Goal: Task Accomplishment & Management: Complete application form

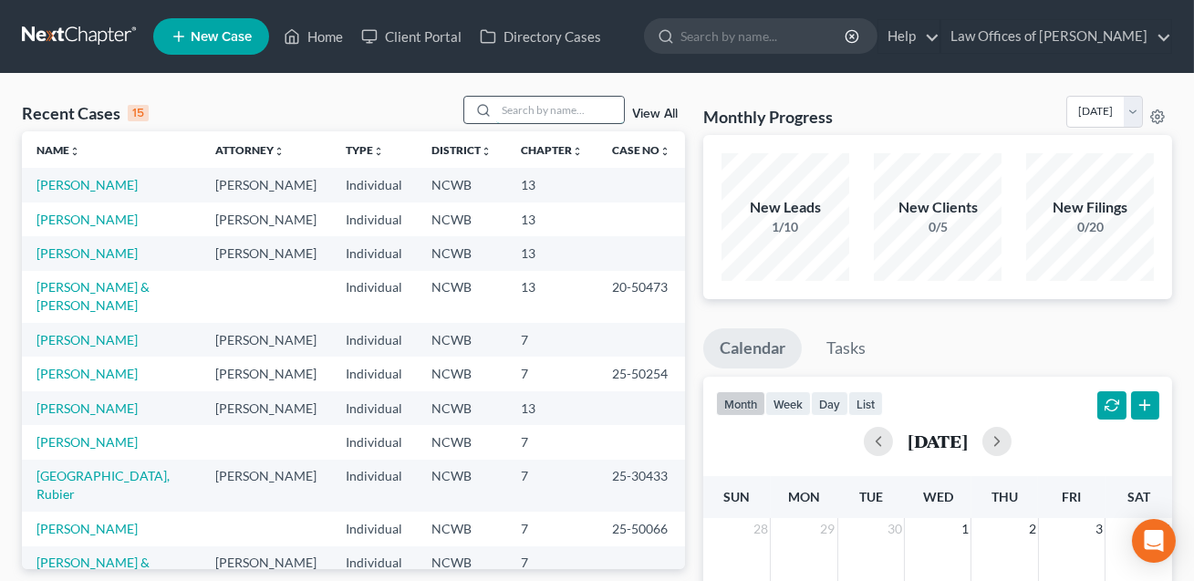
click at [504, 109] on input "search" at bounding box center [560, 110] width 128 height 26
type input "[PERSON_NAME]"
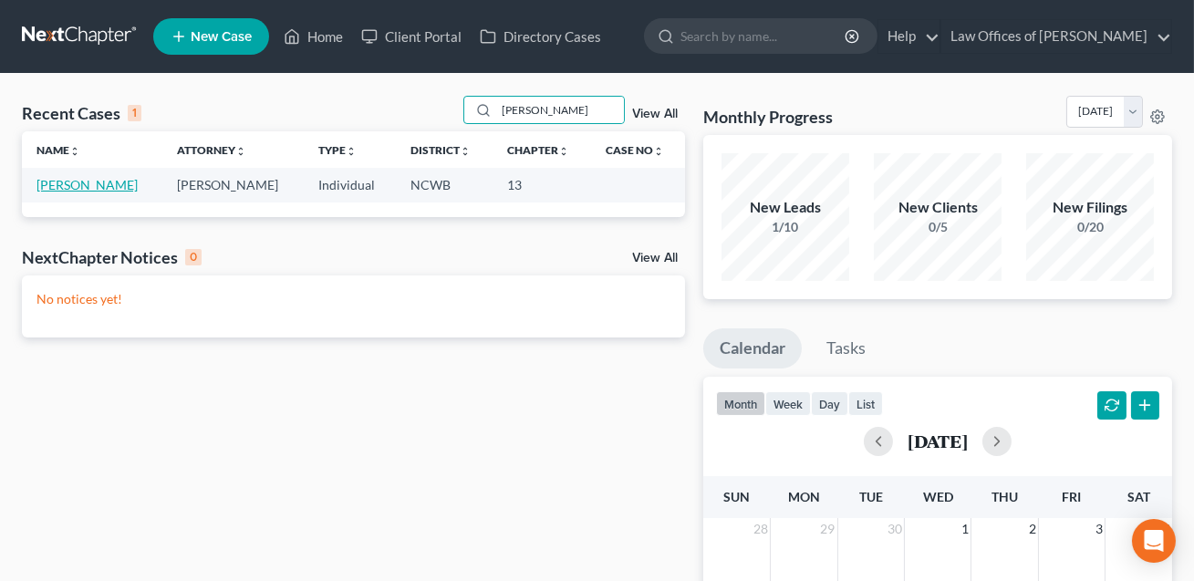
click at [84, 182] on link "[PERSON_NAME]" at bounding box center [86, 185] width 101 height 16
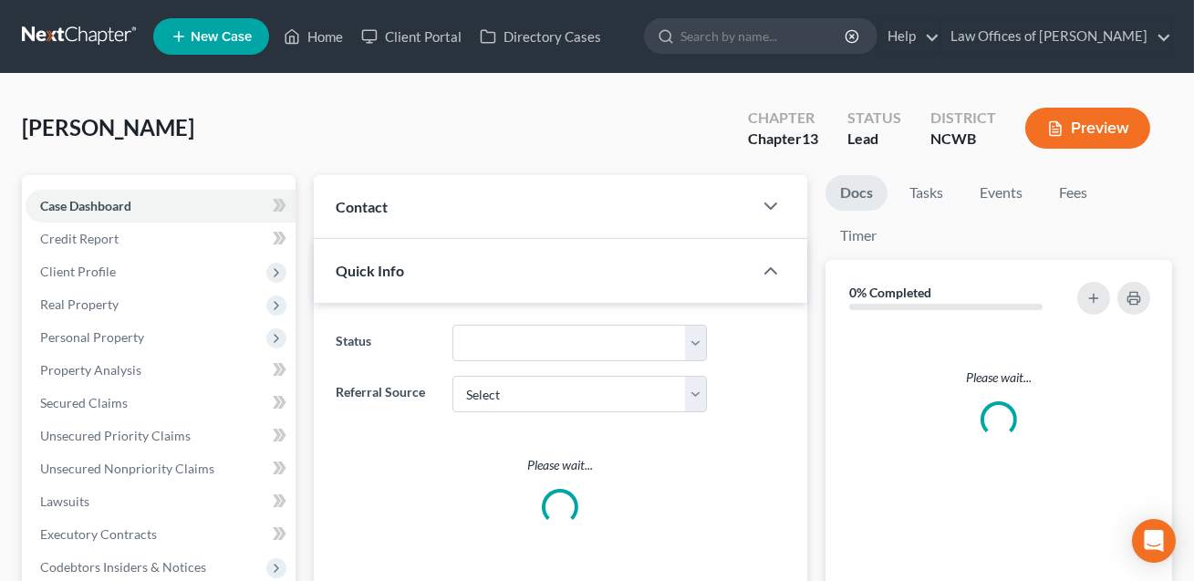
click at [83, 187] on div "Case Dashboard Payments Invoices Payments Payments Credit Report Client Profile…" at bounding box center [159, 501] width 274 height 653
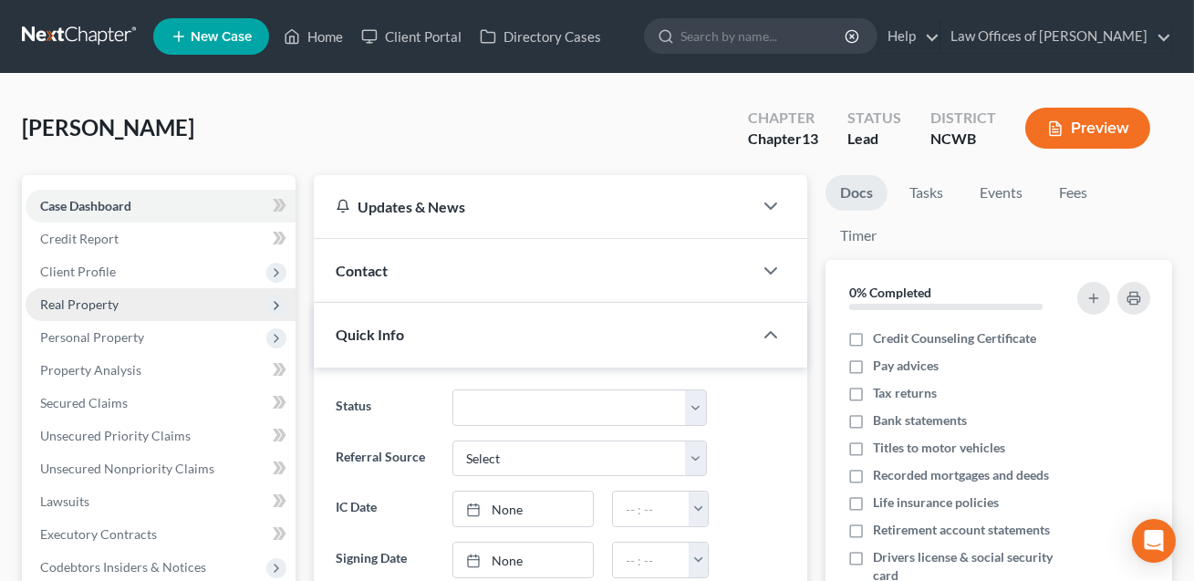
click at [94, 306] on span "Real Property" at bounding box center [79, 304] width 78 height 16
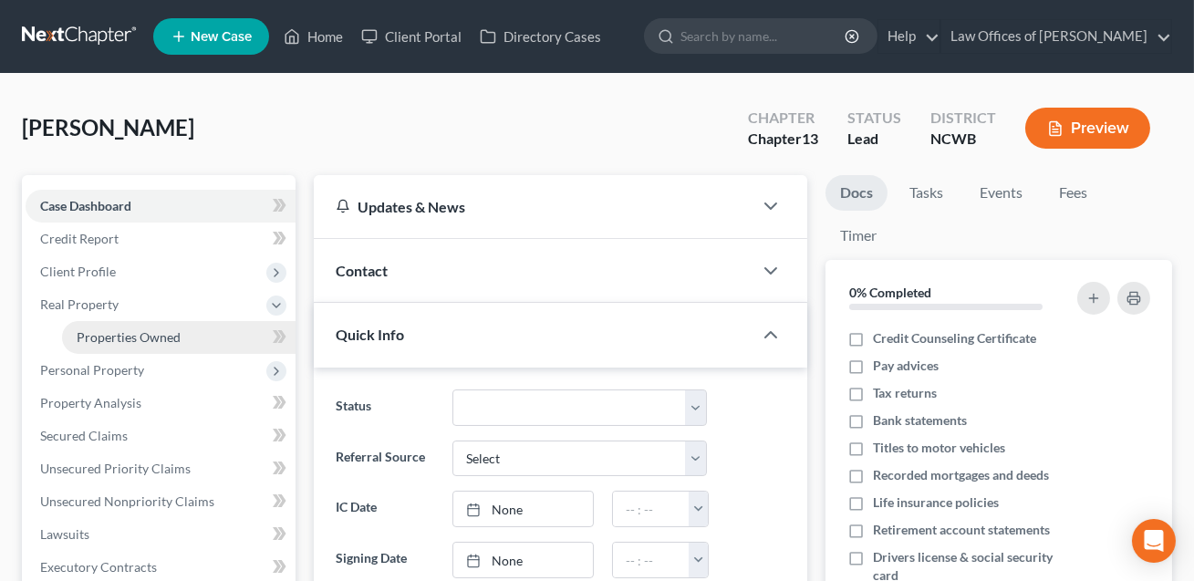
click at [106, 333] on span "Properties Owned" at bounding box center [129, 337] width 104 height 16
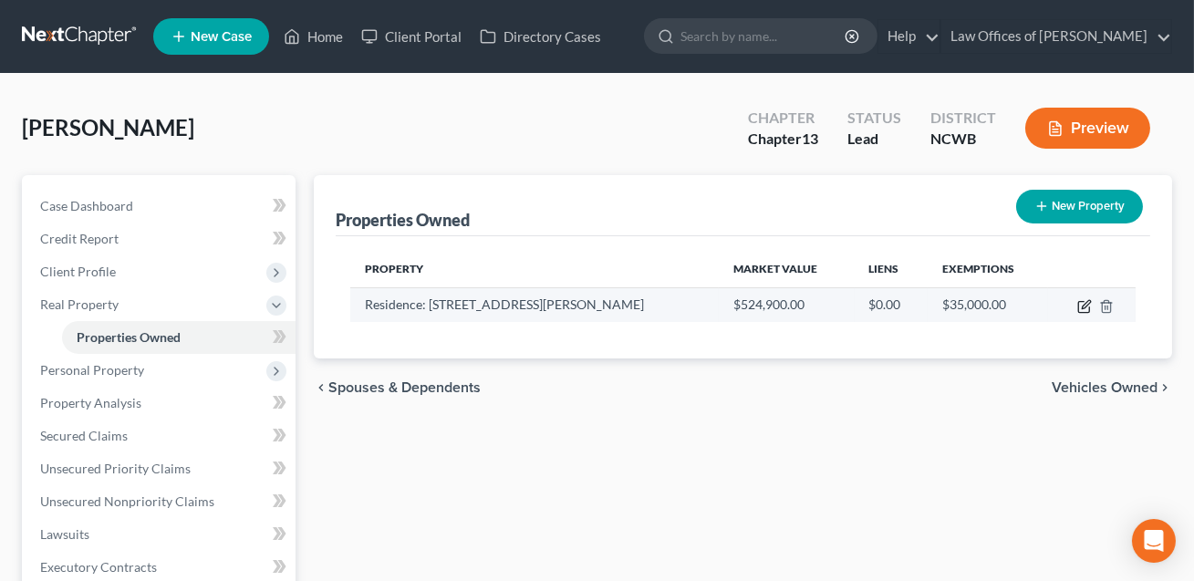
click at [1087, 305] on icon "button" at bounding box center [1084, 306] width 15 height 15
select select "28"
select select "3"
select select "5"
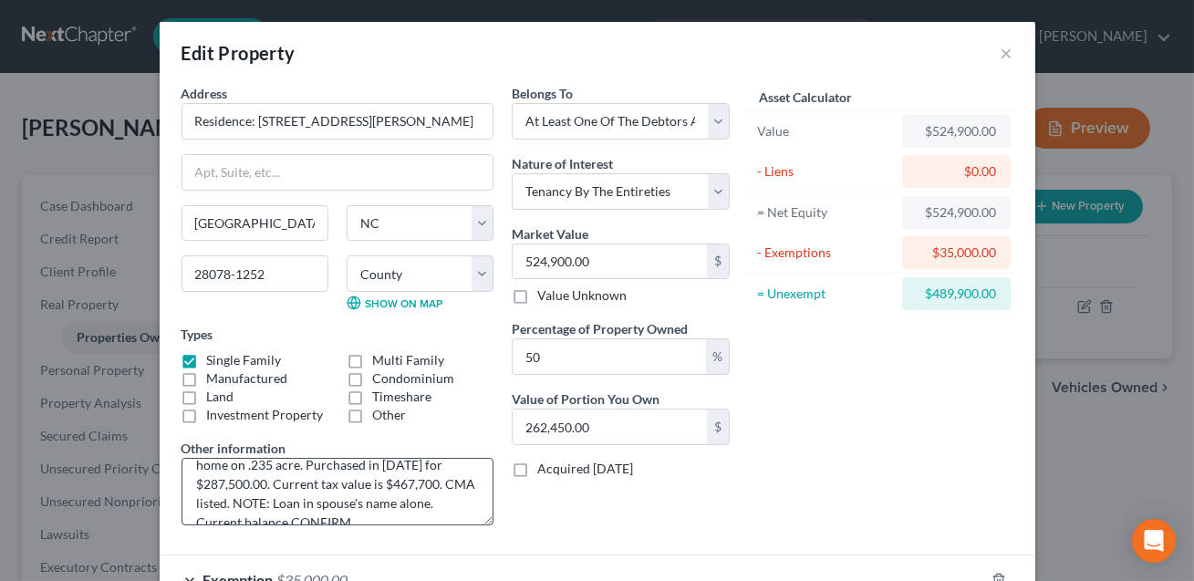
scroll to position [54, 0]
click at [302, 504] on textarea "Residence consisting of a 5 br, 2.5 ba 3,273 sq. ft. home on .235 acre. Purchas…" at bounding box center [337, 491] width 312 height 67
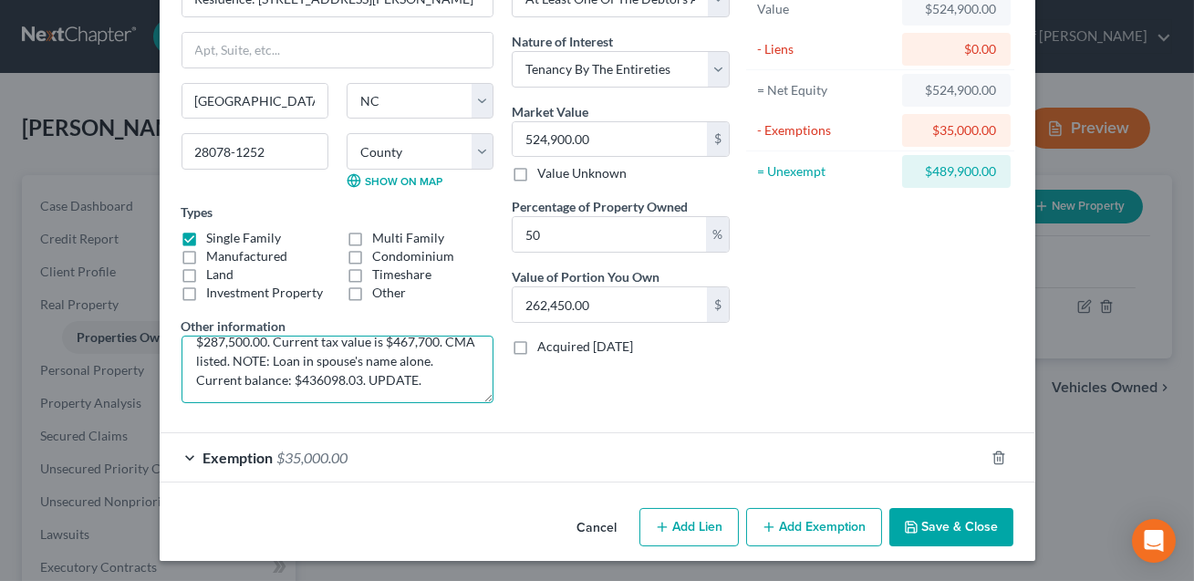
type textarea "Residence consisting of a 5 br, 2.5 ba 3,273 sq. ft. home on .235 acre. Purchas…"
click at [955, 523] on button "Save & Close" at bounding box center [951, 527] width 124 height 38
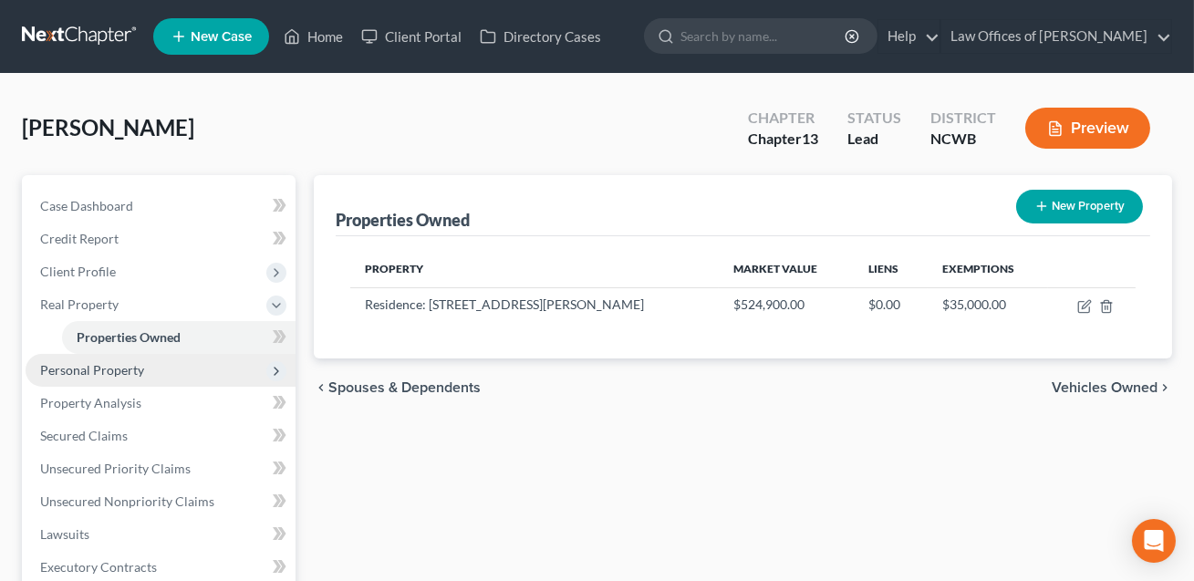
click at [91, 370] on span "Personal Property" at bounding box center [92, 370] width 104 height 16
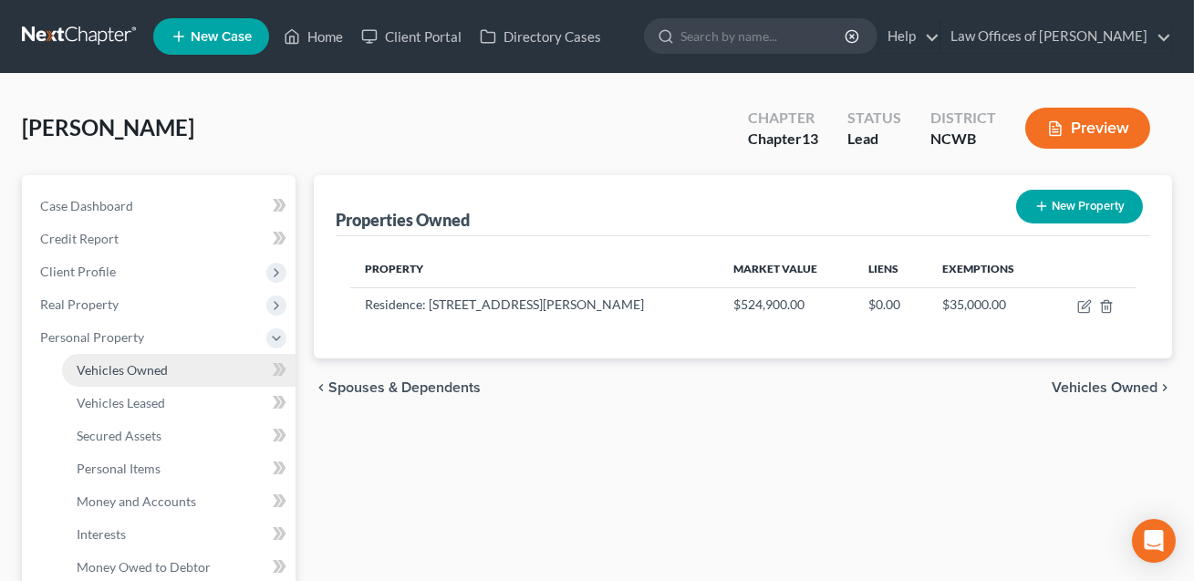
click at [113, 370] on span "Vehicles Owned" at bounding box center [122, 370] width 91 height 16
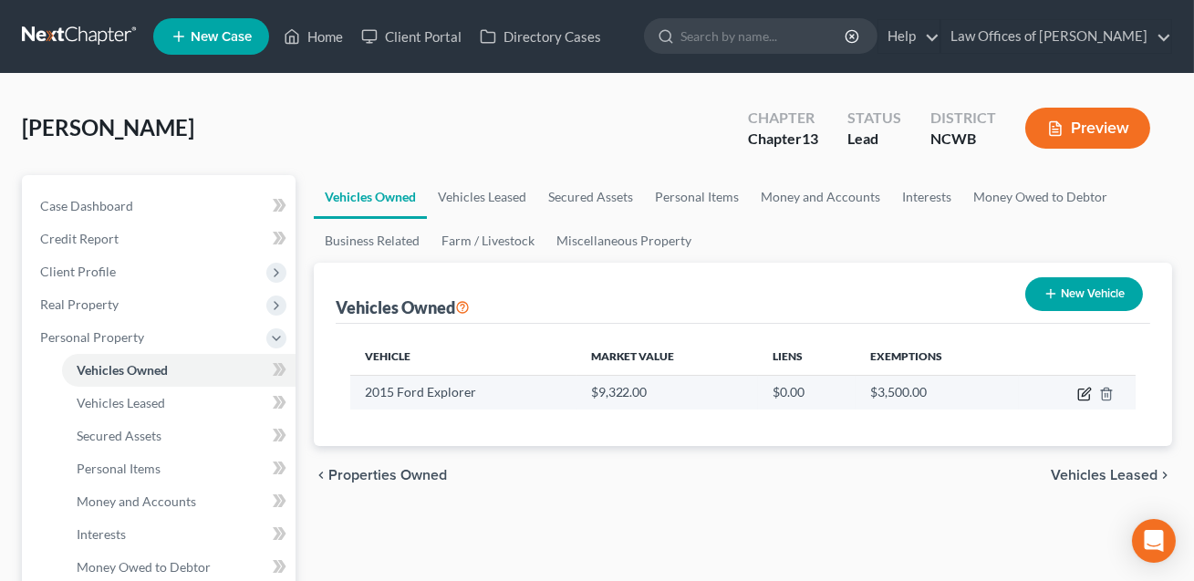
click at [1088, 396] on icon "button" at bounding box center [1084, 394] width 15 height 15
select select "0"
select select "11"
select select "3"
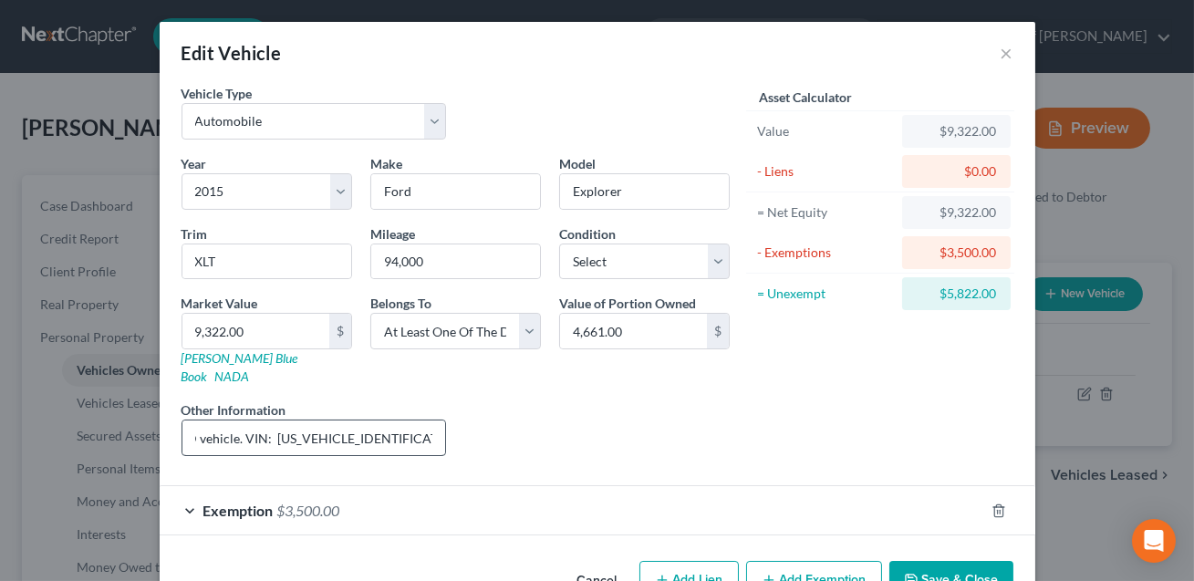
scroll to position [0, 120]
drag, startPoint x: 373, startPoint y: 419, endPoint x: 241, endPoint y: 417, distance: 132.3
click at [241, 420] on input "6 cyl, 4 dr, 2WD vehicle. VIN: [US_VEHICLE_IDENTIFICATION_NUMBER]. KBB value li…" at bounding box center [314, 437] width 264 height 35
click at [222, 356] on link "[PERSON_NAME] Blue Book" at bounding box center [239, 367] width 117 height 34
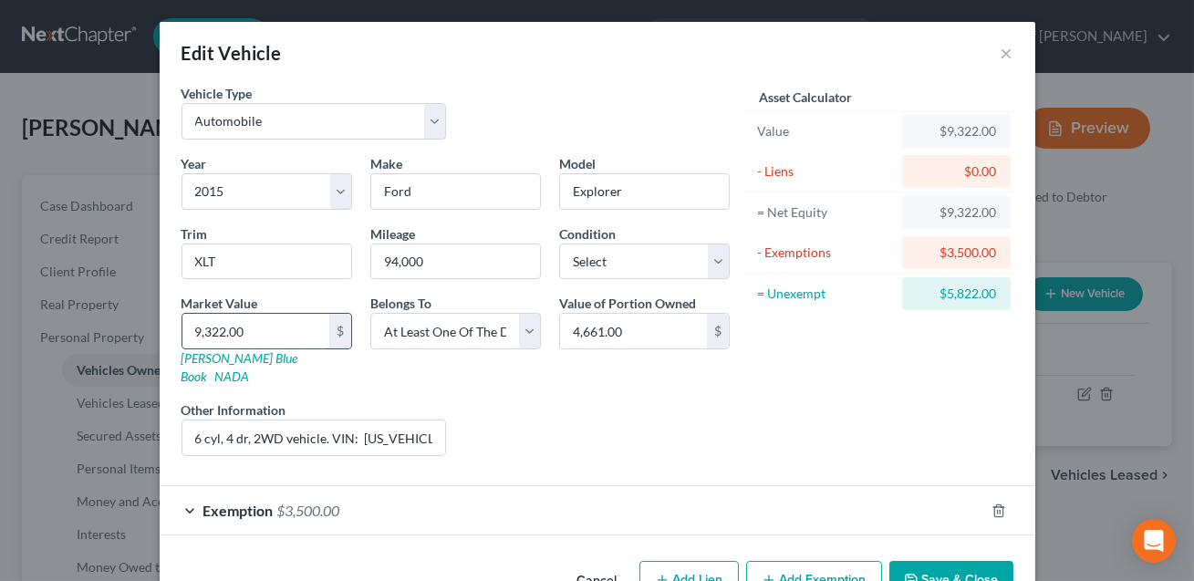
click at [244, 331] on input "9,322.00" at bounding box center [255, 331] width 147 height 35
type input "8"
type input "8.00"
type input "87"
type input "87.00"
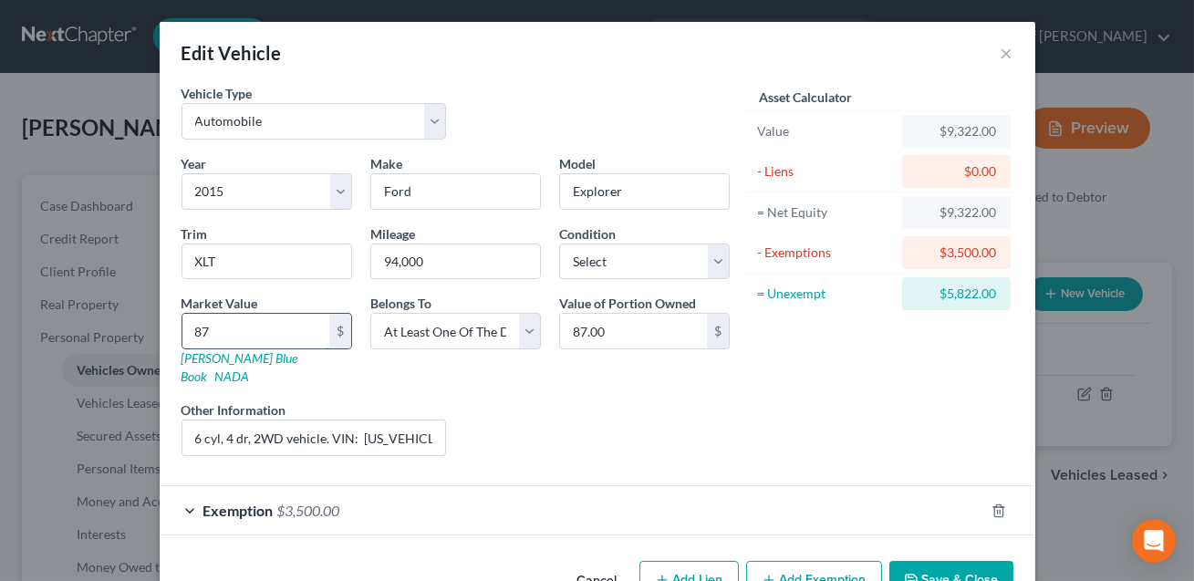
type input "876"
type input "876.00"
type input "8761"
type input "8,761.00"
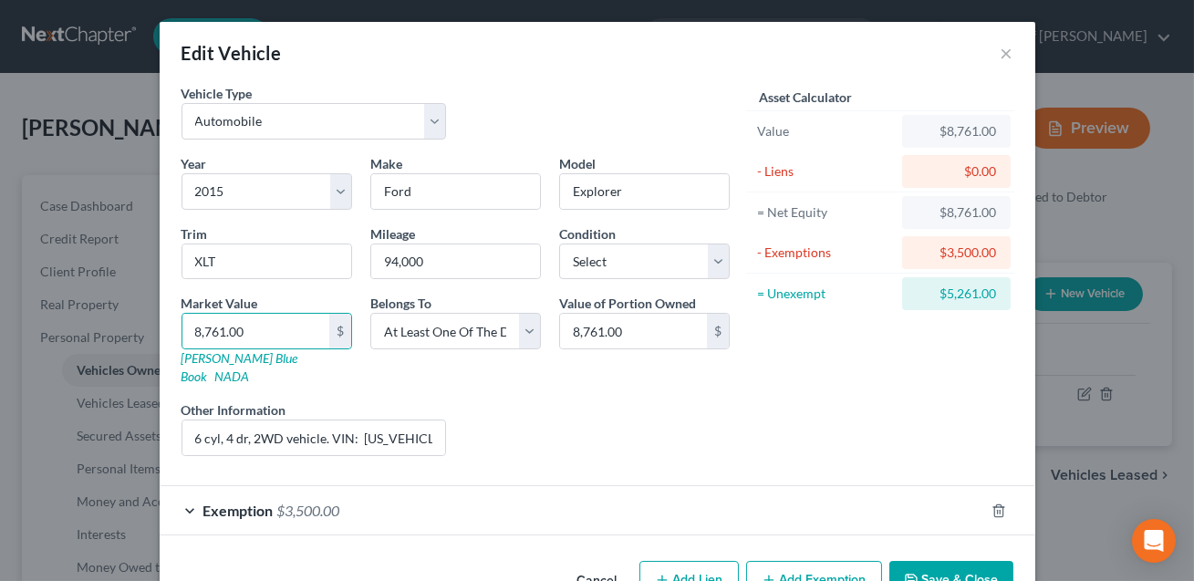
click at [940, 561] on button "Save & Close" at bounding box center [951, 580] width 124 height 38
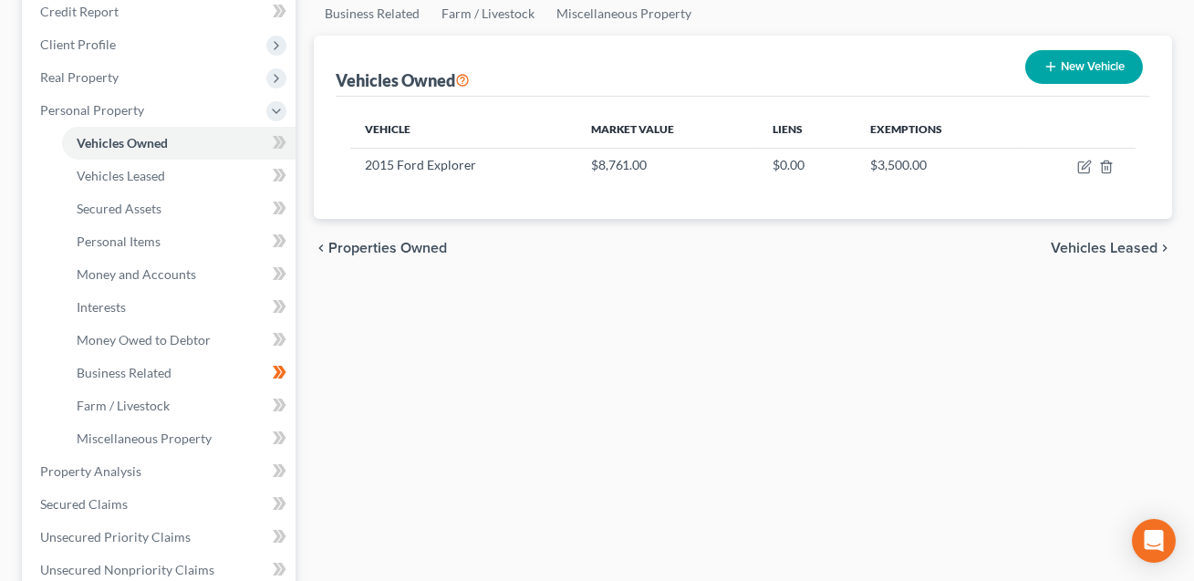
scroll to position [230, 0]
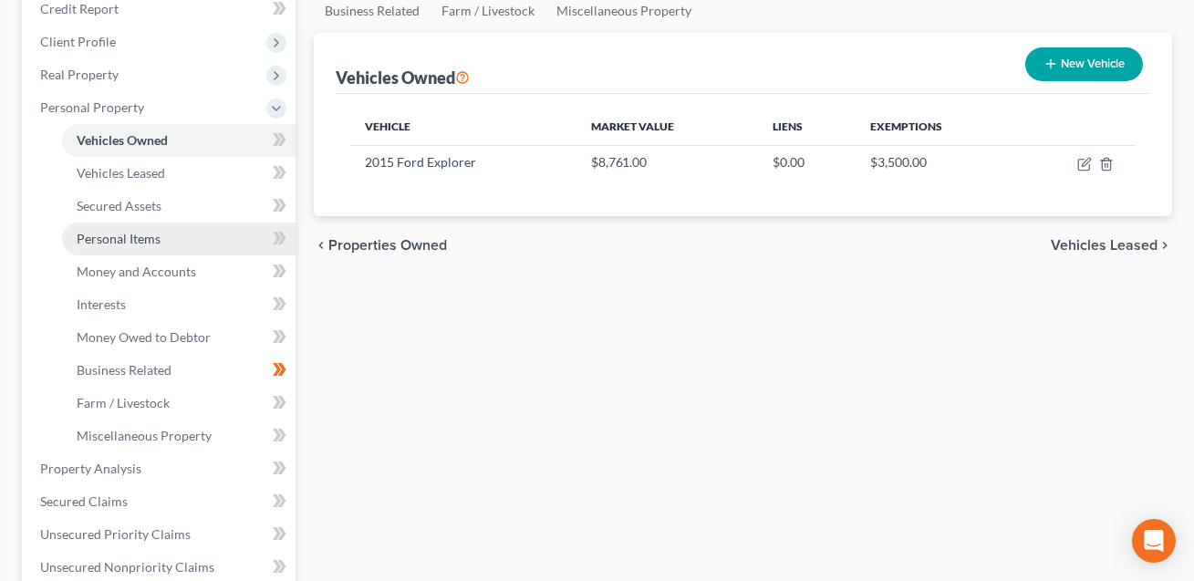
click at [112, 239] on span "Personal Items" at bounding box center [119, 239] width 84 height 16
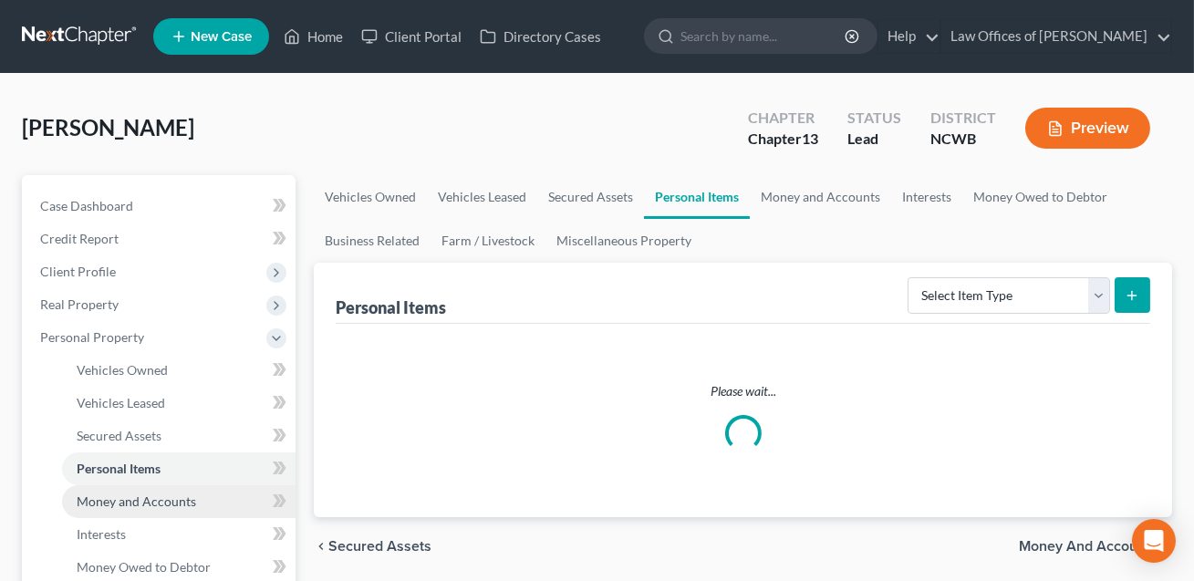
click at [126, 497] on span "Money and Accounts" at bounding box center [136, 501] width 119 height 16
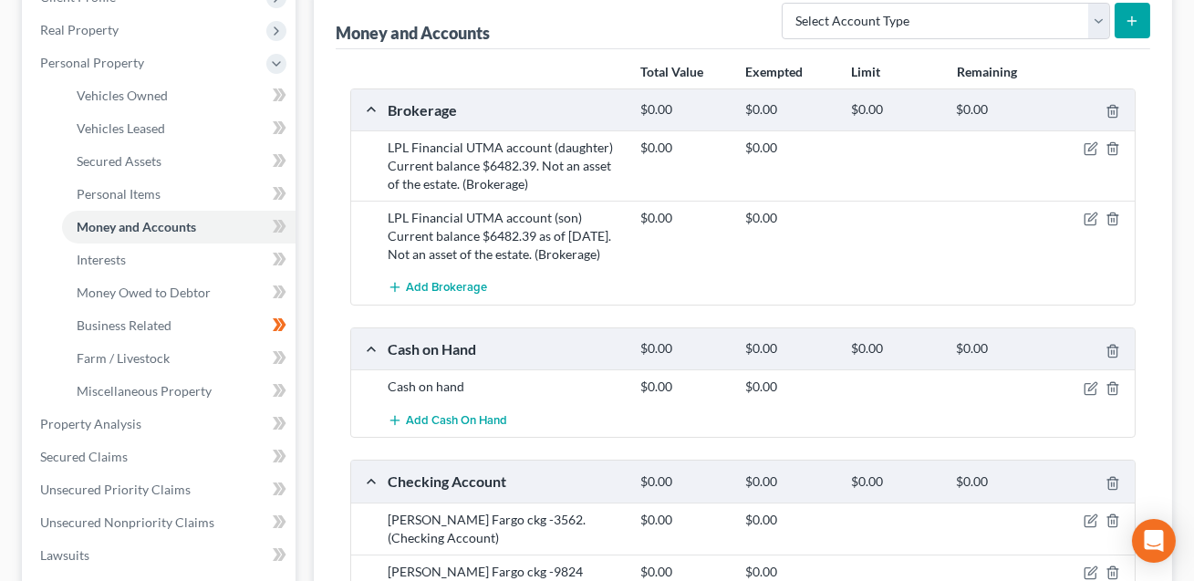
scroll to position [192, 0]
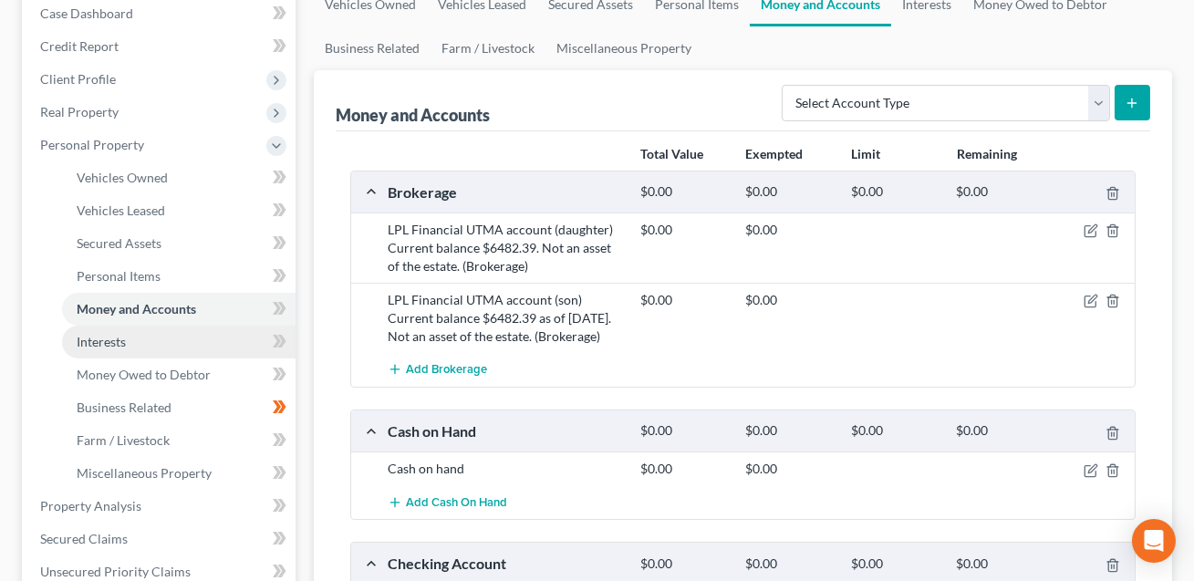
click at [128, 348] on link "Interests" at bounding box center [178, 342] width 233 height 33
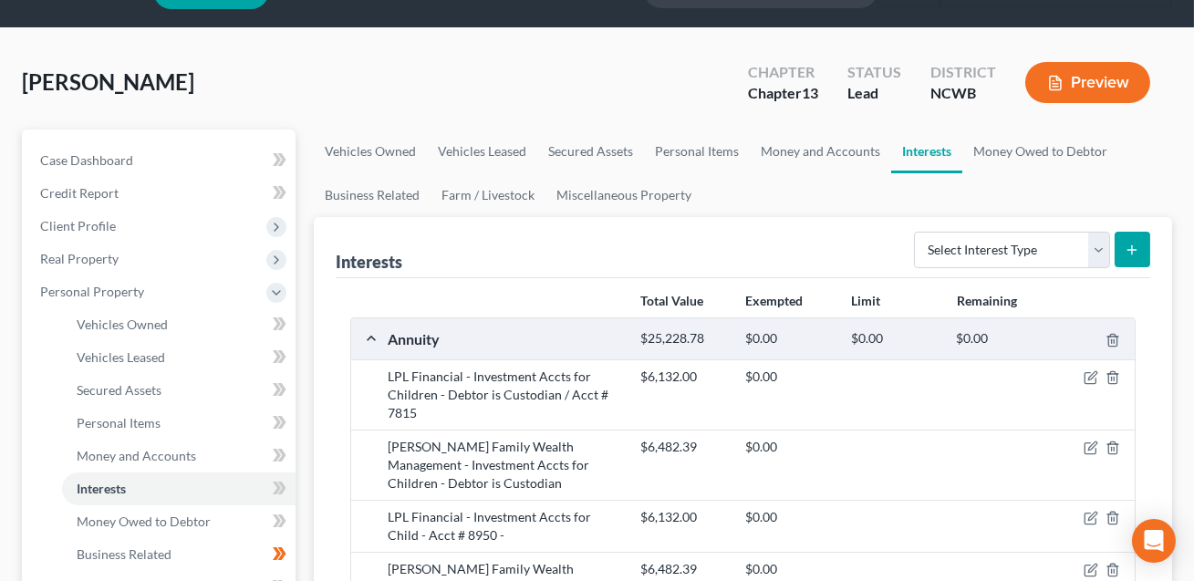
scroll to position [47, 0]
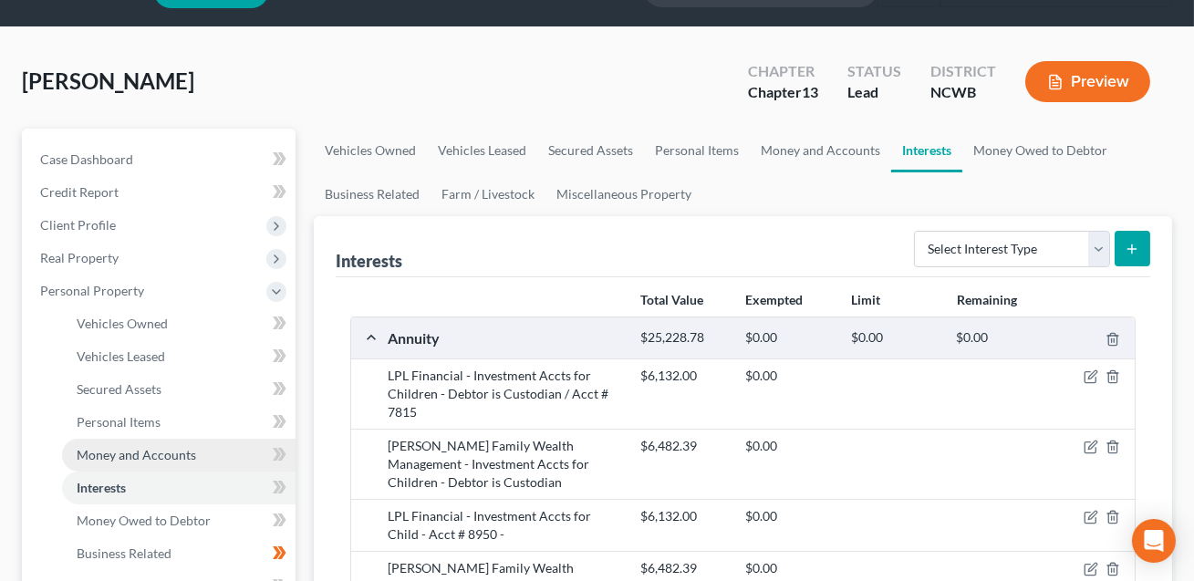
click at [172, 450] on span "Money and Accounts" at bounding box center [136, 455] width 119 height 16
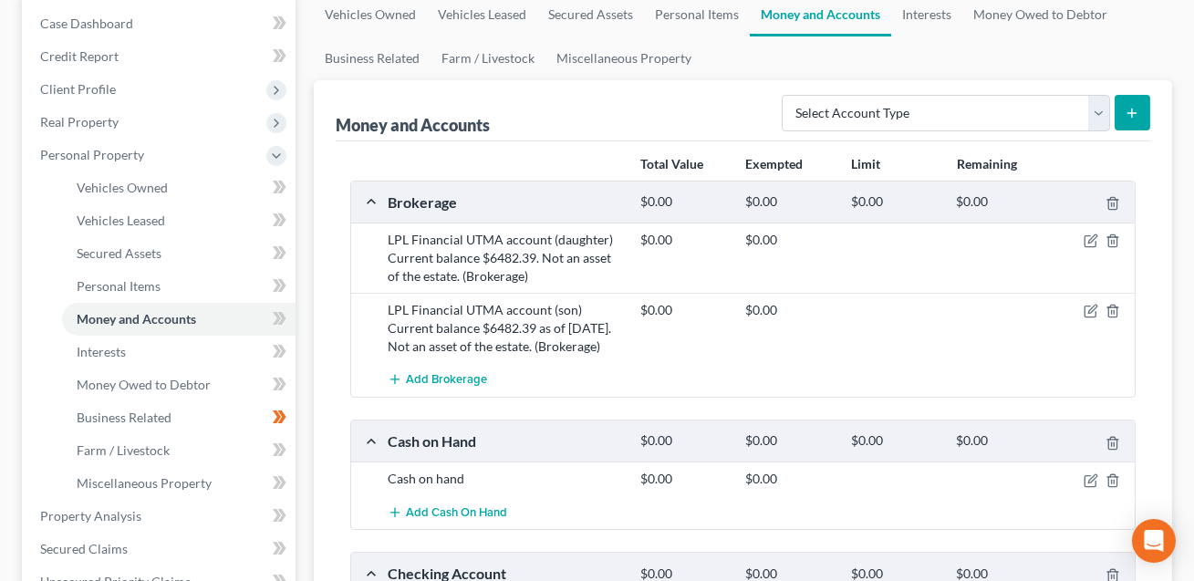
scroll to position [191, 0]
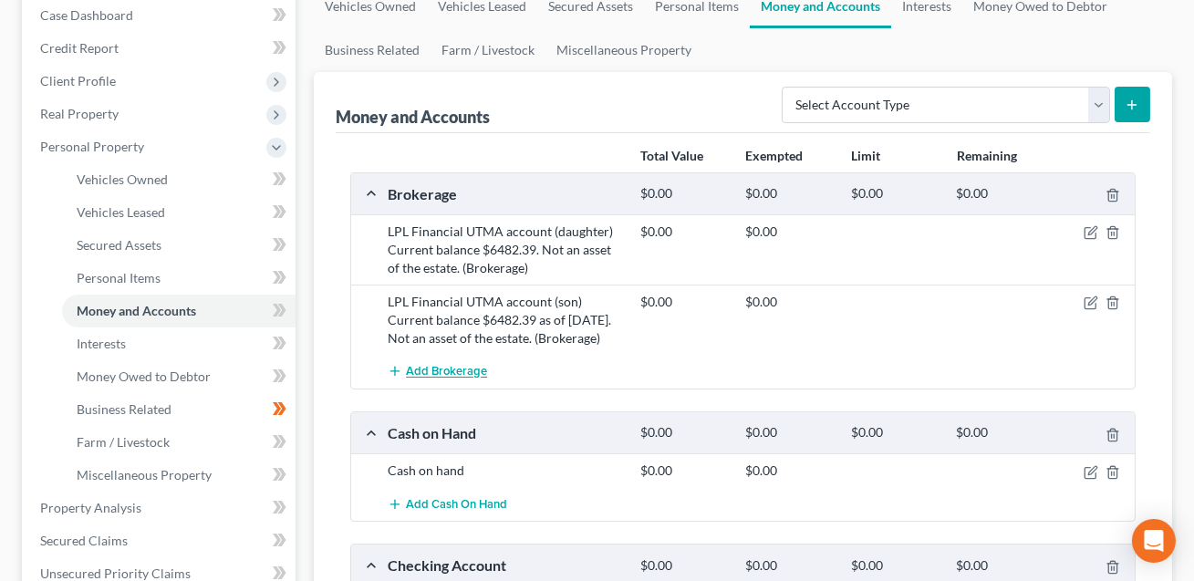
click at [464, 379] on span "Add Brokerage" at bounding box center [446, 372] width 81 height 15
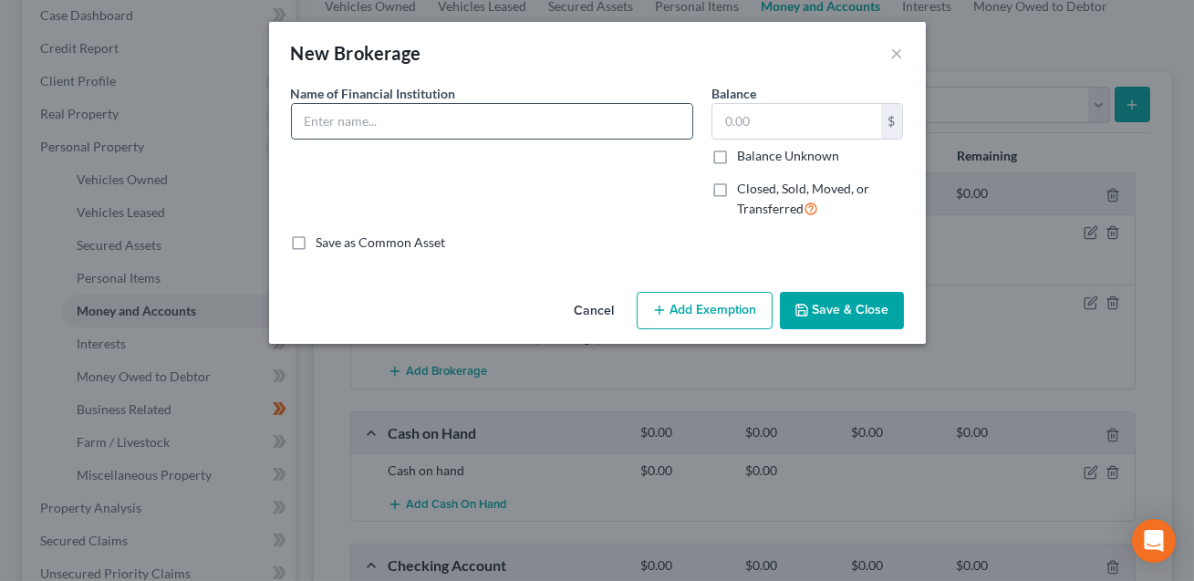
click at [317, 127] on input "text" at bounding box center [492, 121] width 400 height 35
click at [624, 121] on input "[PERSON_NAME] Family Wealth Management--Investment account for children. Dtr is…" at bounding box center [492, 121] width 400 height 35
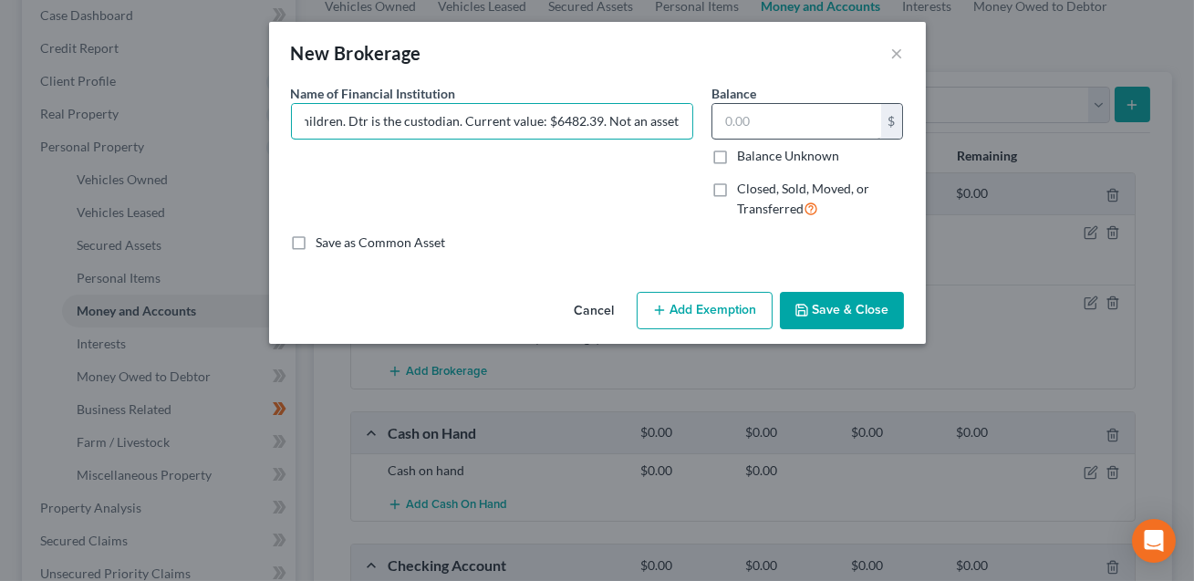
type input "[PERSON_NAME] Family Wealth Management--Investment account for children. Dtr is…"
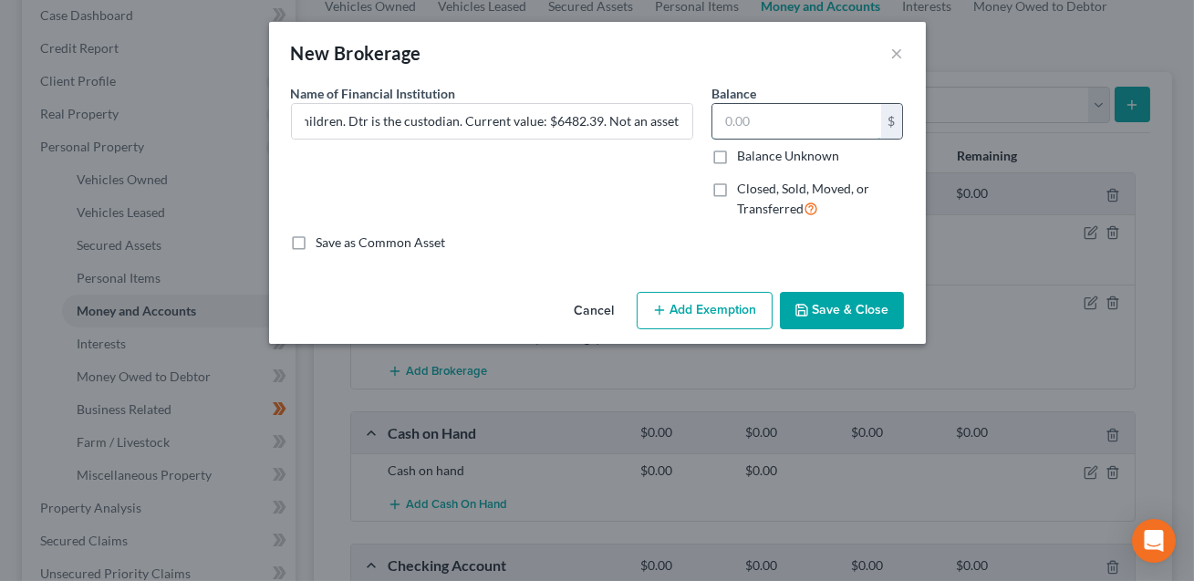
scroll to position [0, 0]
click at [743, 119] on input "text" at bounding box center [796, 121] width 169 height 35
type input "0.00"
click at [861, 308] on button "Save & Close" at bounding box center [842, 311] width 124 height 38
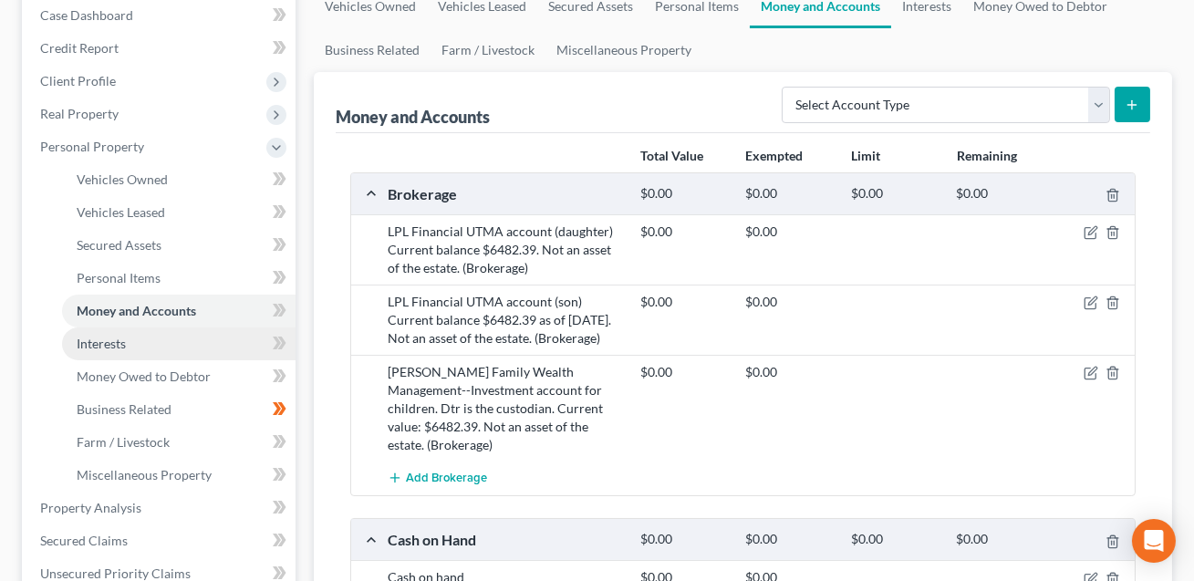
click at [139, 328] on link "Interests" at bounding box center [178, 343] width 233 height 33
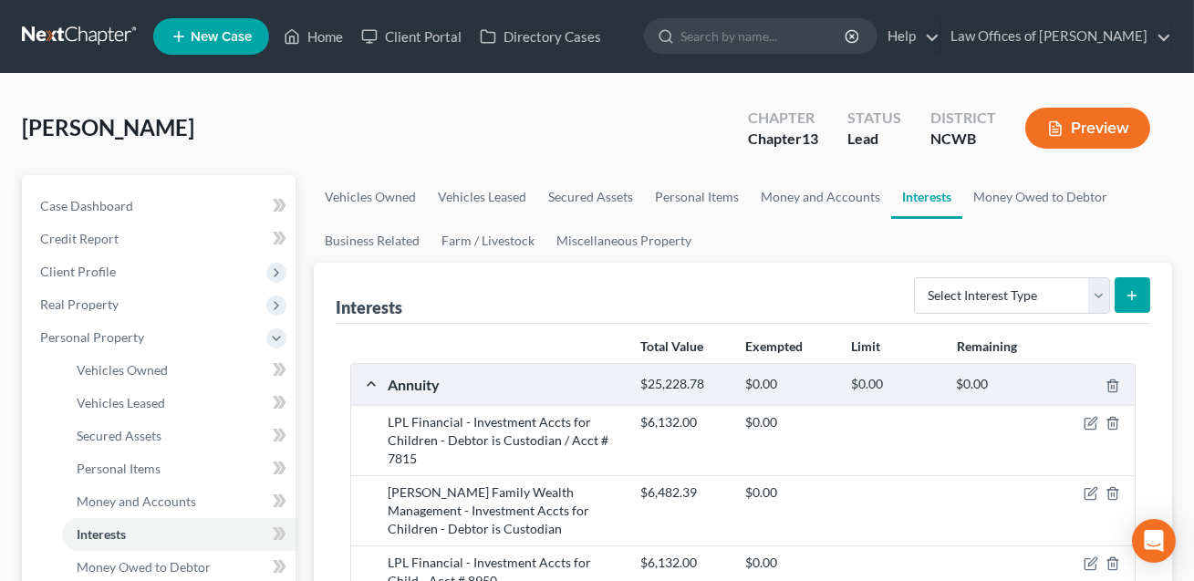
scroll to position [270, 0]
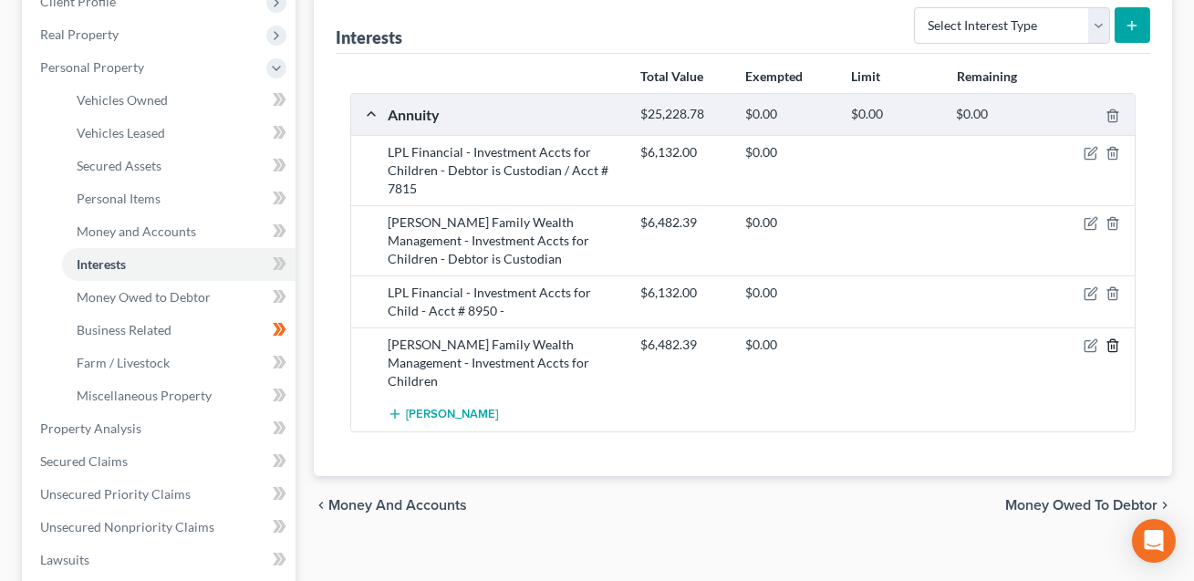
click at [1113, 346] on line "button" at bounding box center [1113, 348] width 0 height 4
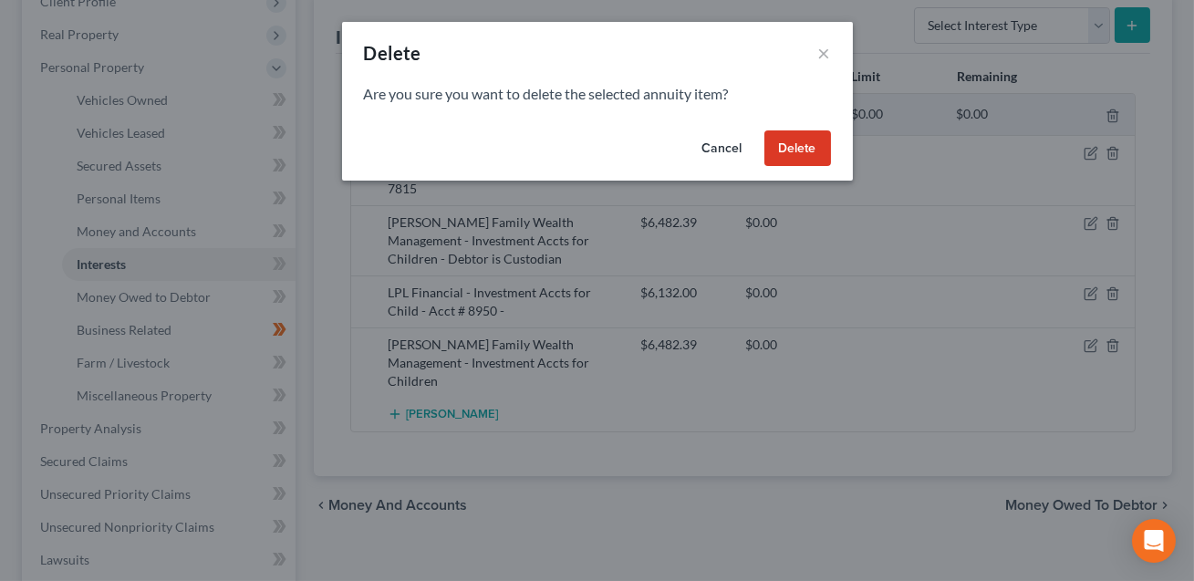
click at [821, 138] on button "Delete" at bounding box center [797, 148] width 67 height 36
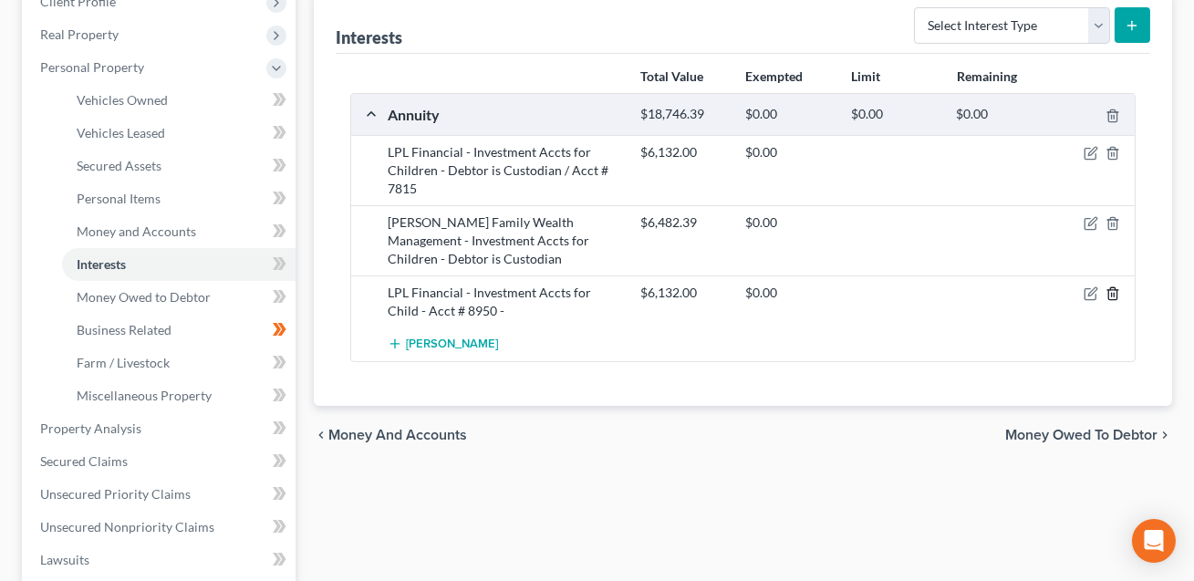
click at [1117, 291] on icon "button" at bounding box center [1112, 293] width 15 height 15
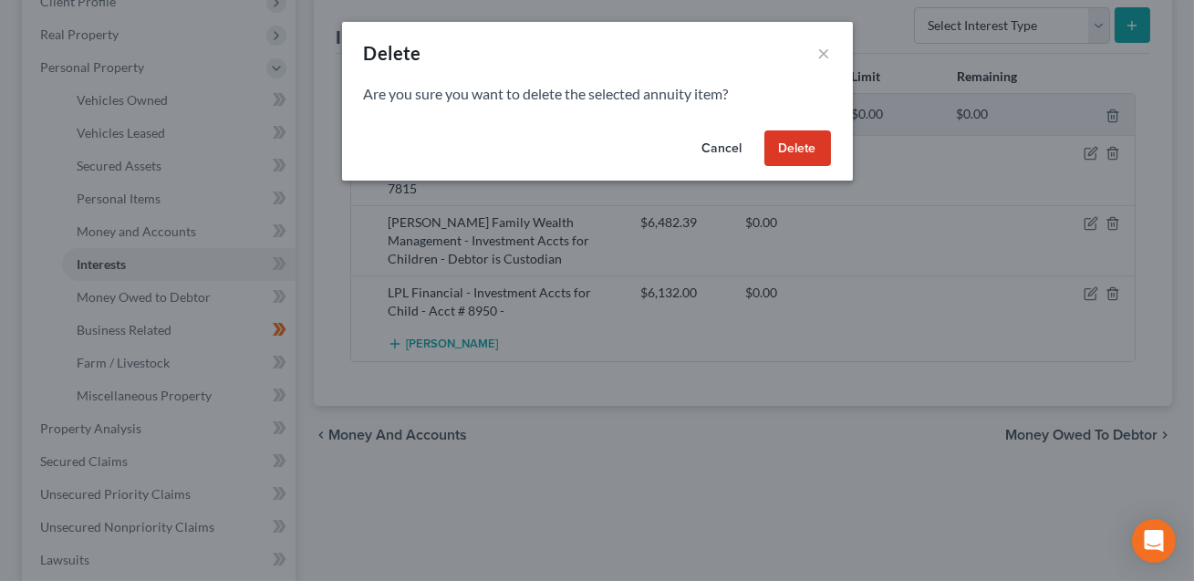
click at [794, 149] on button "Delete" at bounding box center [797, 148] width 67 height 36
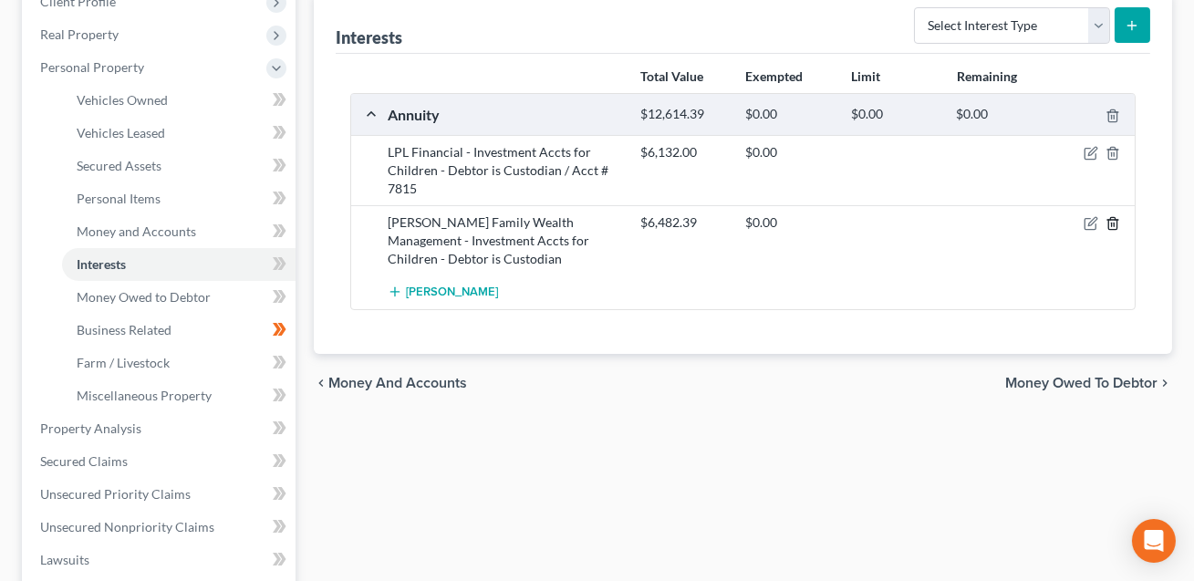
click at [1113, 223] on line "button" at bounding box center [1113, 225] width 0 height 4
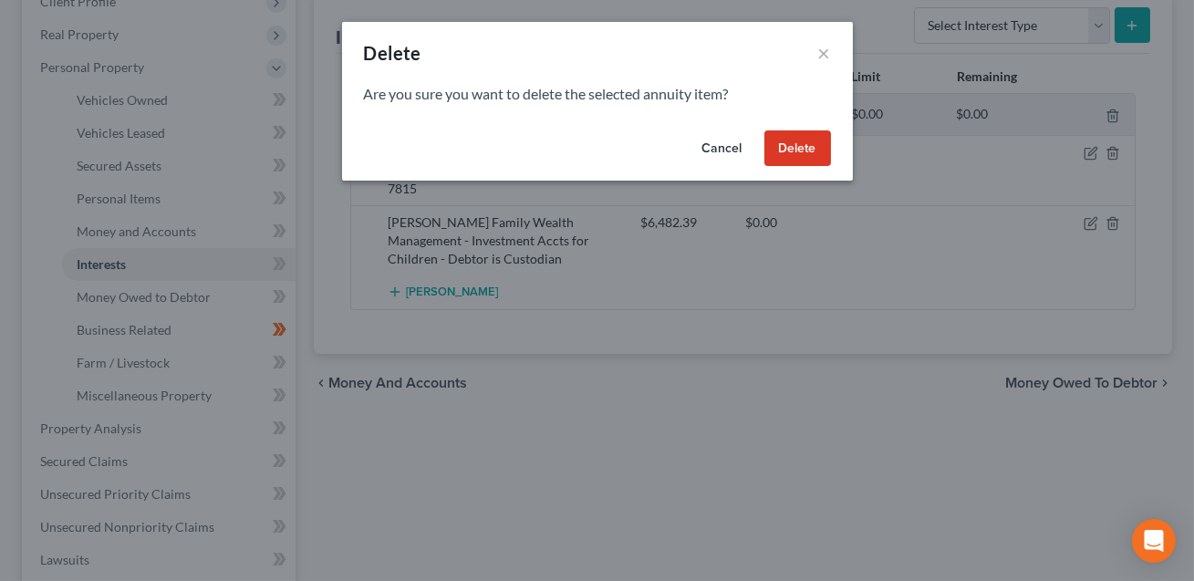
click at [806, 143] on button "Delete" at bounding box center [797, 148] width 67 height 36
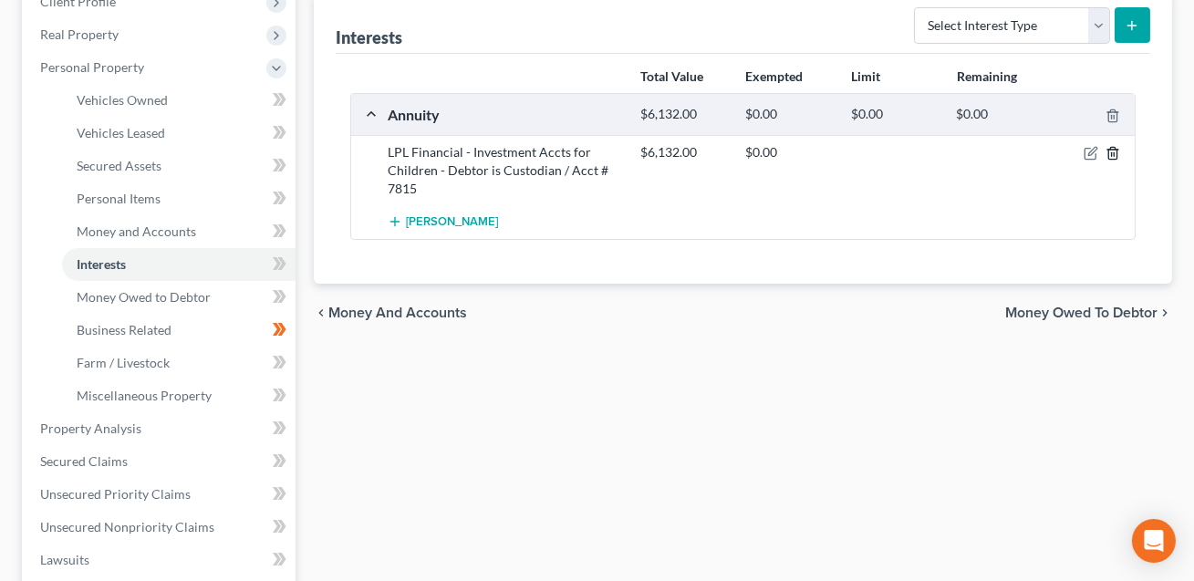
click at [1116, 148] on icon "button" at bounding box center [1112, 154] width 8 height 12
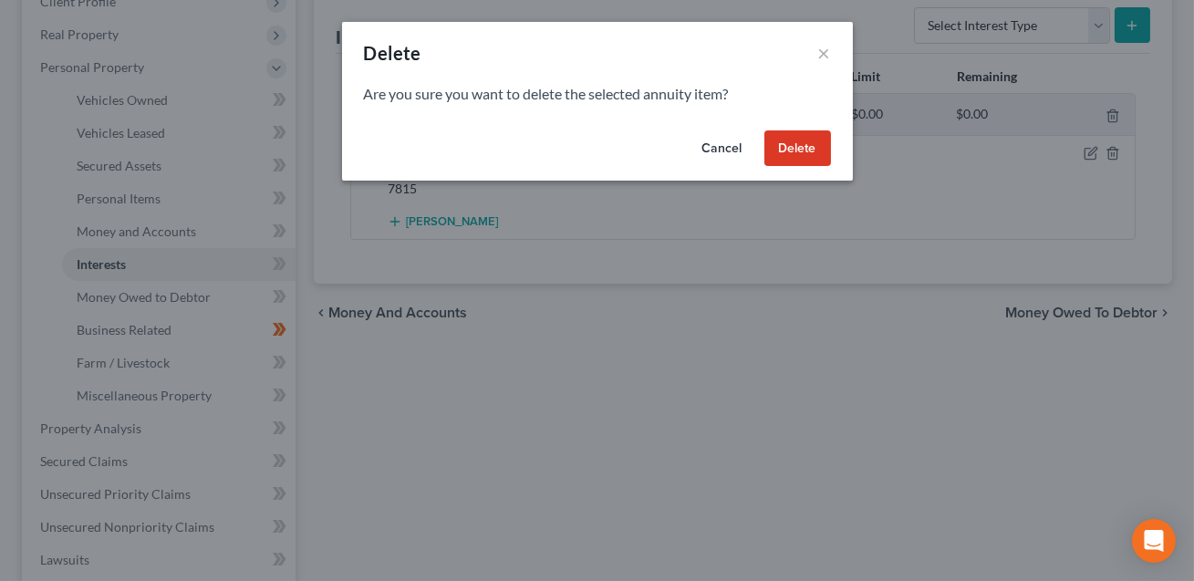
click at [800, 142] on button "Delete" at bounding box center [797, 148] width 67 height 36
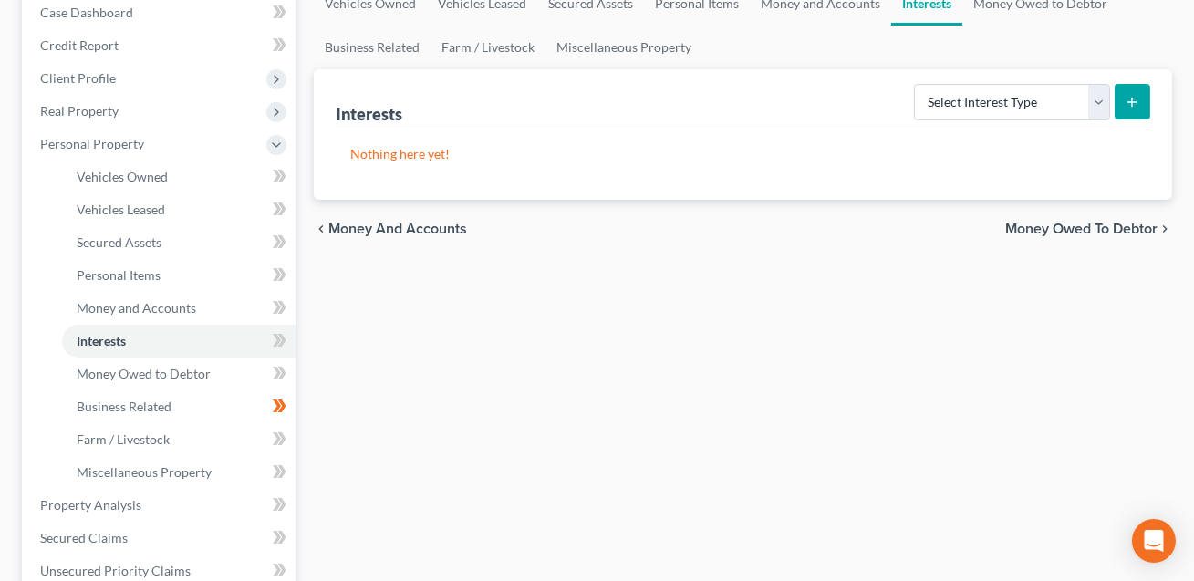
scroll to position [160, 0]
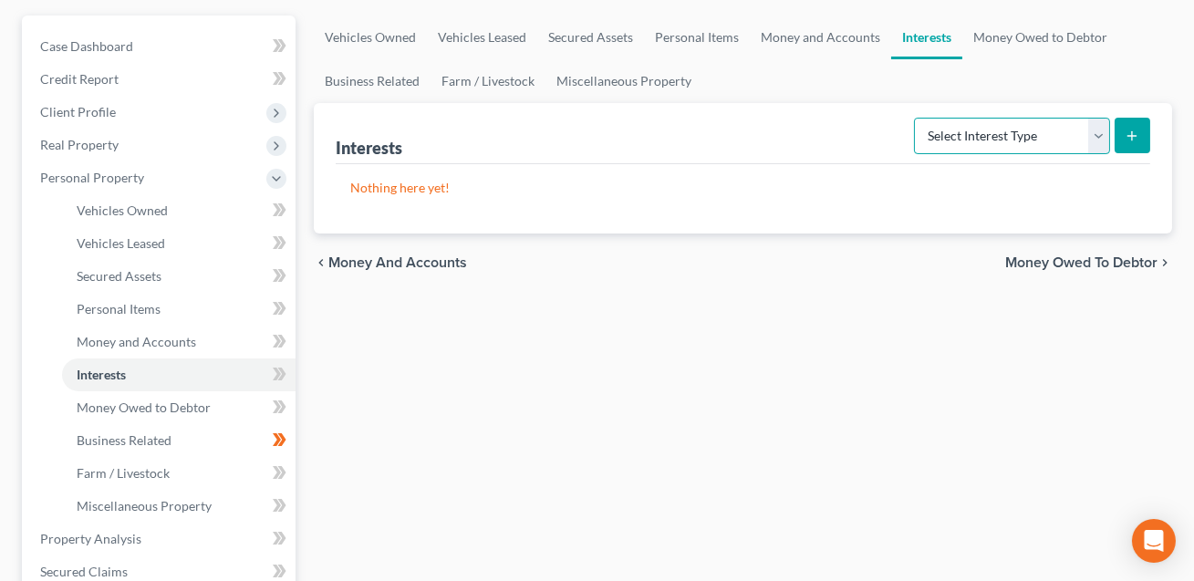
click at [962, 140] on select "Select Interest Type 401K Annuity Bond Education IRA Government Bond Government…" at bounding box center [1012, 136] width 196 height 36
select select "ira"
click at [1125, 134] on icon "submit" at bounding box center [1131, 136] width 15 height 15
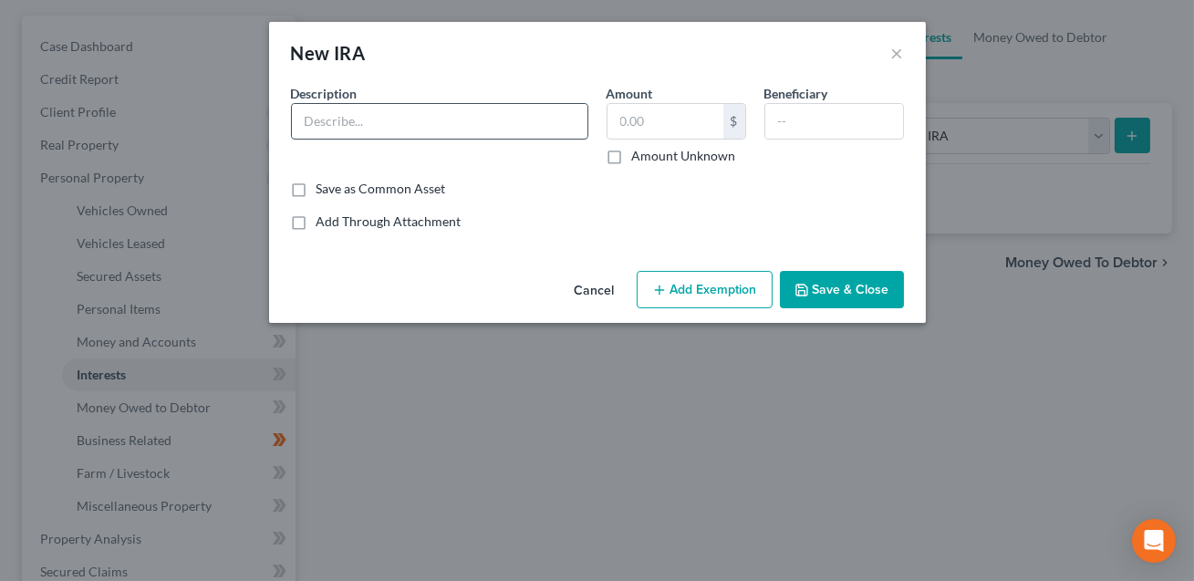
click at [399, 120] on input "text" at bounding box center [439, 121] width 295 height 35
type input "__________ IRA."
click at [645, 127] on input "text" at bounding box center [665, 121] width 116 height 35
type input "1.00"
click at [681, 283] on button "Add Exemption" at bounding box center [705, 290] width 136 height 38
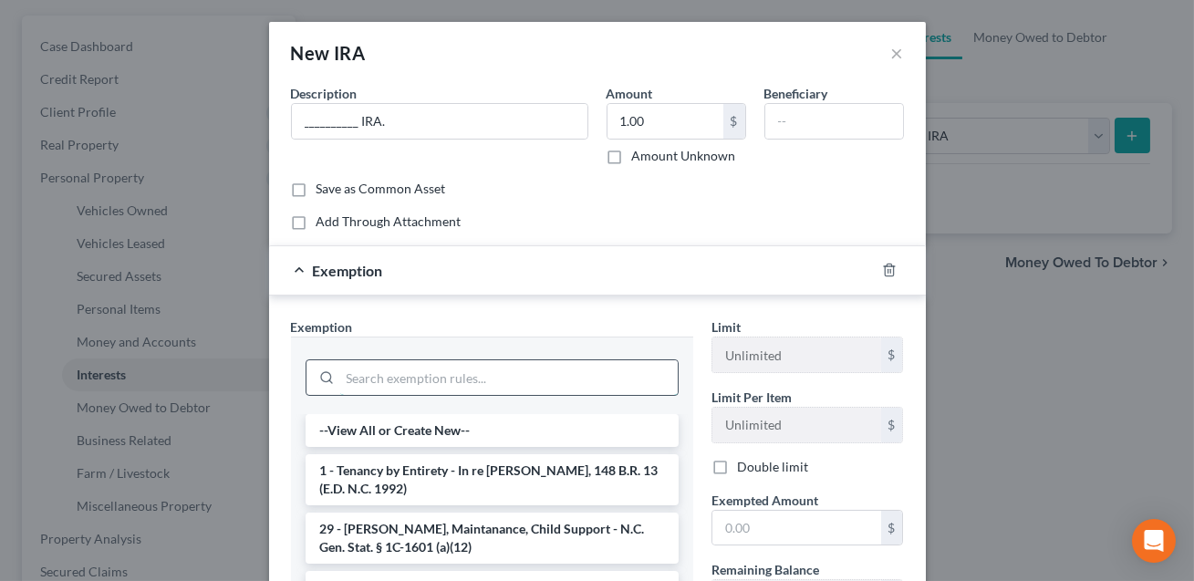
click at [476, 376] on input "search" at bounding box center [508, 377] width 337 height 35
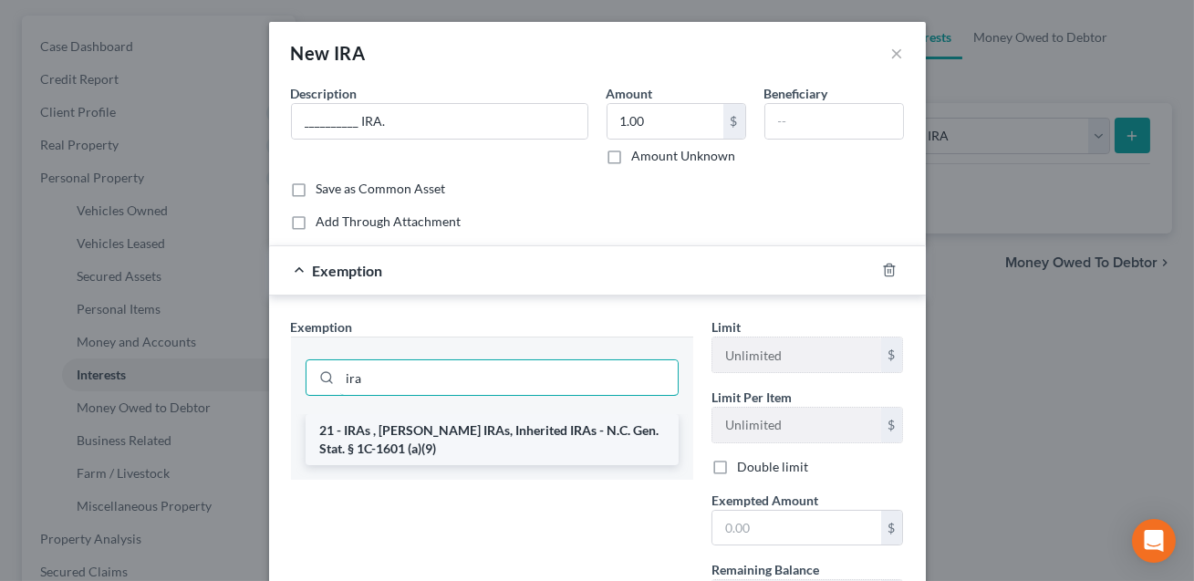
type input "ira"
click at [501, 433] on li "21 - IRAs , [PERSON_NAME] IRAs, Inherited IRAs - N.C. Gen. Stat. § 1C-1601 (a)(…" at bounding box center [491, 439] width 373 height 51
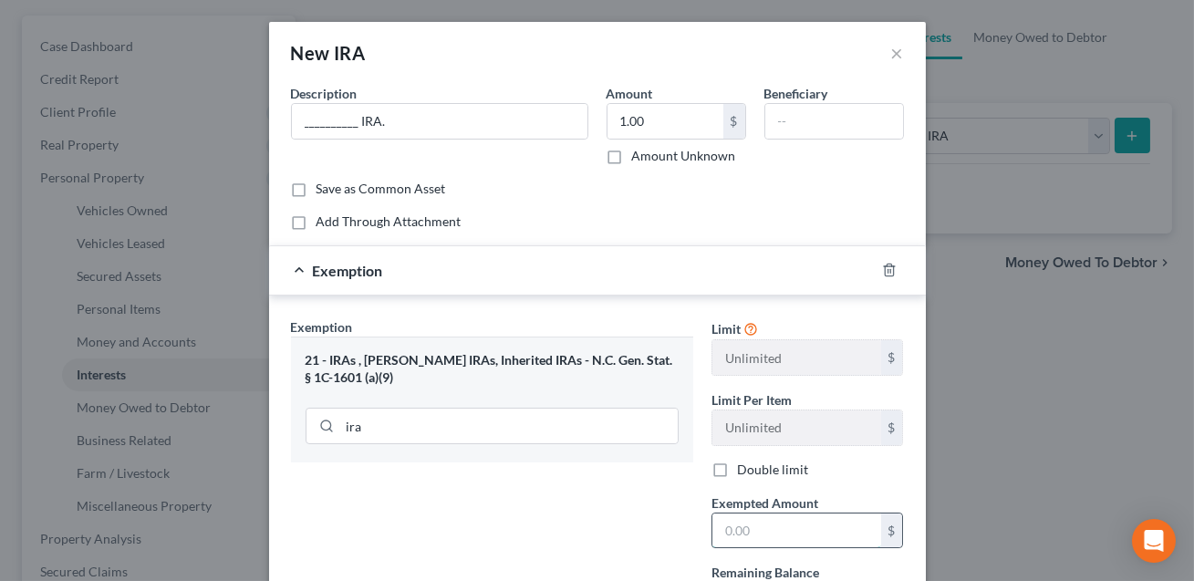
click at [720, 518] on input "text" at bounding box center [796, 530] width 169 height 35
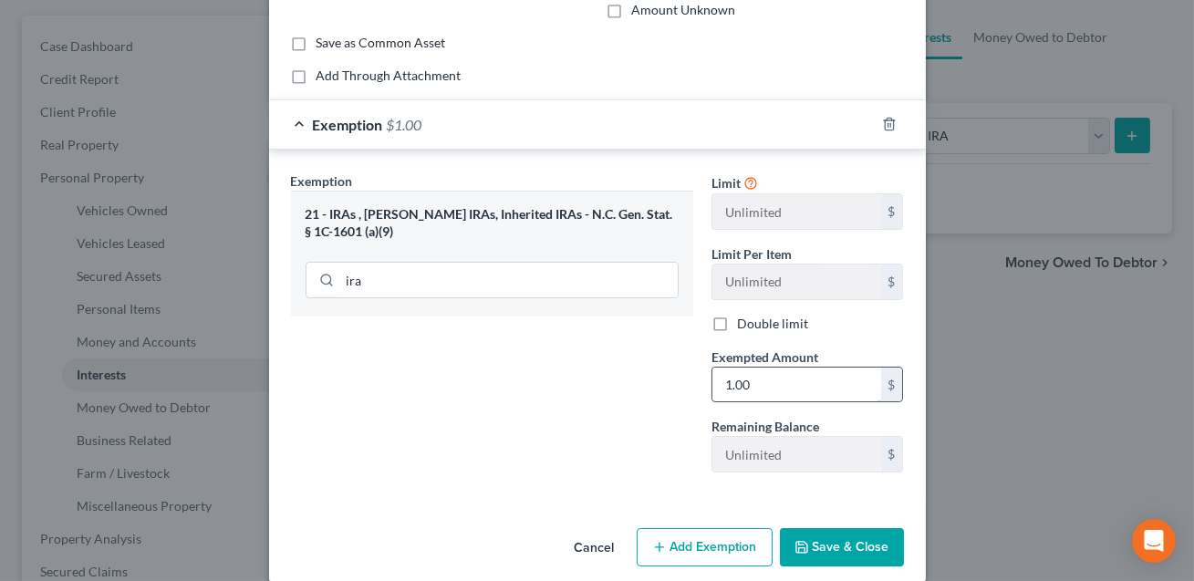
scroll to position [166, 0]
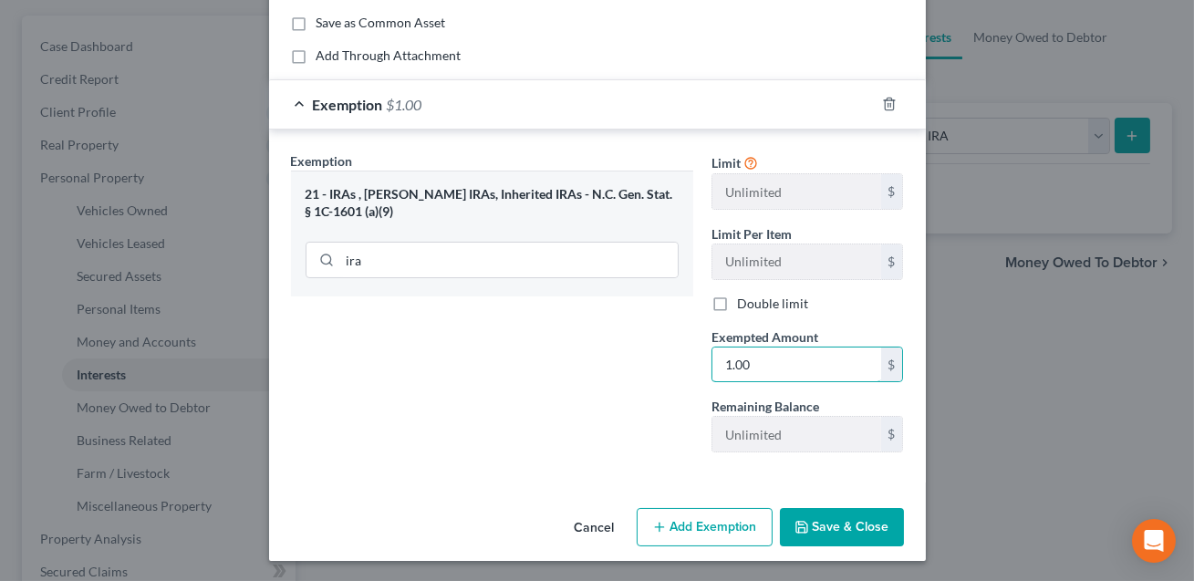
type input "1.00"
click at [834, 532] on button "Save & Close" at bounding box center [842, 527] width 124 height 38
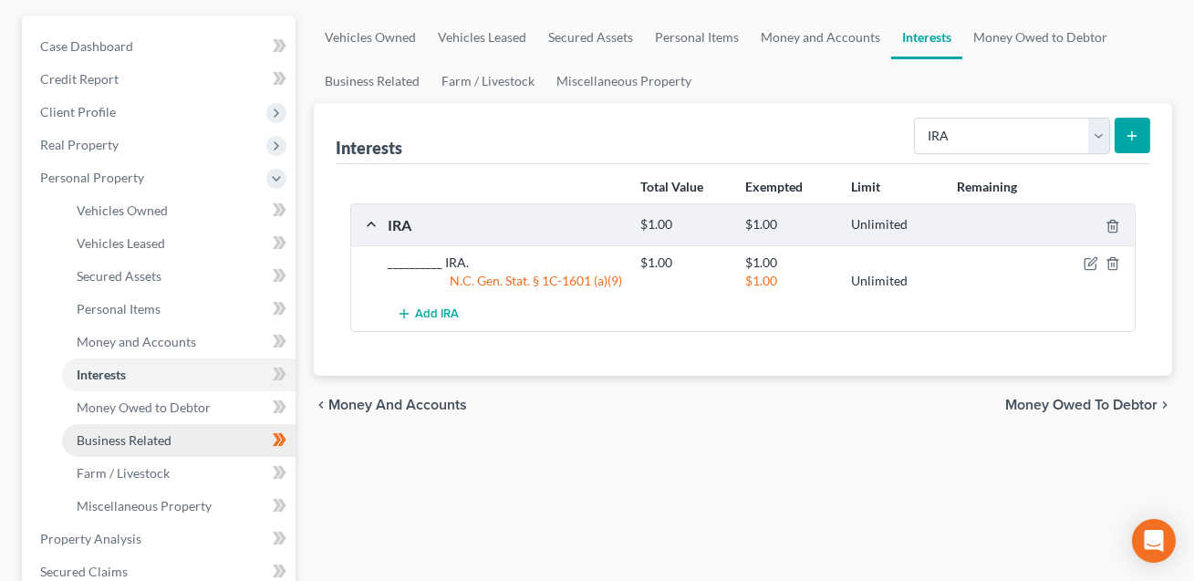
click at [167, 426] on link "Business Related" at bounding box center [178, 440] width 233 height 33
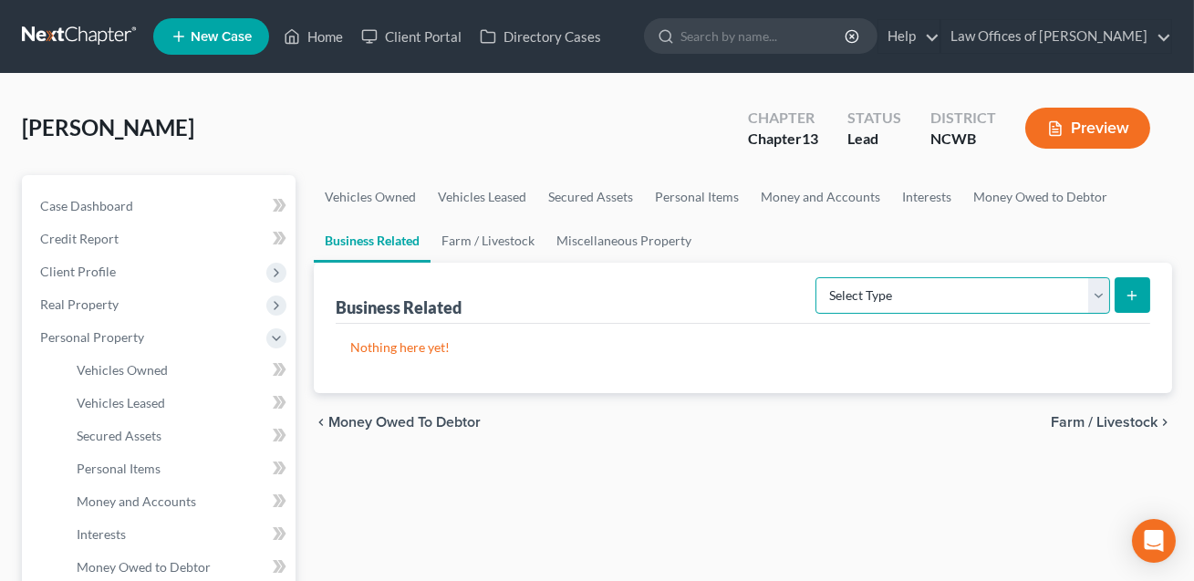
click at [929, 292] on select "Select Type Customer Lists Franchises Inventory Licenses Machinery Office Equip…" at bounding box center [962, 295] width 295 height 36
select select "license"
click at [1131, 299] on icon "submit" at bounding box center [1131, 295] width 15 height 15
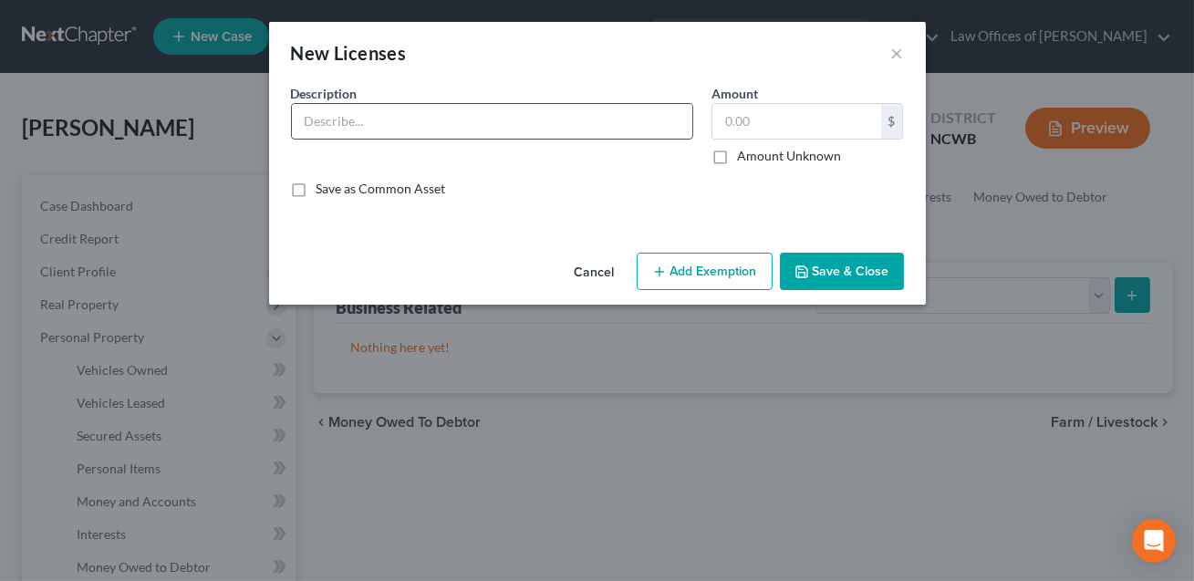
click at [343, 125] on input "text" at bounding box center [492, 121] width 400 height 35
click at [522, 122] on input "Realtor License. Not transferrable--no value." at bounding box center [492, 121] width 400 height 35
click at [520, 122] on input "Realtor License. Not transferrable--no value." at bounding box center [492, 121] width 400 height 35
type input "Realtor License. Not transferrable--no resale value."
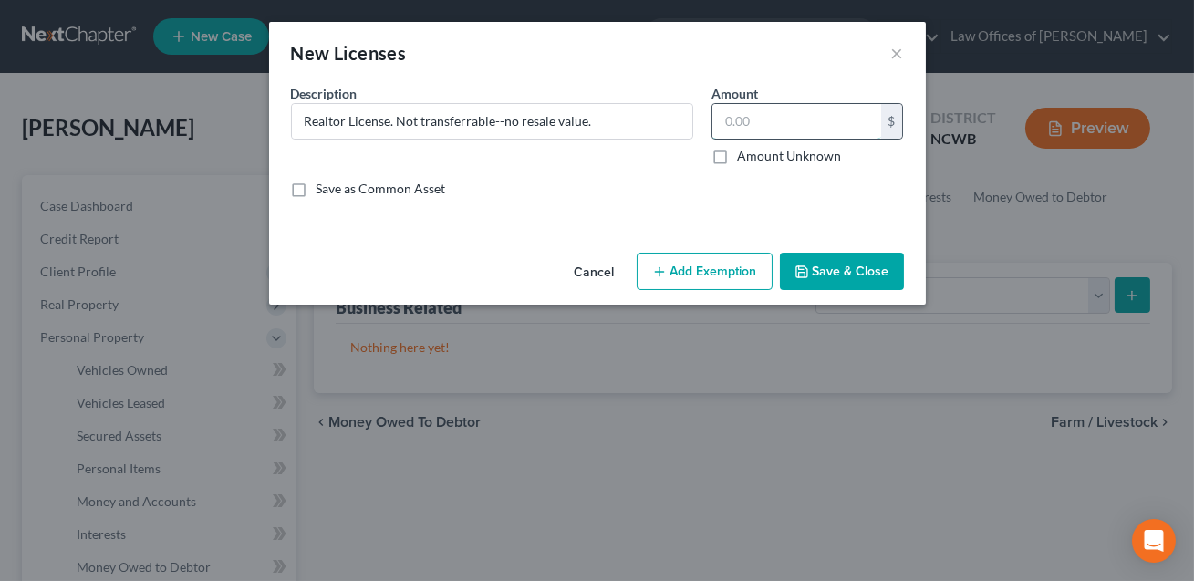
click at [740, 119] on input "text" at bounding box center [796, 121] width 169 height 35
type input "0.00"
click at [832, 271] on button "Save & Close" at bounding box center [842, 272] width 124 height 38
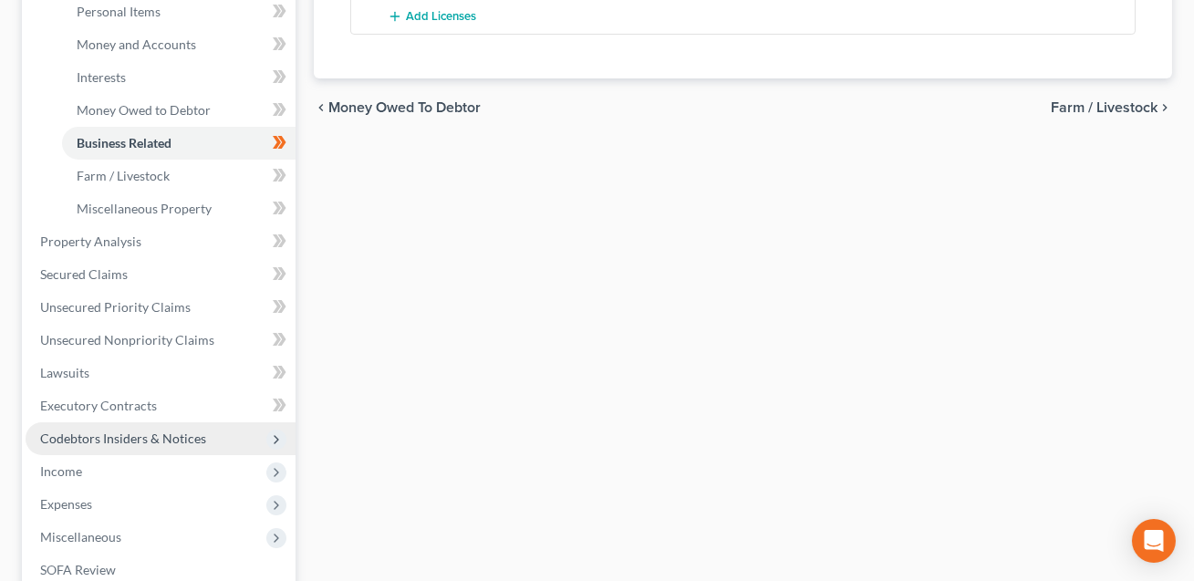
scroll to position [461, 0]
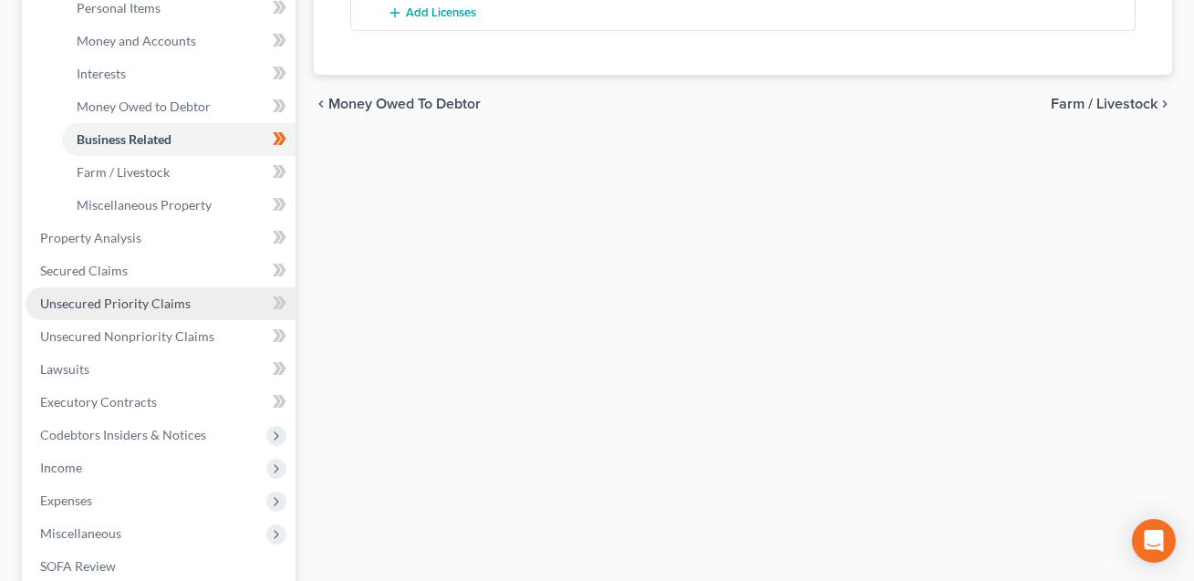
click at [94, 292] on link "Unsecured Priority Claims" at bounding box center [161, 303] width 270 height 33
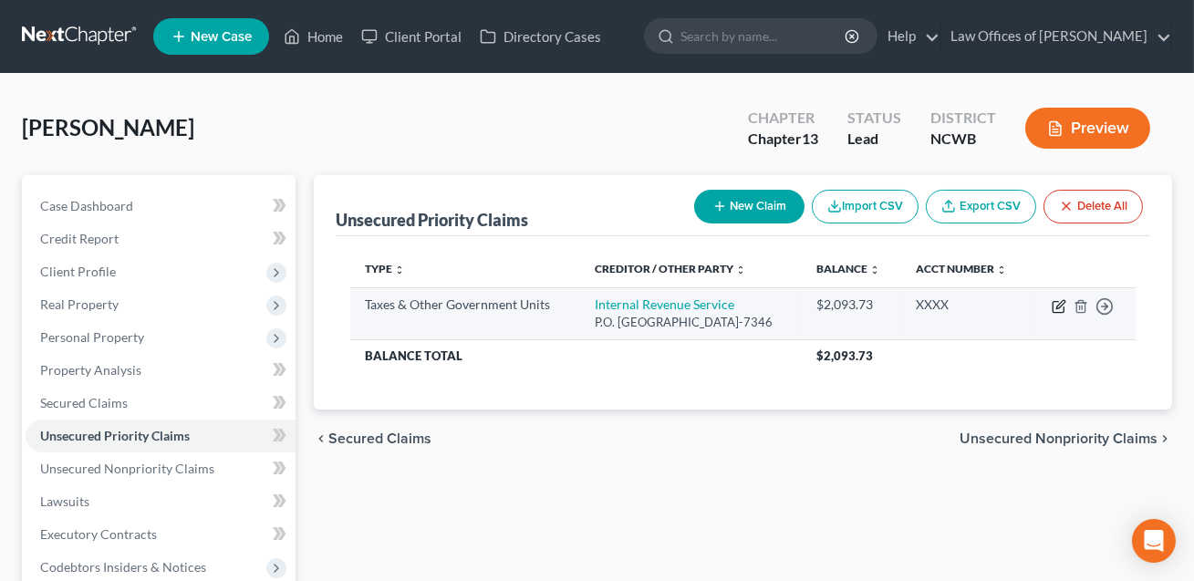
click at [1055, 305] on icon "button" at bounding box center [1058, 306] width 15 height 15
select select "0"
select select "39"
select select "0"
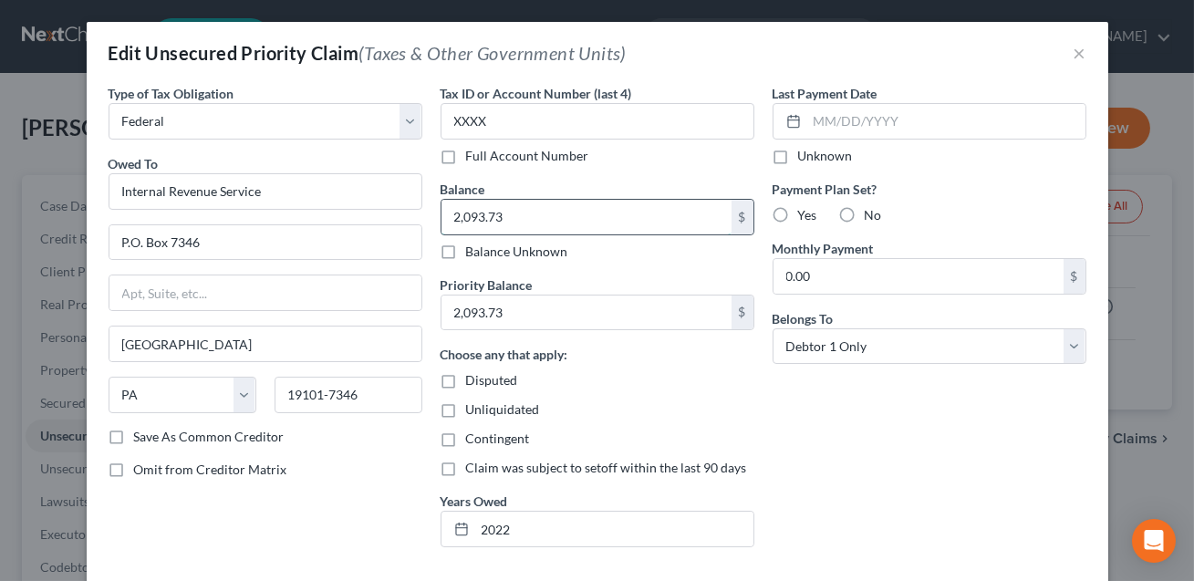
click at [547, 227] on input "2,093.73" at bounding box center [586, 217] width 290 height 35
type input "15,818.30"
click at [537, 314] on input "2,093.73" at bounding box center [586, 312] width 290 height 35
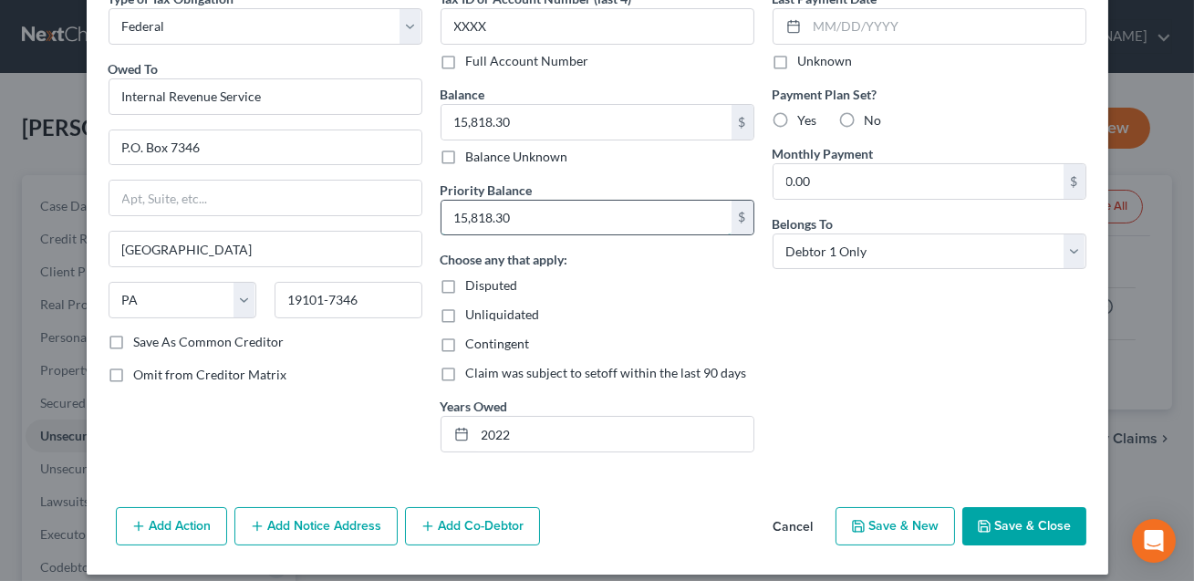
scroll to position [109, 0]
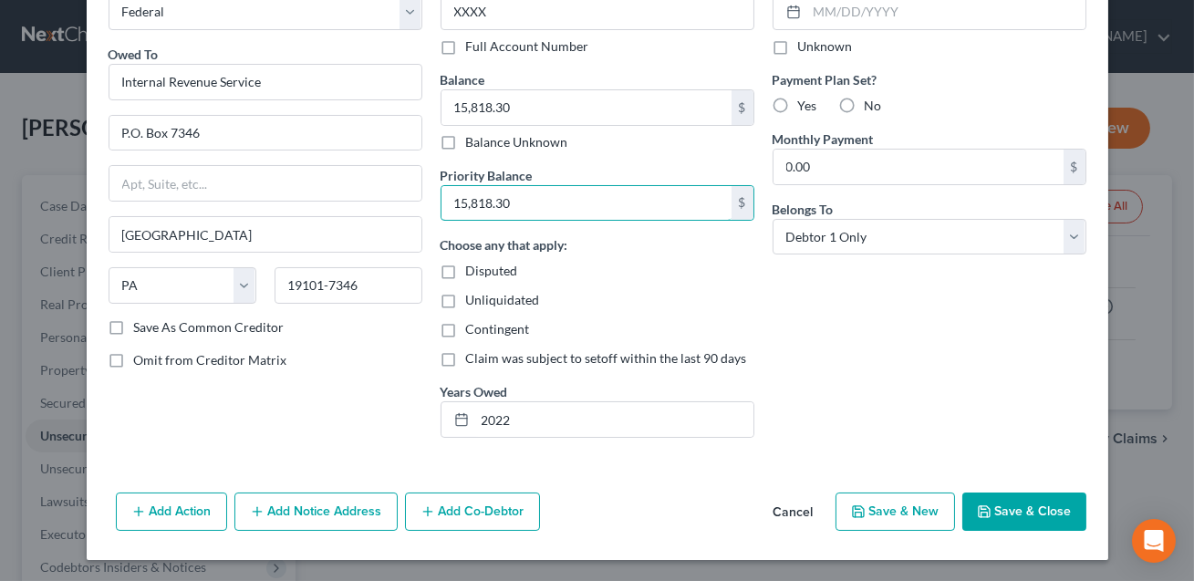
type input "15,818.30"
click at [977, 515] on icon "button" at bounding box center [984, 511] width 15 height 15
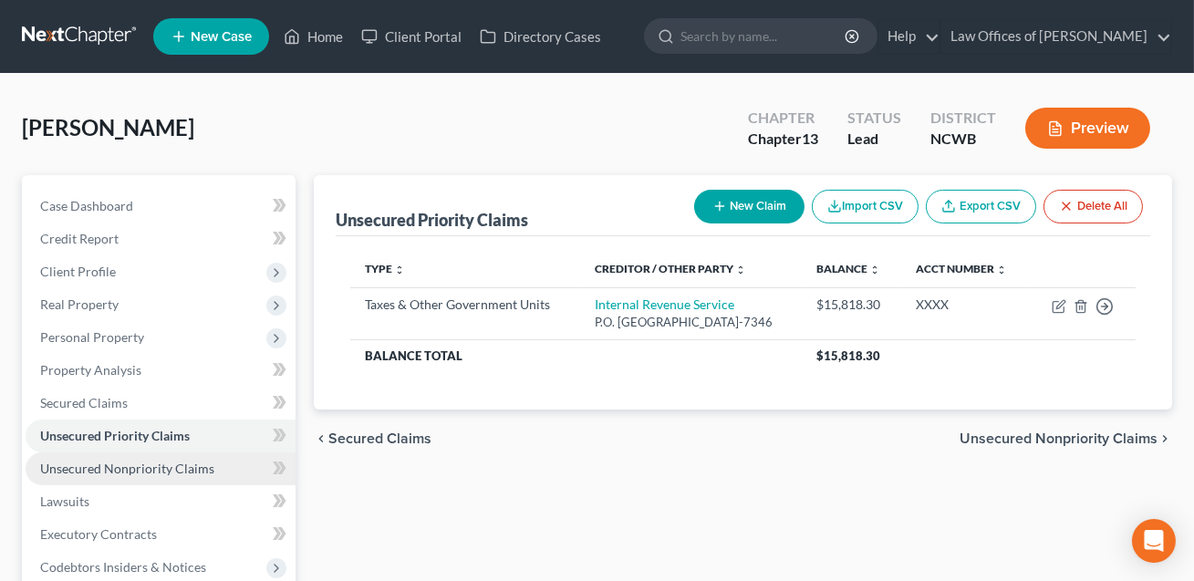
click at [136, 465] on span "Unsecured Nonpriority Claims" at bounding box center [127, 469] width 174 height 16
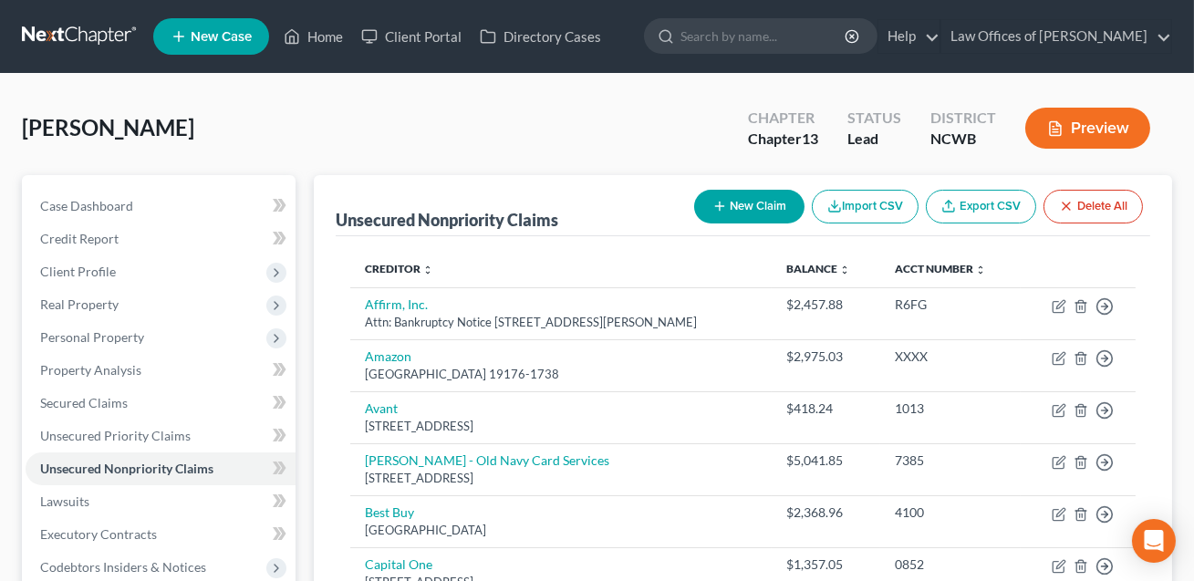
click at [742, 202] on button "New Claim" at bounding box center [749, 207] width 110 height 34
select select "0"
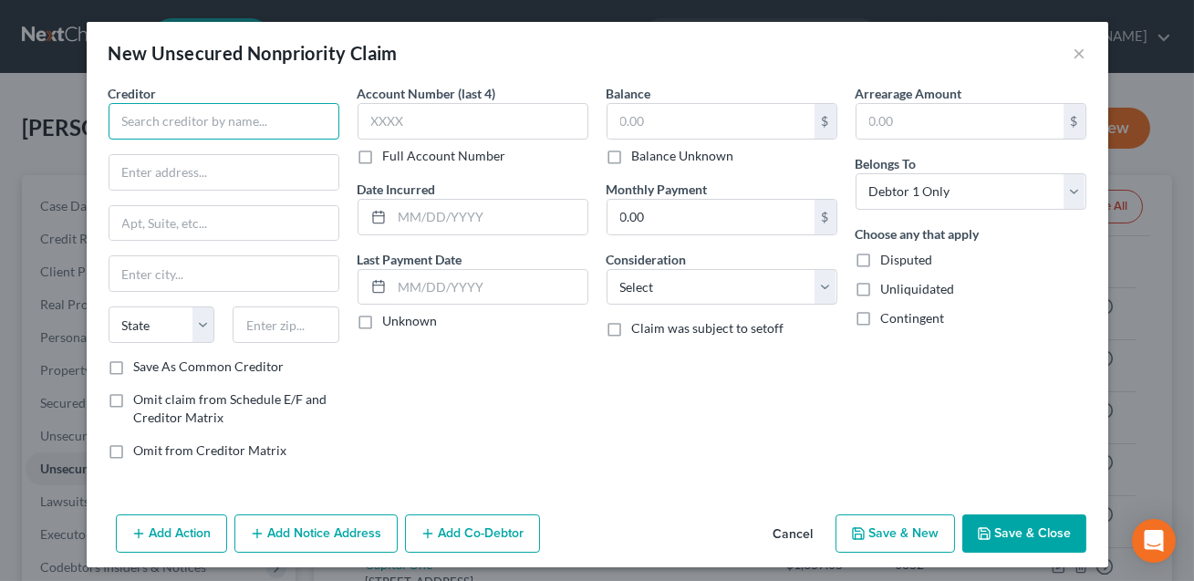
click at [215, 110] on input "text" at bounding box center [224, 121] width 231 height 36
type input "Carolinas Physician's Network"
click at [425, 216] on input "text" at bounding box center [489, 217] width 195 height 35
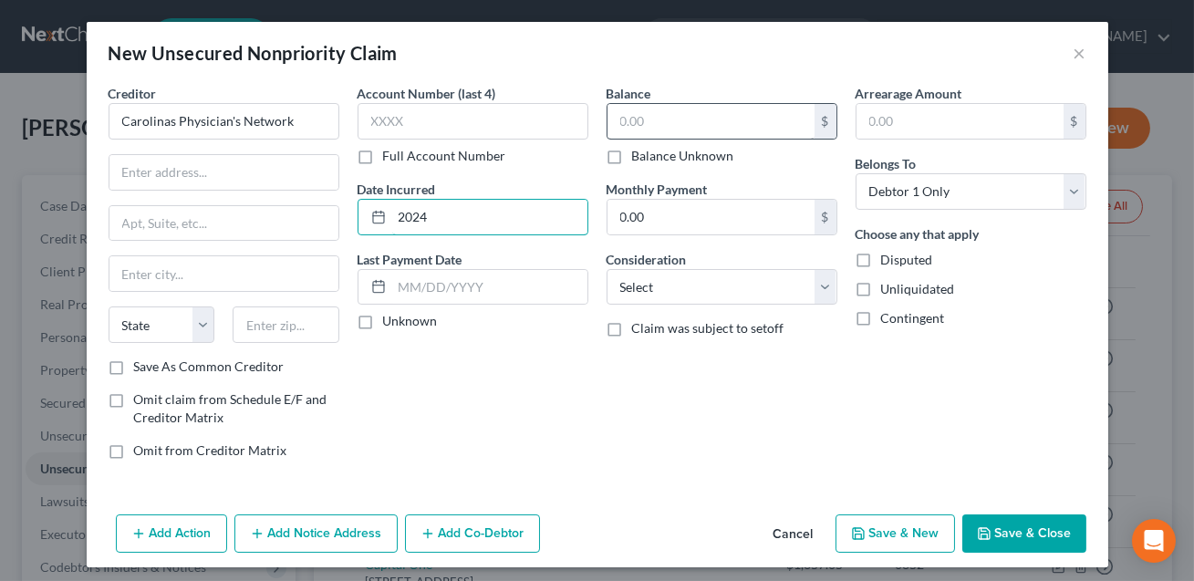
type input "2024"
click at [647, 118] on input "text" at bounding box center [710, 121] width 207 height 35
type input "607.18"
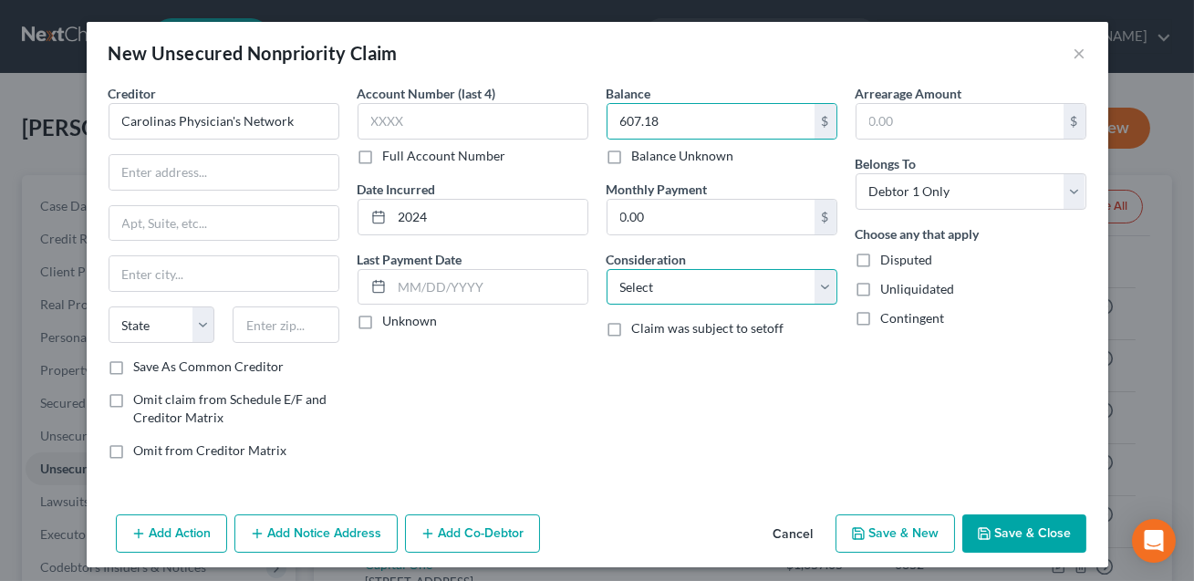
click at [693, 281] on select "Select Cable / Satellite Services Collection Agency Credit Card Debt Debt Couns…" at bounding box center [721, 287] width 231 height 36
select select "9"
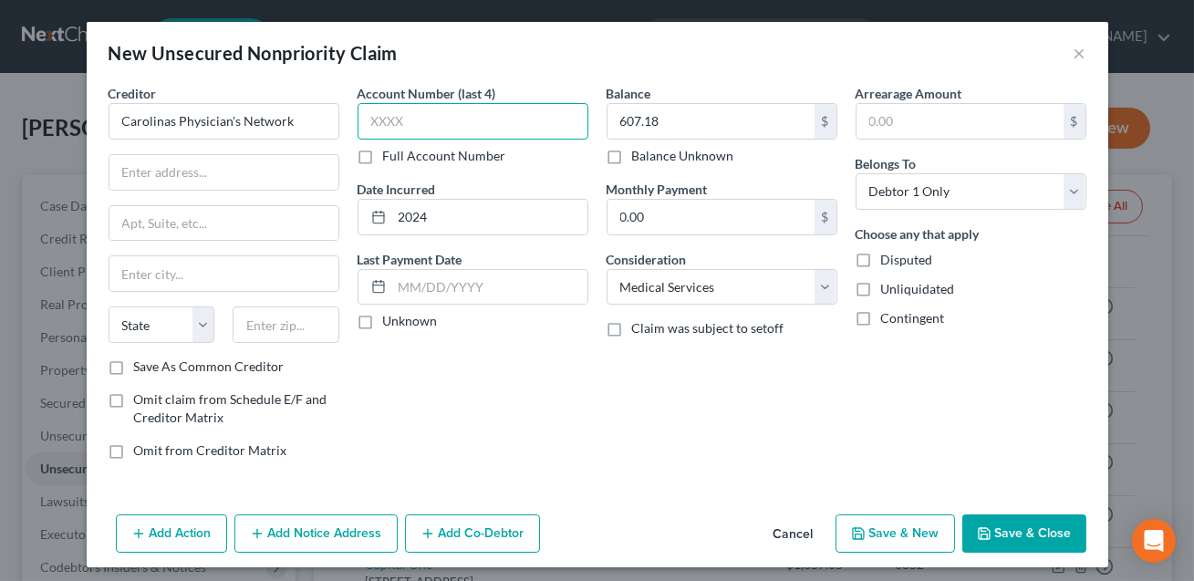
click at [423, 126] on input "text" at bounding box center [472, 121] width 231 height 36
type input "6959"
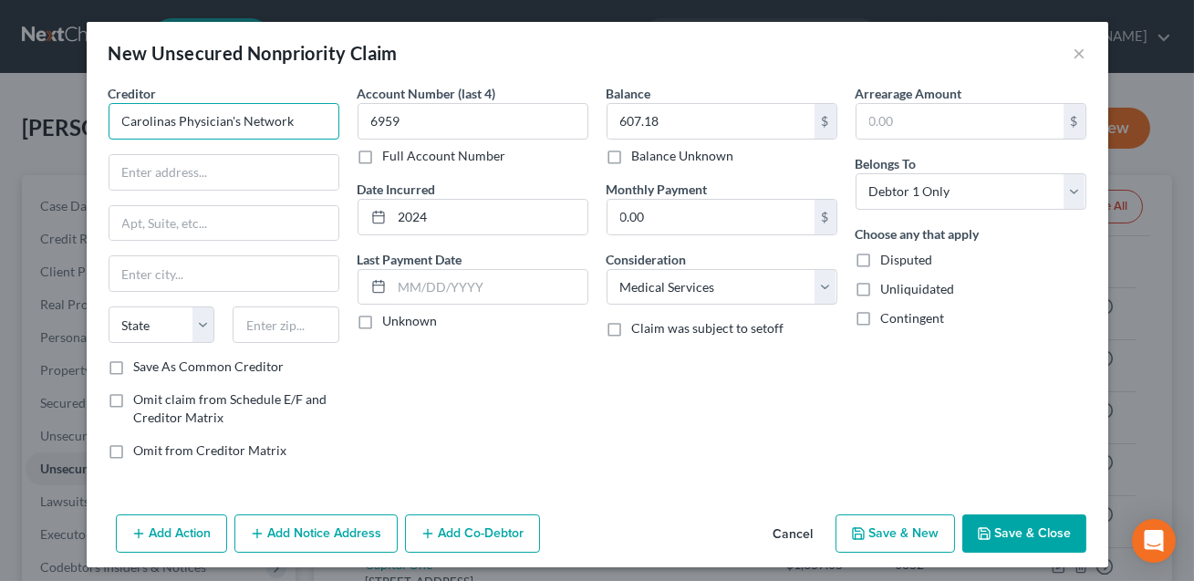
click at [233, 121] on input "Carolinas Physician's Network" at bounding box center [224, 121] width 231 height 36
click at [290, 123] on input "Carolinas Physicians Network" at bounding box center [224, 121] width 231 height 36
click at [174, 121] on input "Carolinas Physicians" at bounding box center [224, 121] width 231 height 36
type input "Carolina Physicians"
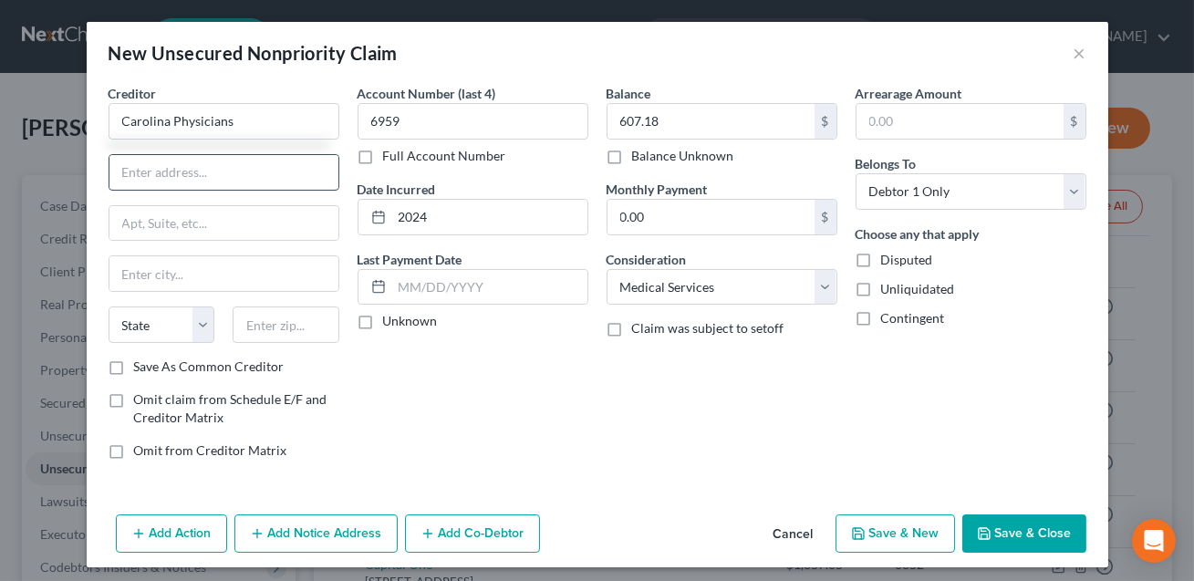
click at [139, 173] on input "text" at bounding box center [223, 172] width 229 height 35
type input "[STREET_ADDRESS]"
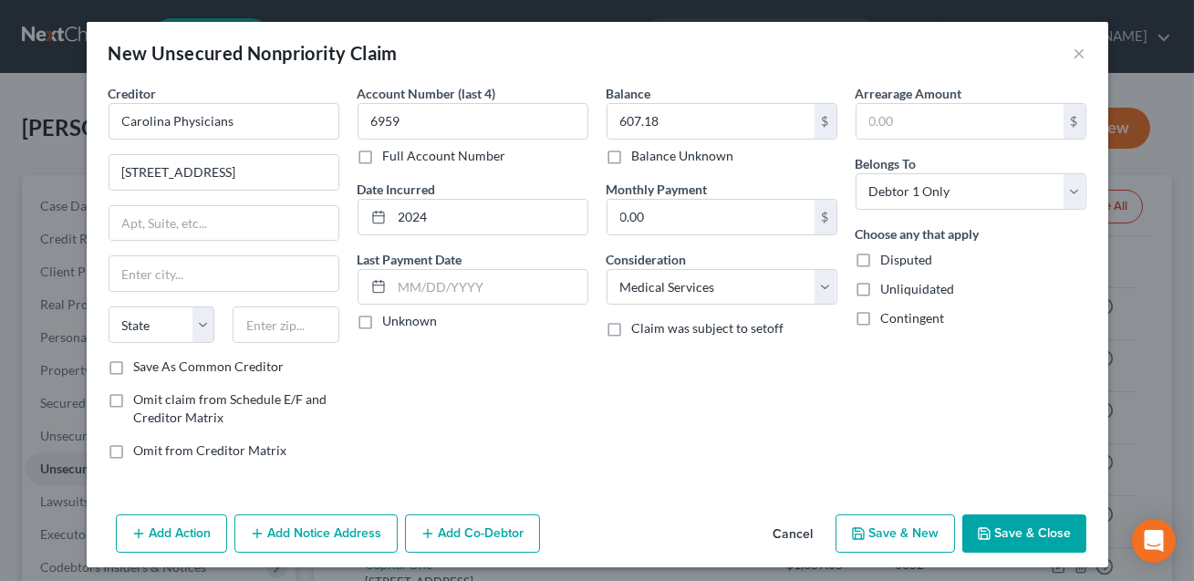
click at [264, 305] on div "Creditor * Carolina Physicians [STREET_ADDRESS] State [US_STATE] AK AR AZ CA CO…" at bounding box center [224, 221] width 231 height 274
click at [263, 306] on input "text" at bounding box center [286, 324] width 107 height 36
type input "28203"
click at [219, 259] on input "text" at bounding box center [223, 273] width 229 height 35
type input "Charlotte"
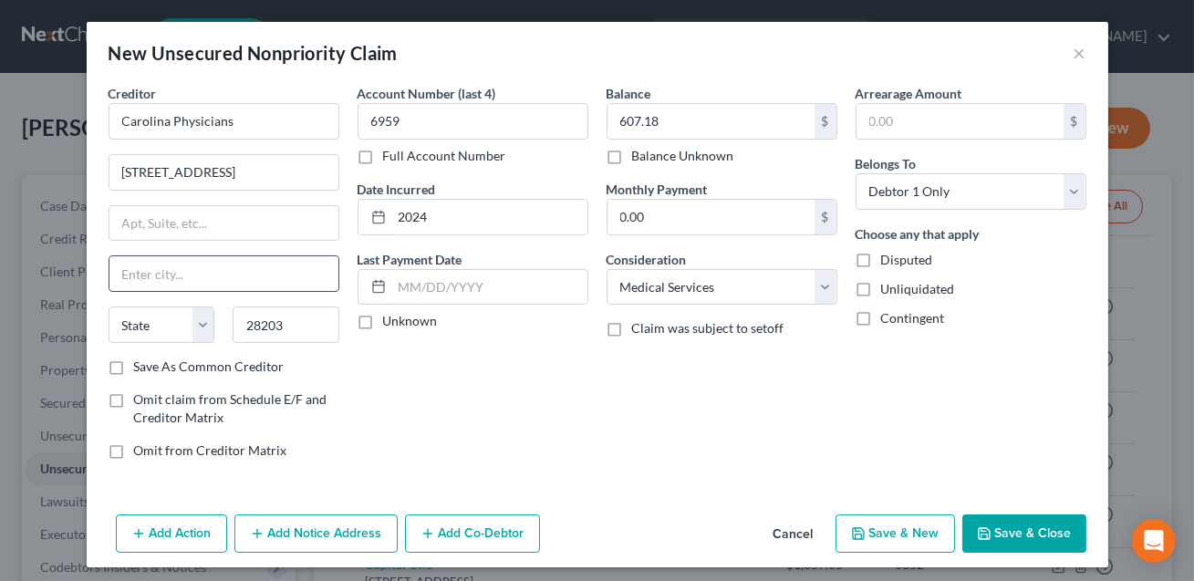
select select "28"
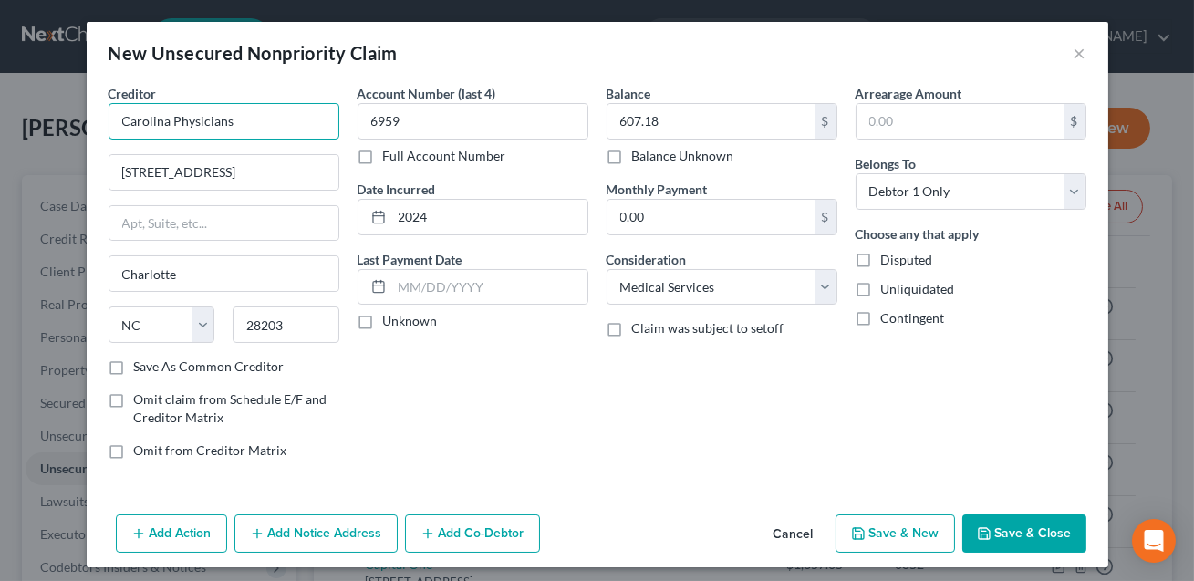
click at [234, 122] on input "Carolina Physicians" at bounding box center [224, 121] width 231 height 36
type input "Carolina Physicians Network"
click at [325, 532] on button "Add Notice Address" at bounding box center [315, 533] width 163 height 38
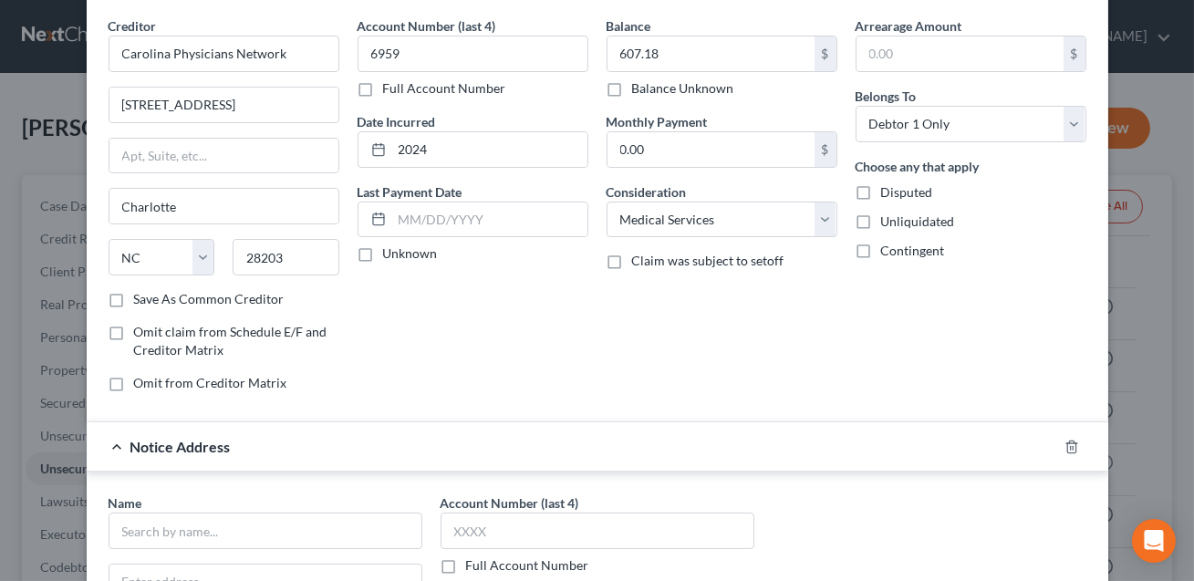
scroll to position [71, 0]
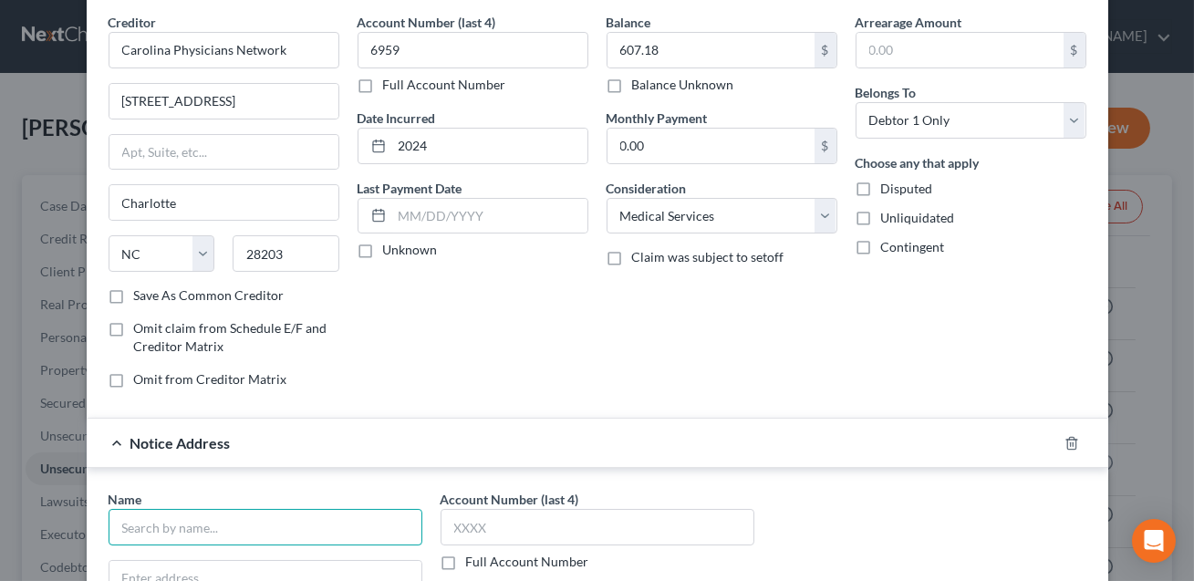
click at [257, 530] on input "text" at bounding box center [266, 527] width 314 height 36
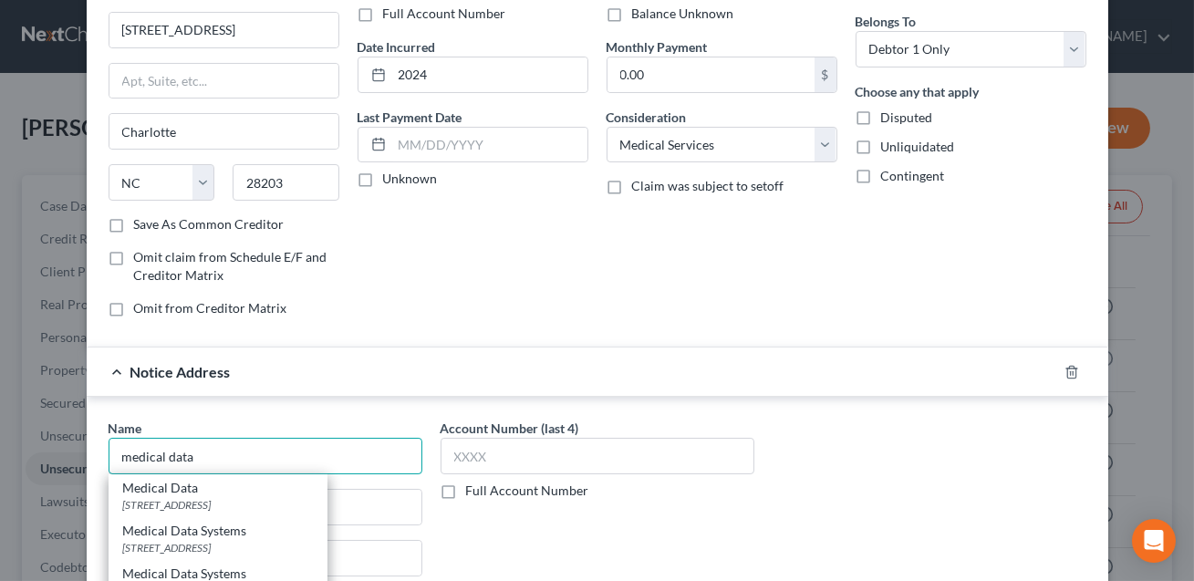
scroll to position [181, 0]
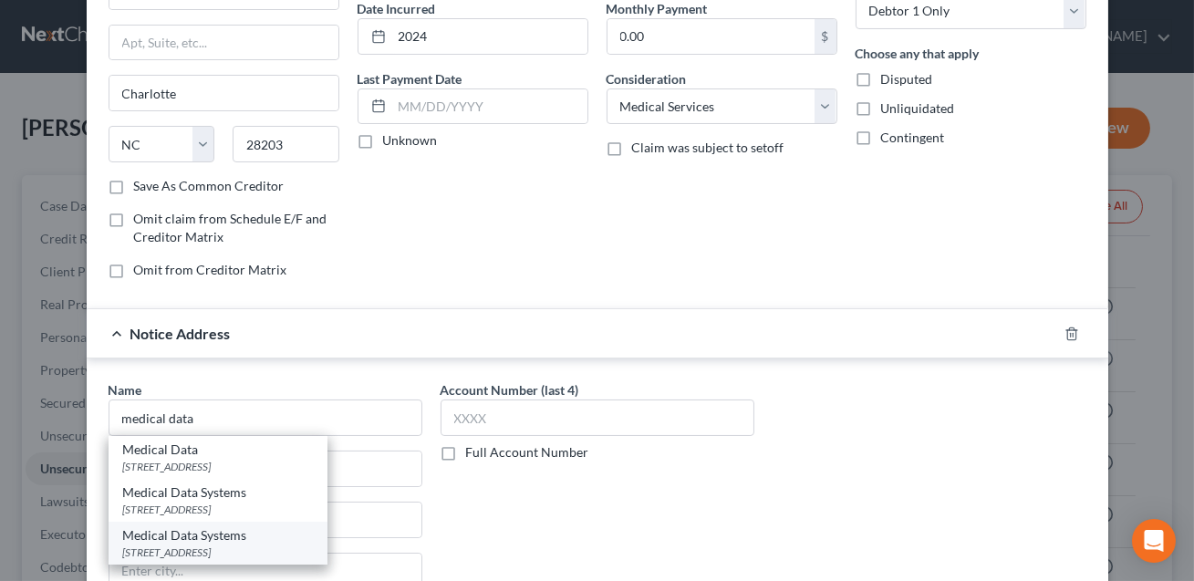
click at [255, 546] on div "[STREET_ADDRESS]" at bounding box center [218, 552] width 190 height 16
type input "Medical Data Systems"
type input "[STREET_ADDRESS]"
type input "[GEOGRAPHIC_DATA]"
select select "9"
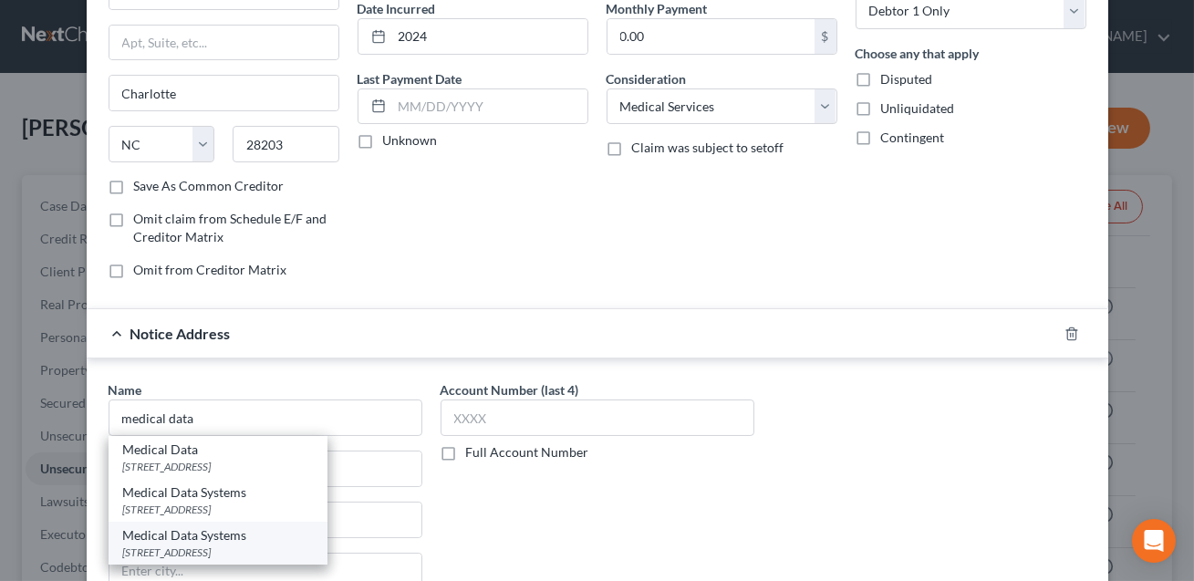
type input "32960"
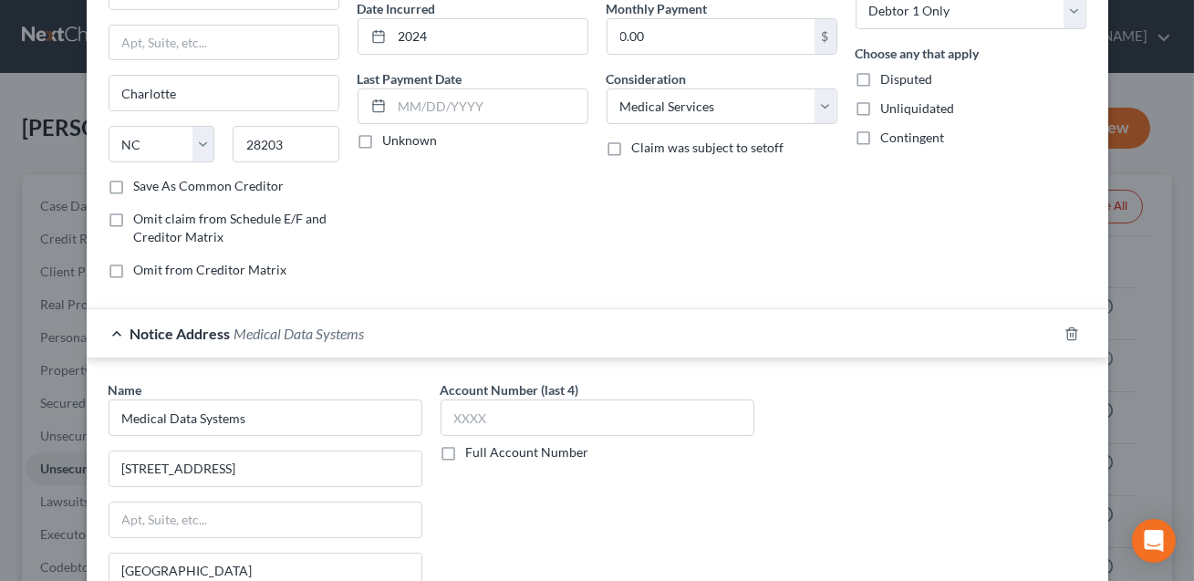
scroll to position [399, 0]
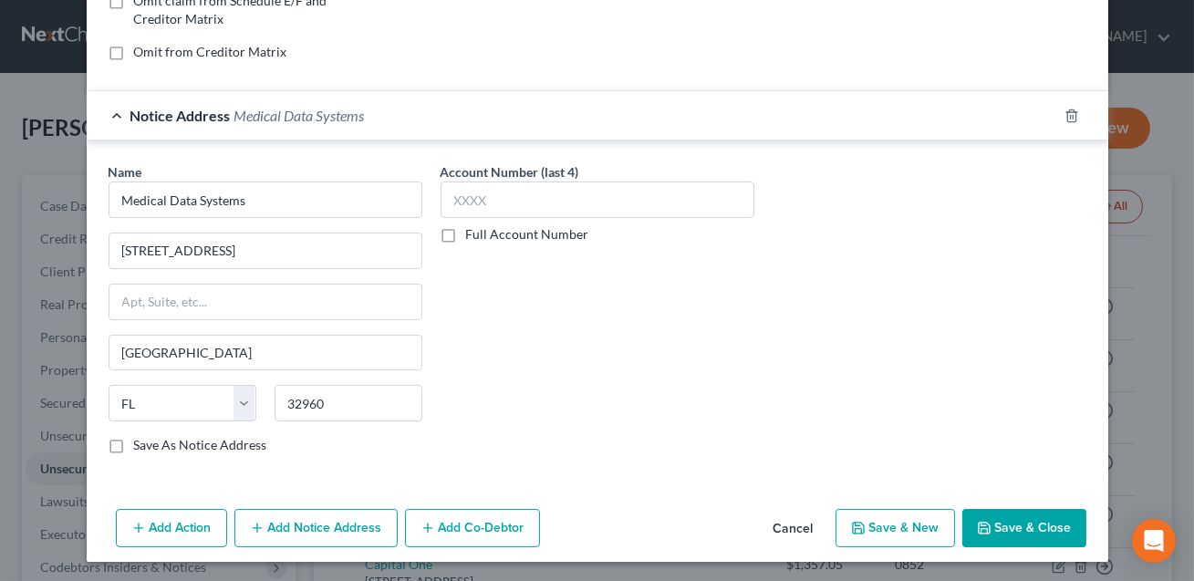
click at [1059, 520] on button "Save & Close" at bounding box center [1024, 528] width 124 height 38
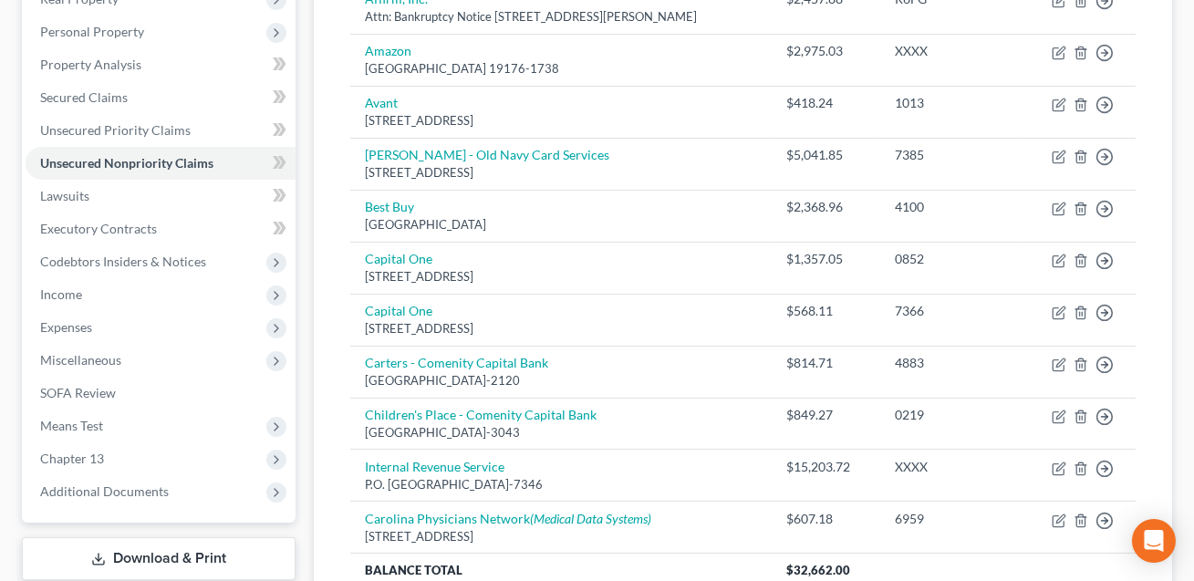
scroll to position [472, 0]
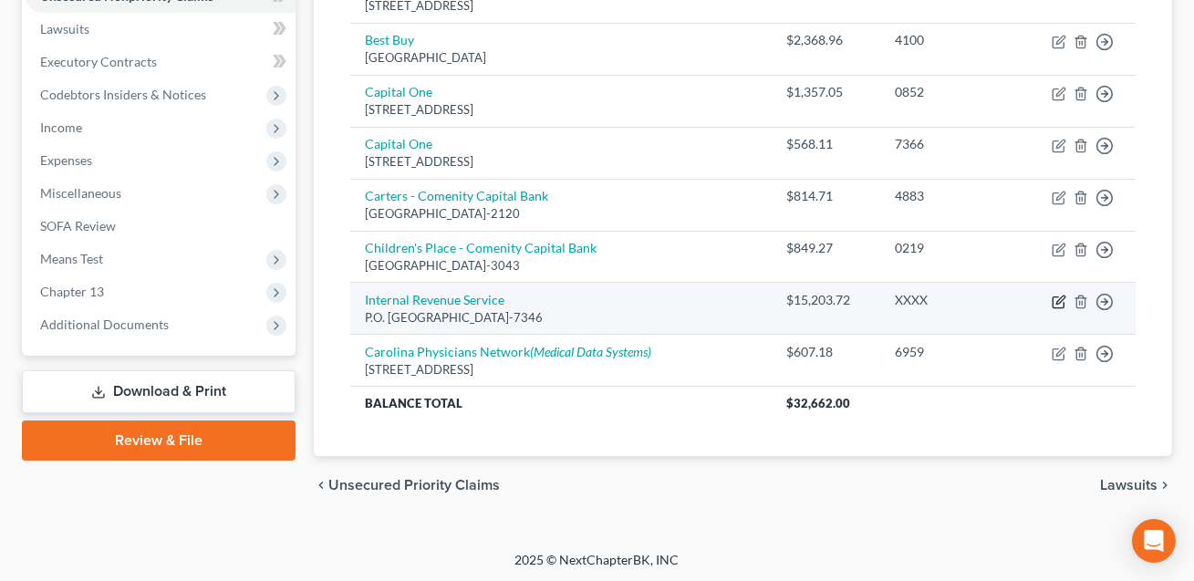
click at [1057, 301] on icon "button" at bounding box center [1060, 299] width 8 height 8
select select "39"
select select "14"
select select "0"
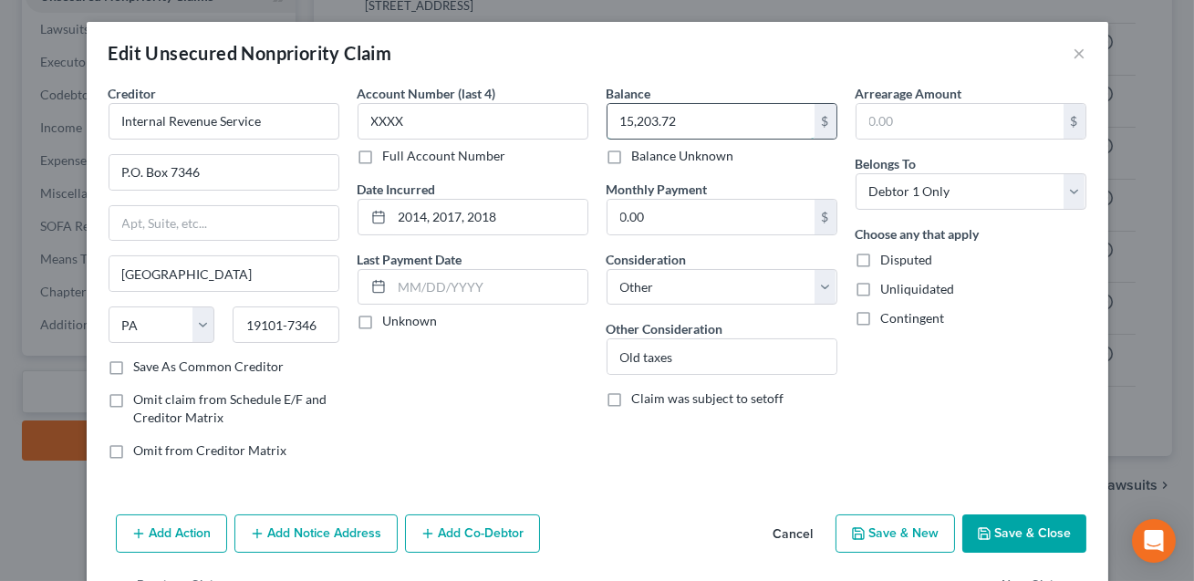
click at [691, 126] on input "15,203.72" at bounding box center [710, 121] width 207 height 35
type input "44,518.24"
click at [1039, 549] on button "Save & Close" at bounding box center [1024, 533] width 124 height 38
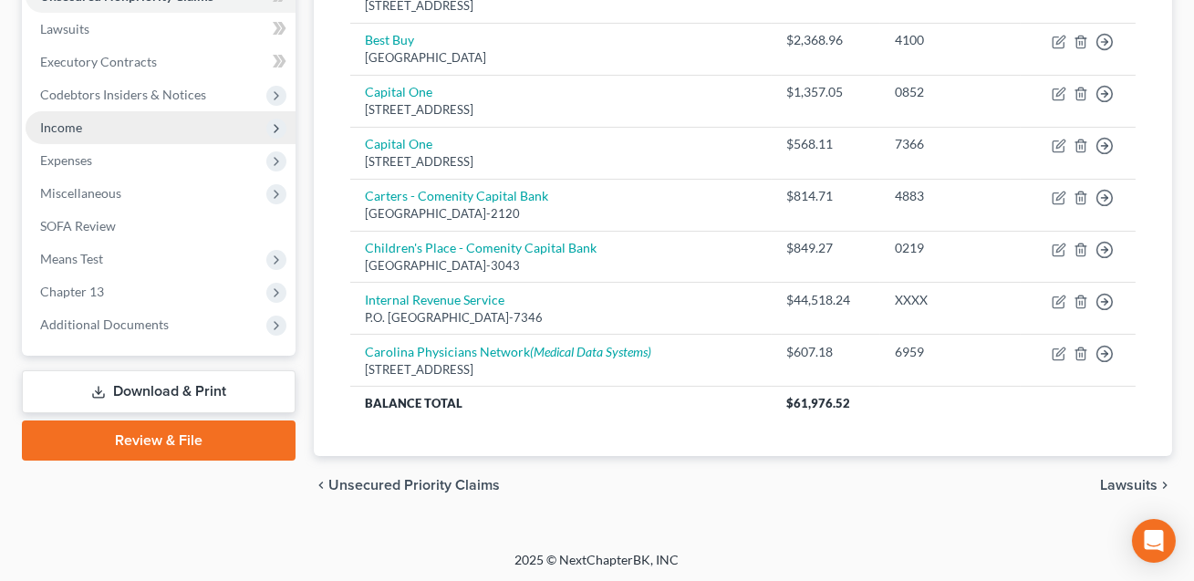
click at [77, 129] on span "Income" at bounding box center [61, 127] width 42 height 16
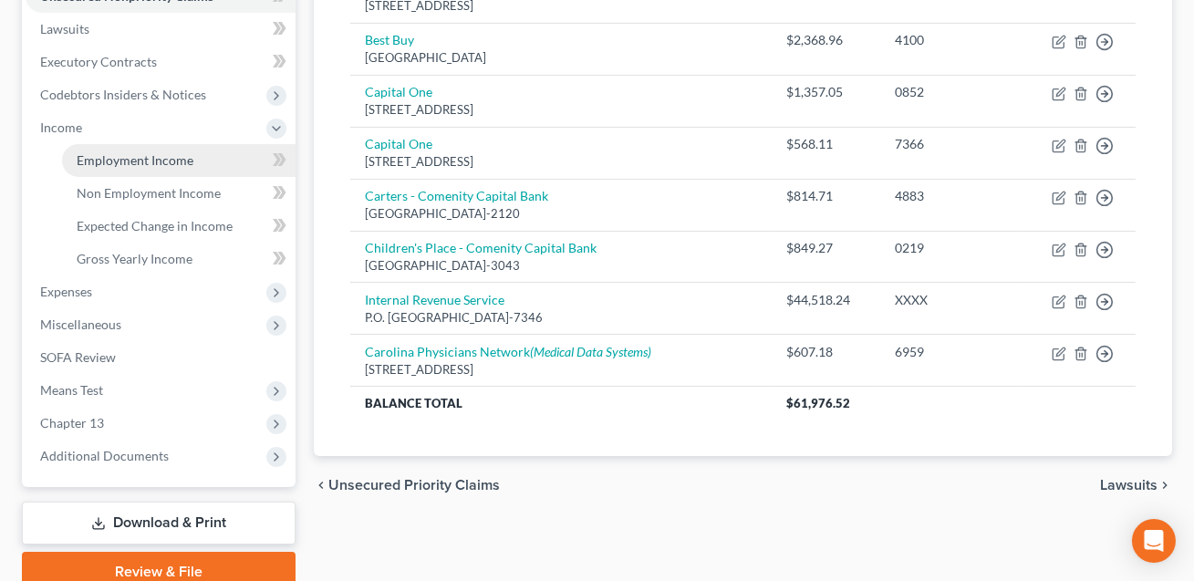
click at [104, 161] on span "Employment Income" at bounding box center [135, 160] width 117 height 16
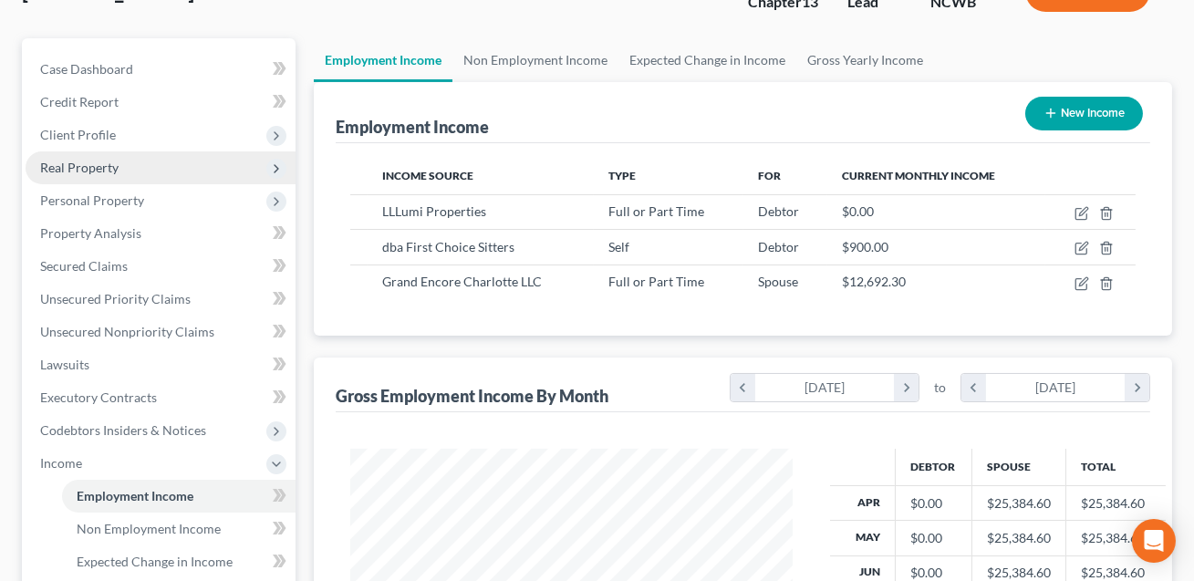
scroll to position [264, 0]
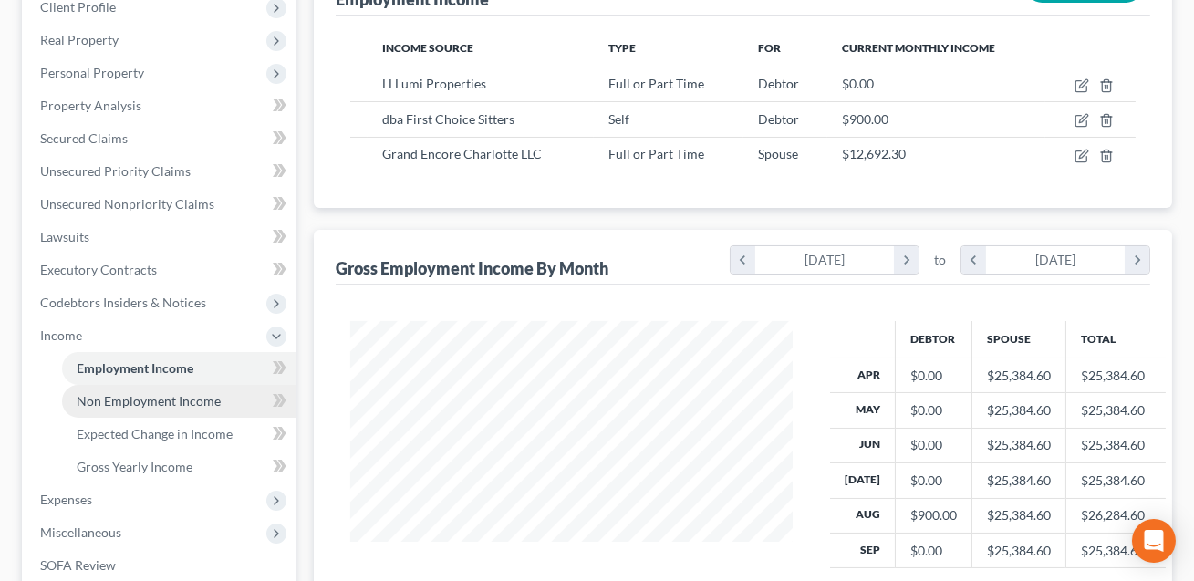
click at [146, 401] on span "Non Employment Income" at bounding box center [149, 401] width 144 height 16
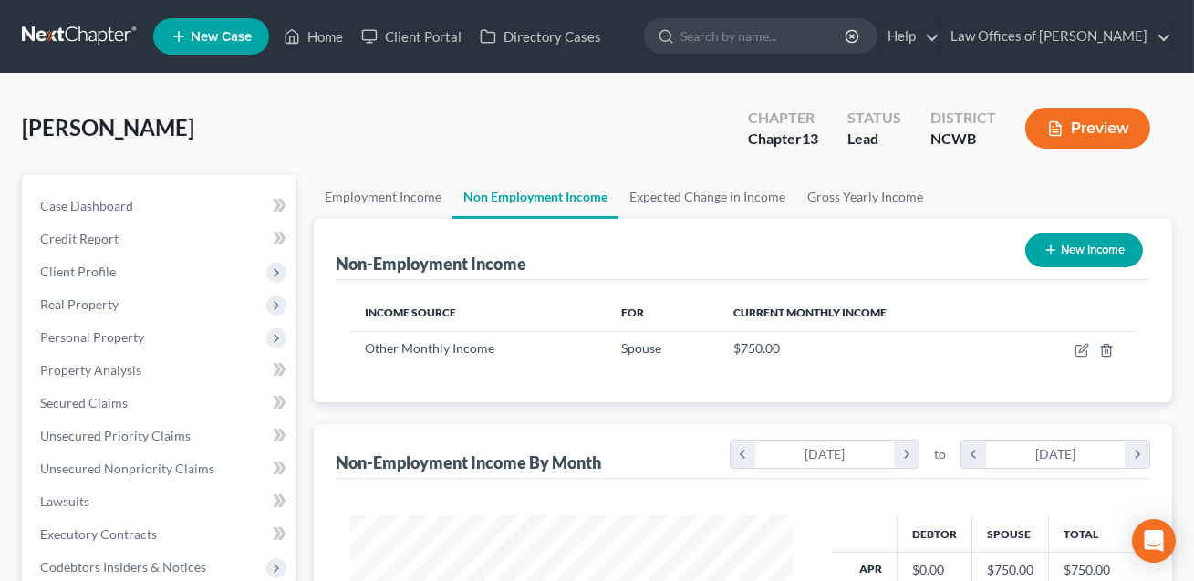
scroll to position [326, 479]
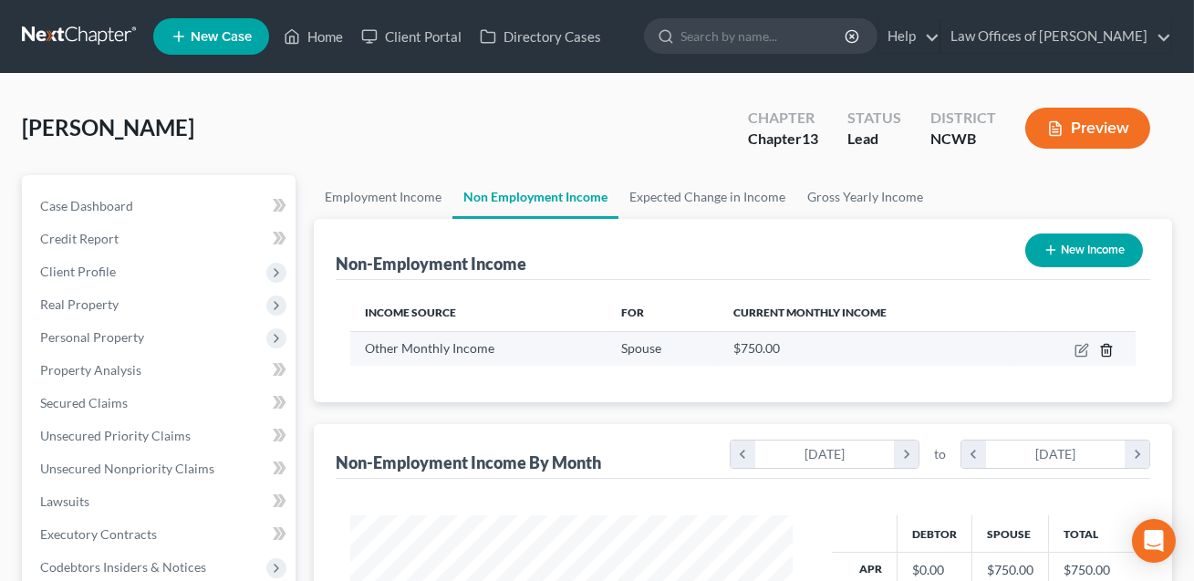
click at [1105, 353] on icon "button" at bounding box center [1106, 350] width 15 height 15
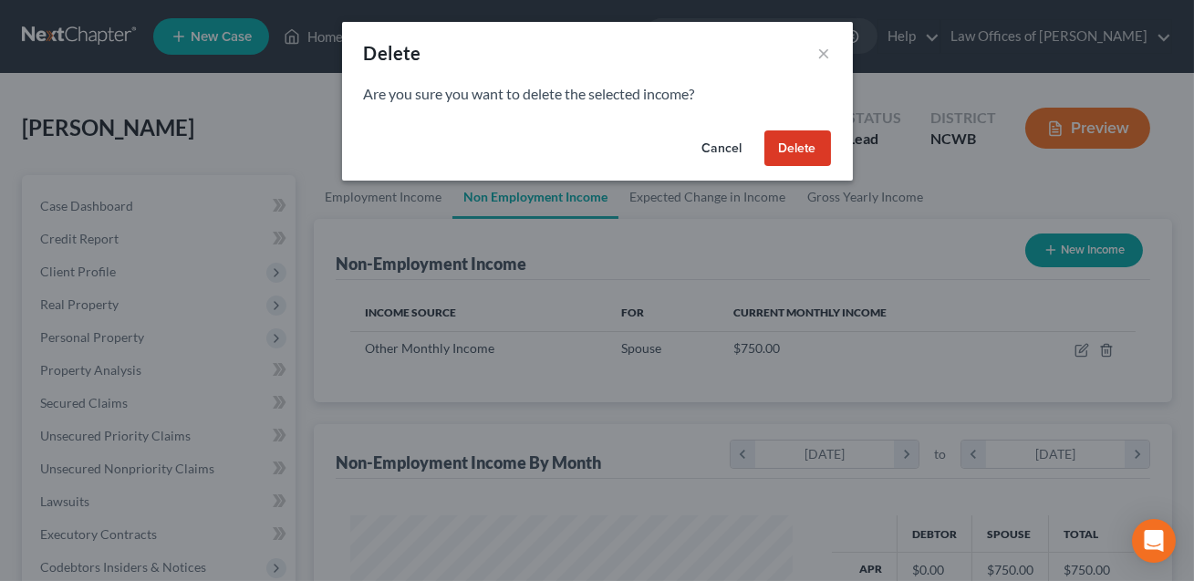
click at [797, 147] on button "Delete" at bounding box center [797, 148] width 67 height 36
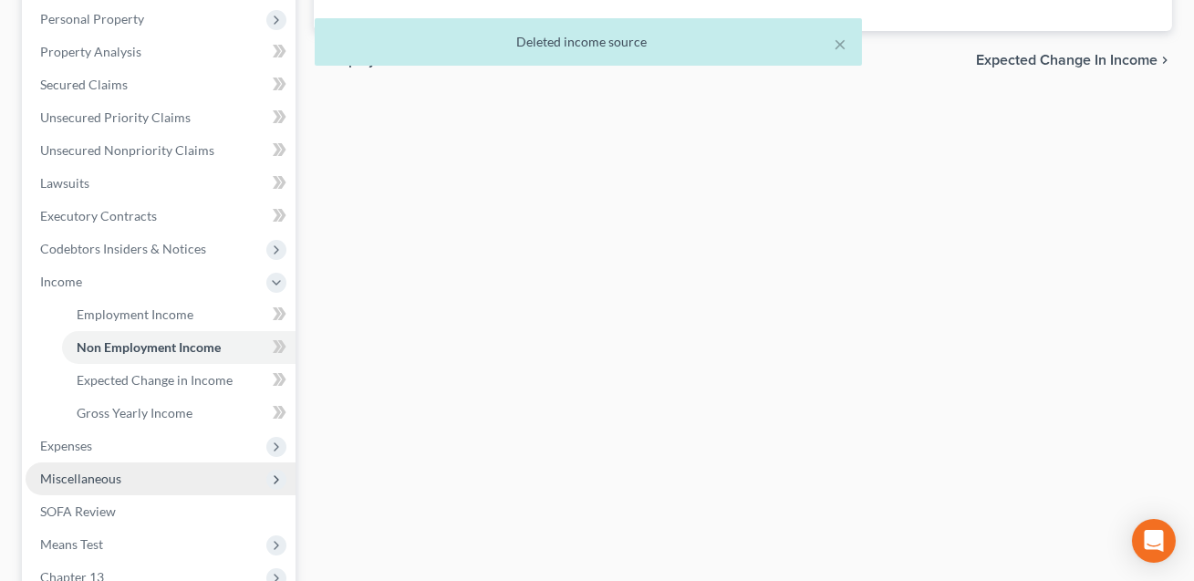
scroll to position [320, 0]
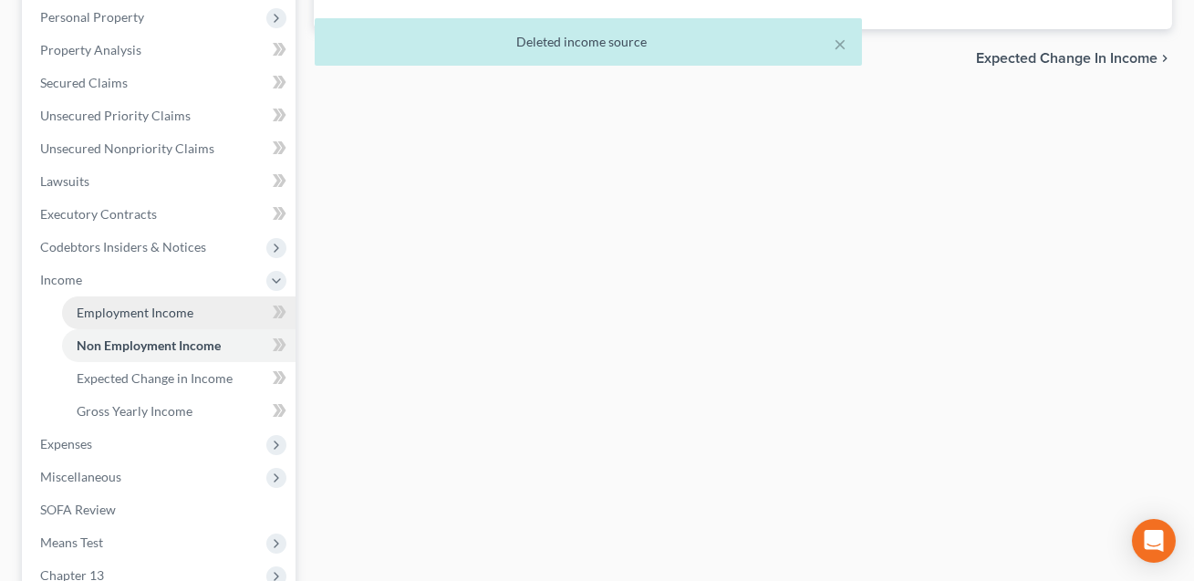
click at [149, 312] on span "Employment Income" at bounding box center [135, 313] width 117 height 16
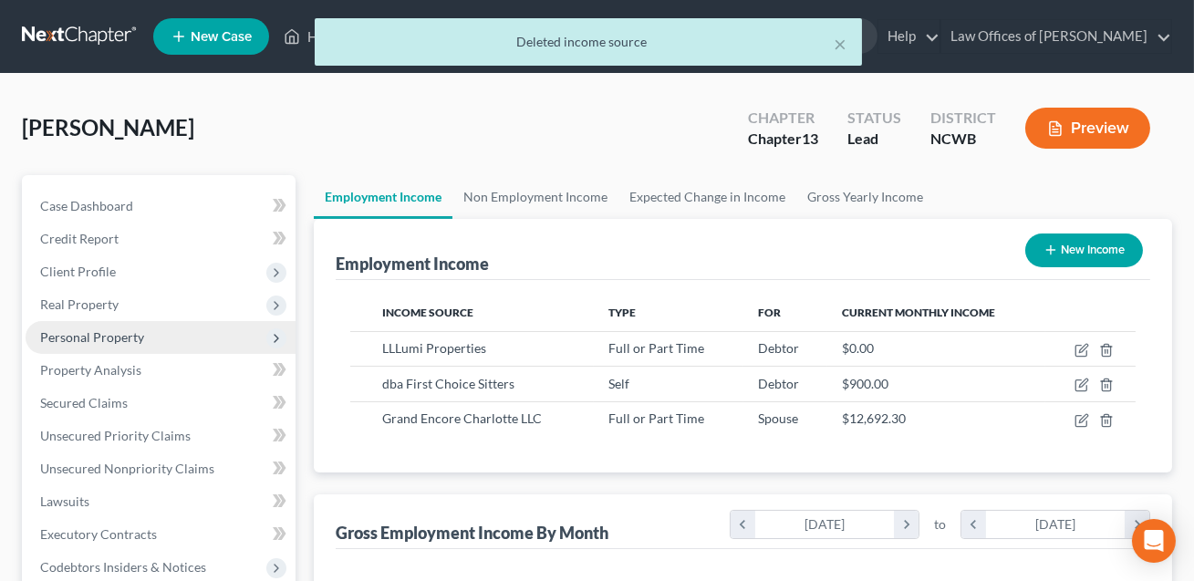
scroll to position [326, 479]
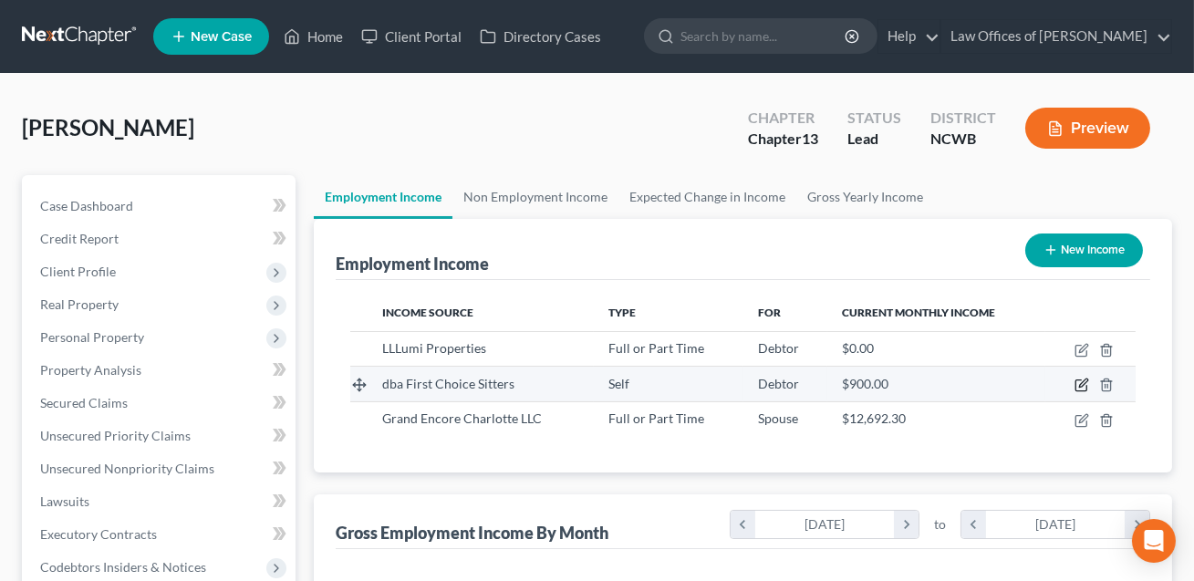
click at [1079, 387] on icon "button" at bounding box center [1081, 385] width 15 height 15
select select "1"
select select "28"
select select "0"
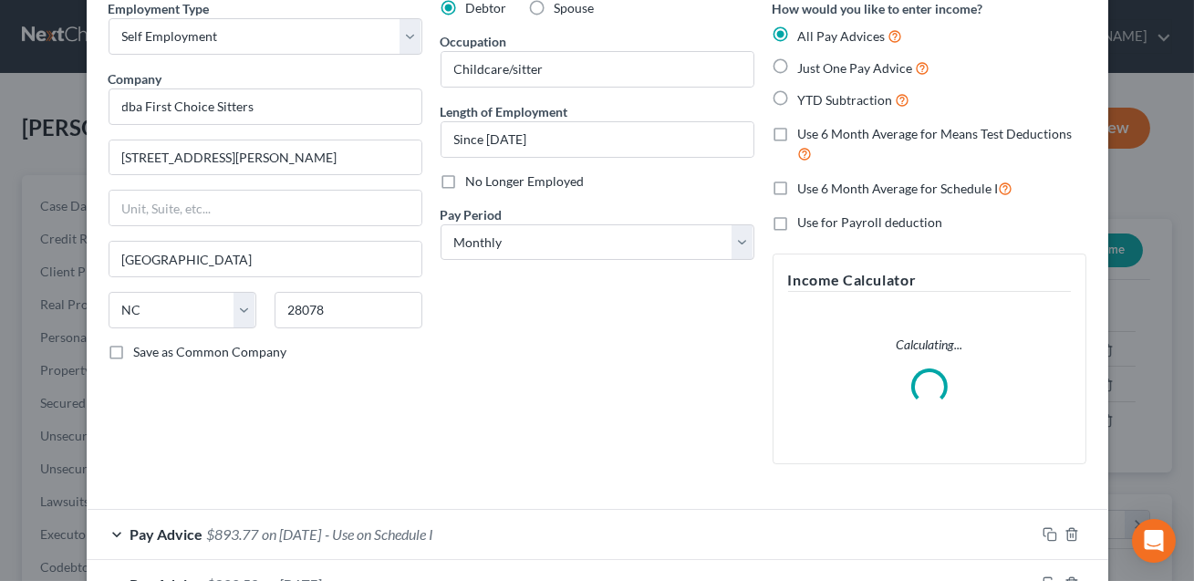
scroll to position [212, 0]
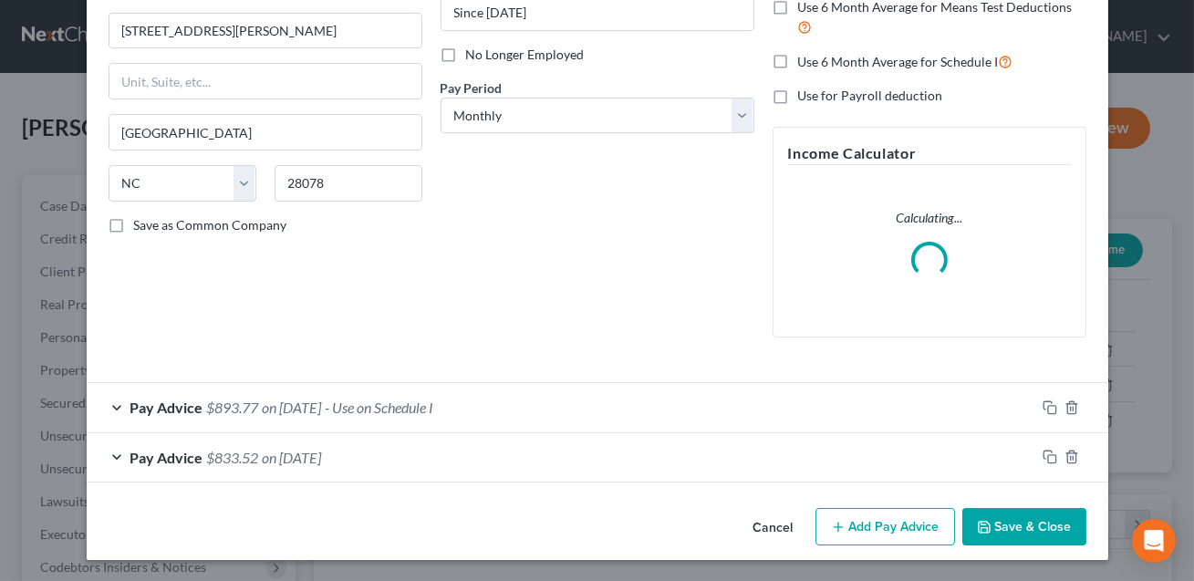
click at [521, 411] on div "Pay Advice $893.77 on [DATE] - Use on Schedule I" at bounding box center [561, 407] width 948 height 48
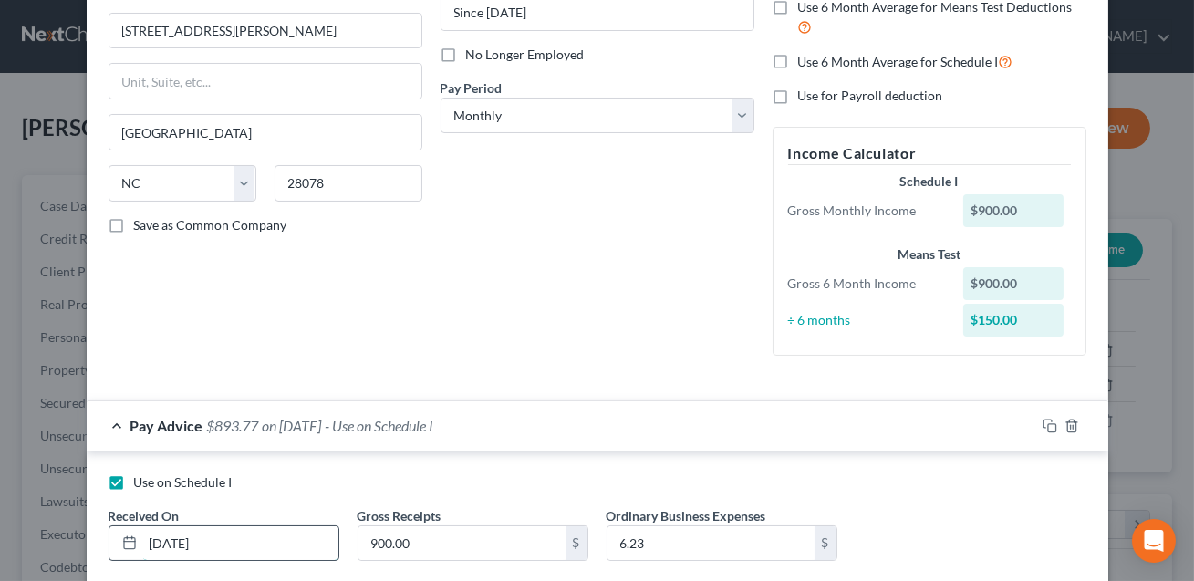
click at [161, 541] on input "[DATE]" at bounding box center [240, 543] width 195 height 35
type input "[DATE]"
click at [400, 545] on input "900.00" at bounding box center [461, 543] width 207 height 35
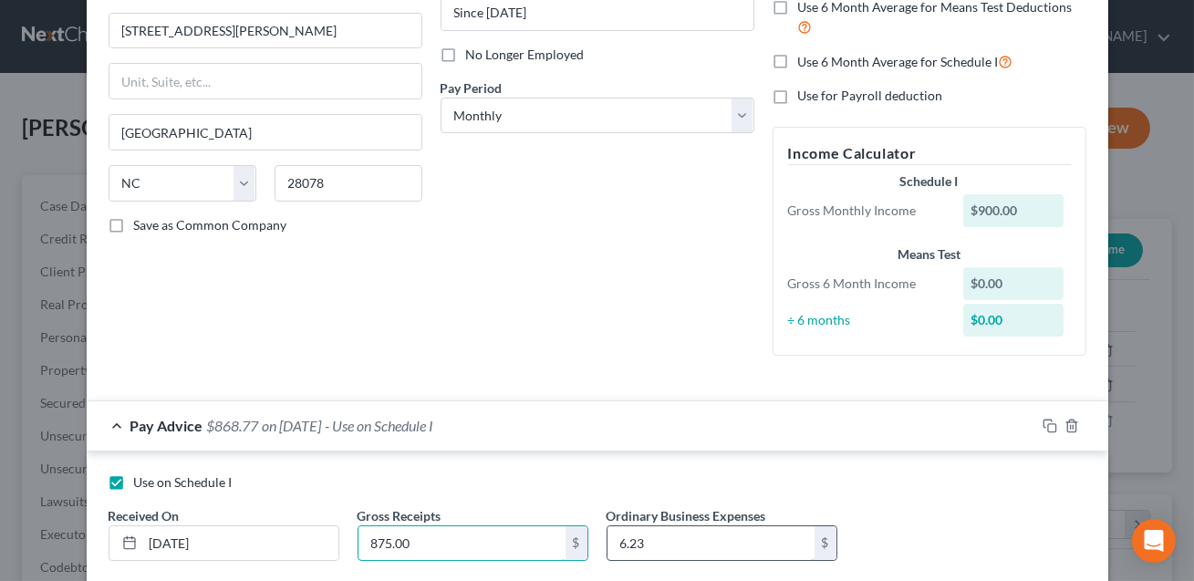
type input "875.00"
click at [668, 545] on input "6.23" at bounding box center [710, 543] width 207 height 35
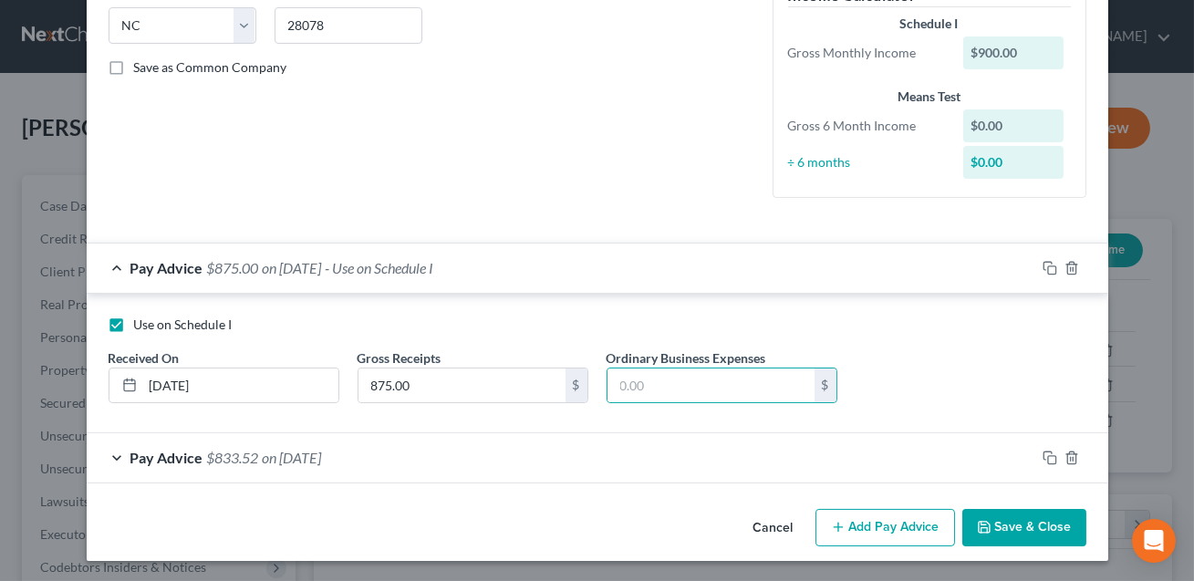
click at [492, 466] on div "Pay Advice $833.52 on [DATE]" at bounding box center [561, 457] width 948 height 48
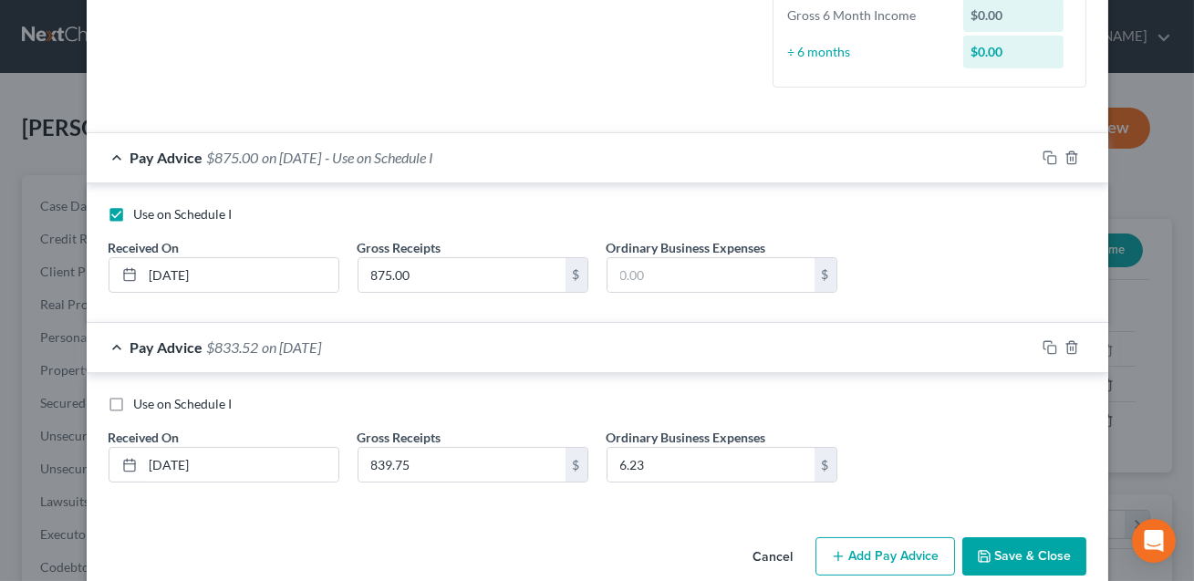
scroll to position [509, 0]
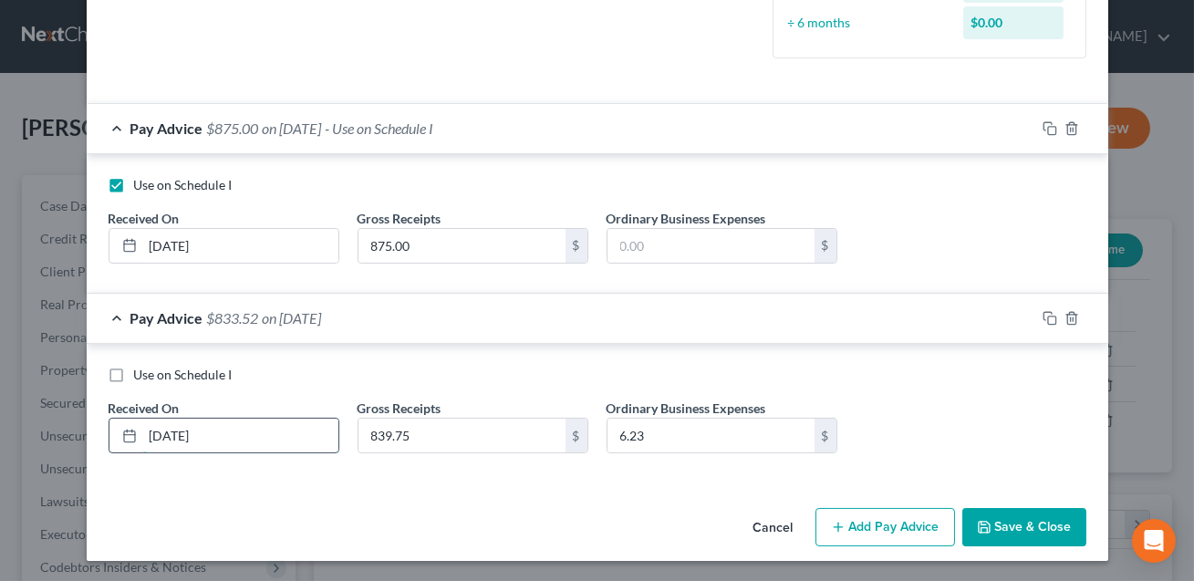
click at [161, 435] on input "[DATE]" at bounding box center [240, 436] width 195 height 35
type input "[DATE]"
click at [451, 436] on input "839.75" at bounding box center [461, 436] width 207 height 35
click at [637, 519] on div "Cancel Add Pay Advice Save & Close" at bounding box center [597, 531] width 1021 height 60
click at [1005, 523] on button "Save & Close" at bounding box center [1024, 527] width 124 height 38
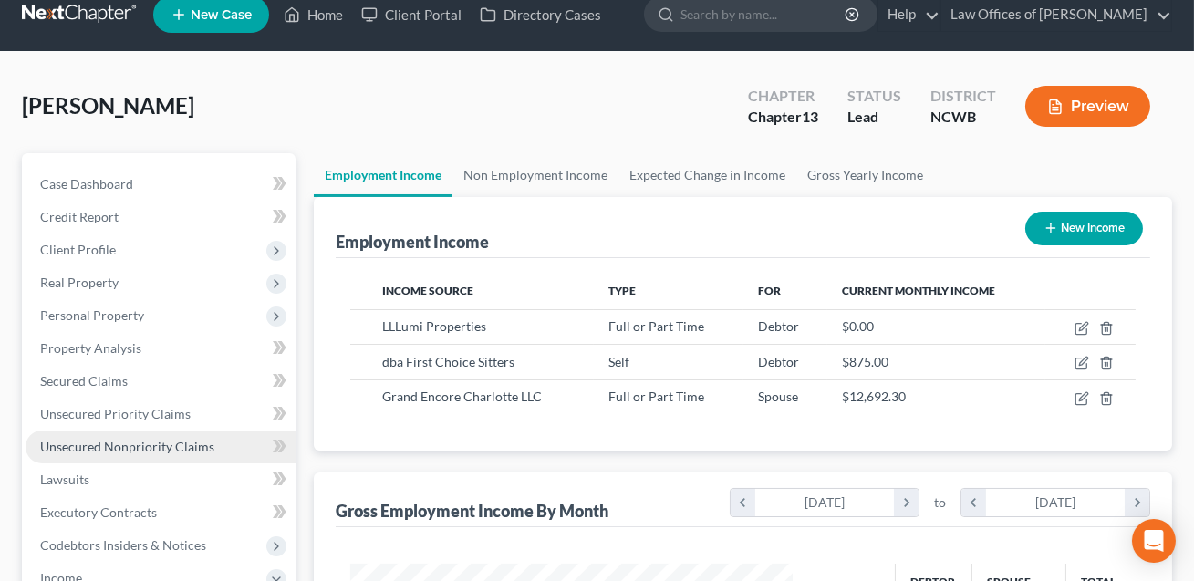
scroll to position [23, 0]
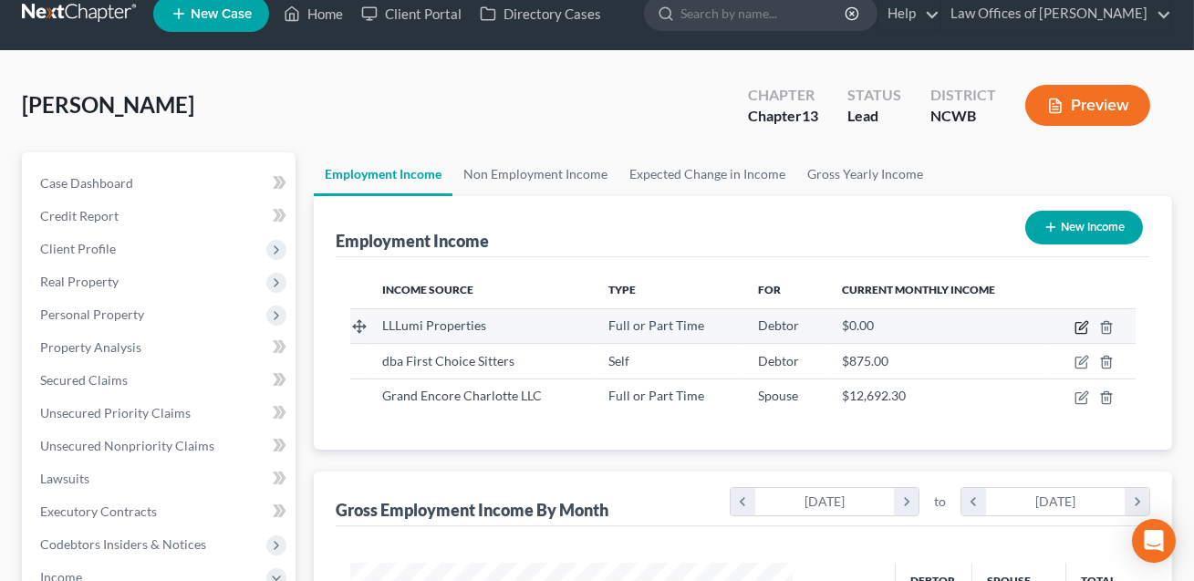
click at [1081, 326] on icon "button" at bounding box center [1081, 327] width 15 height 15
select select "0"
select select "28"
select select "0"
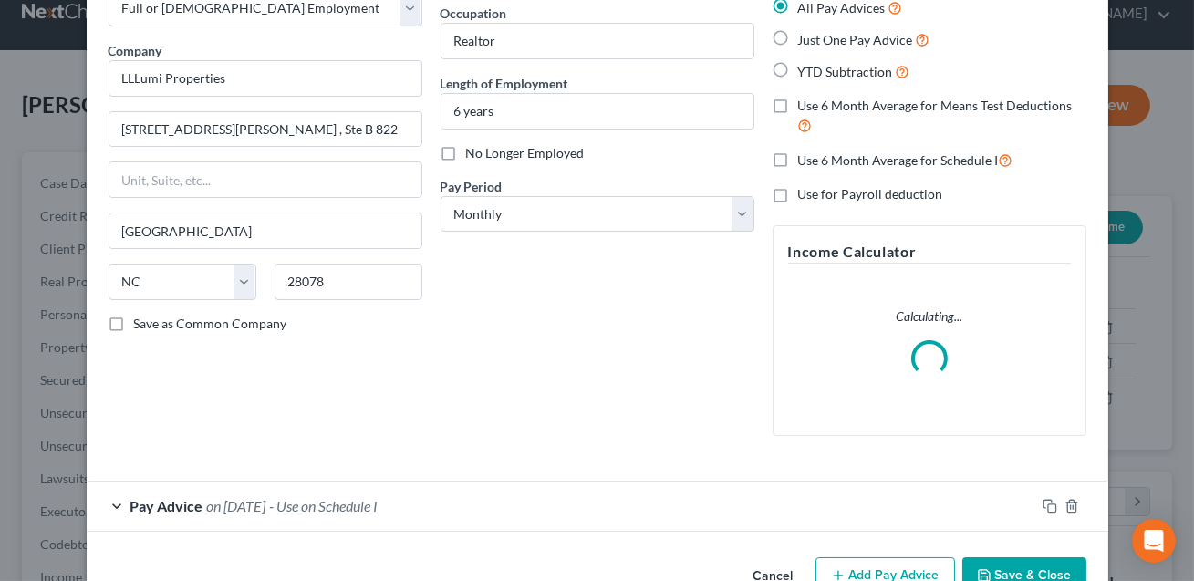
scroll to position [162, 0]
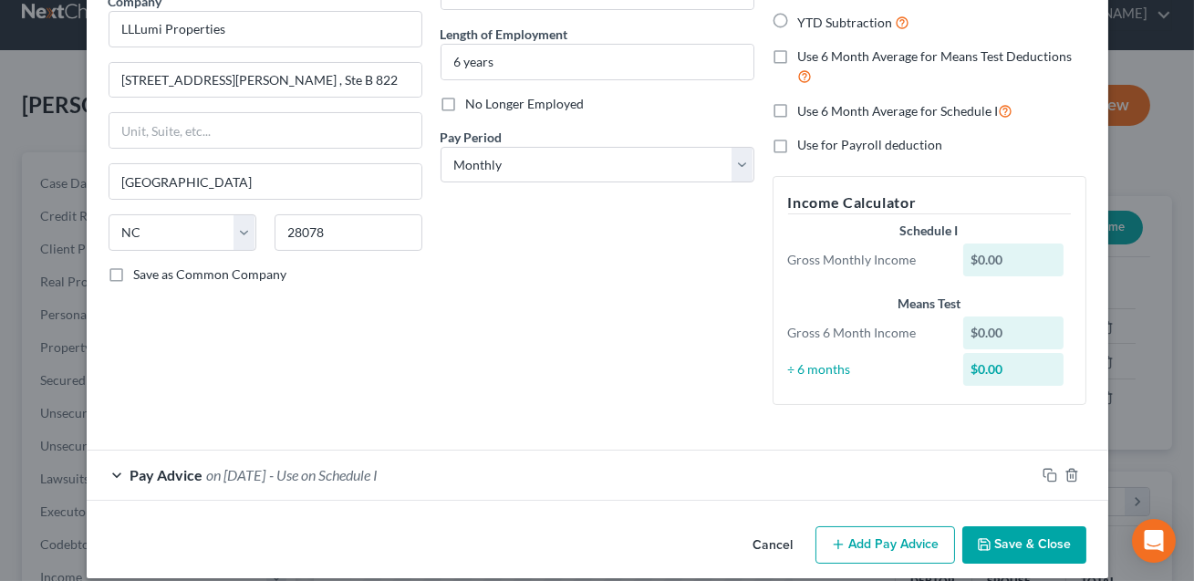
click at [521, 473] on div "Pay Advice on [DATE] - Use on Schedule I" at bounding box center [561, 474] width 948 height 48
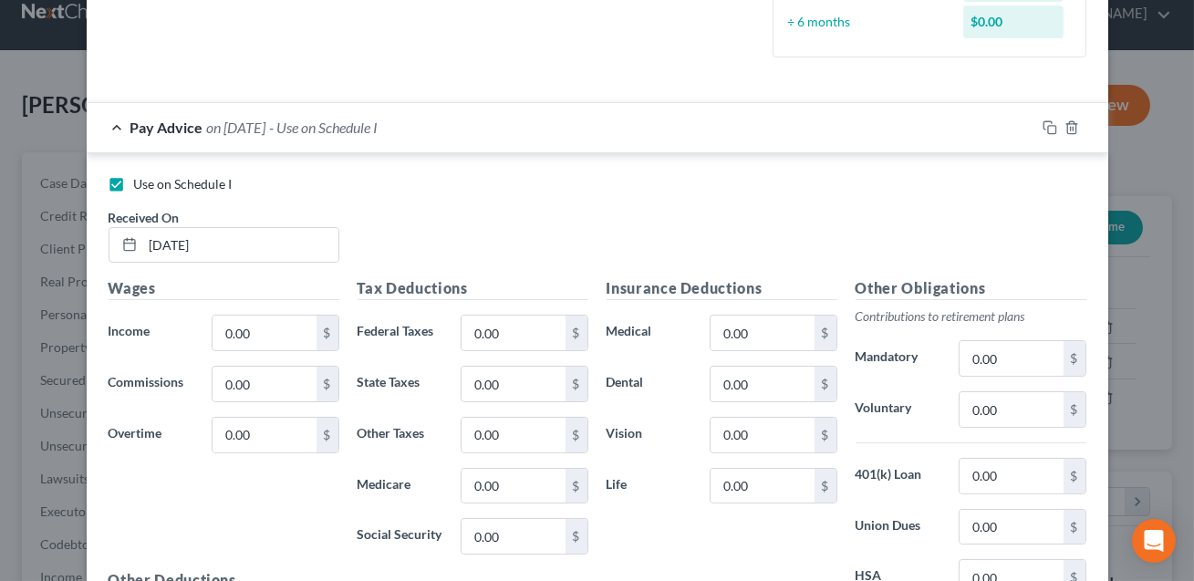
scroll to position [728, 0]
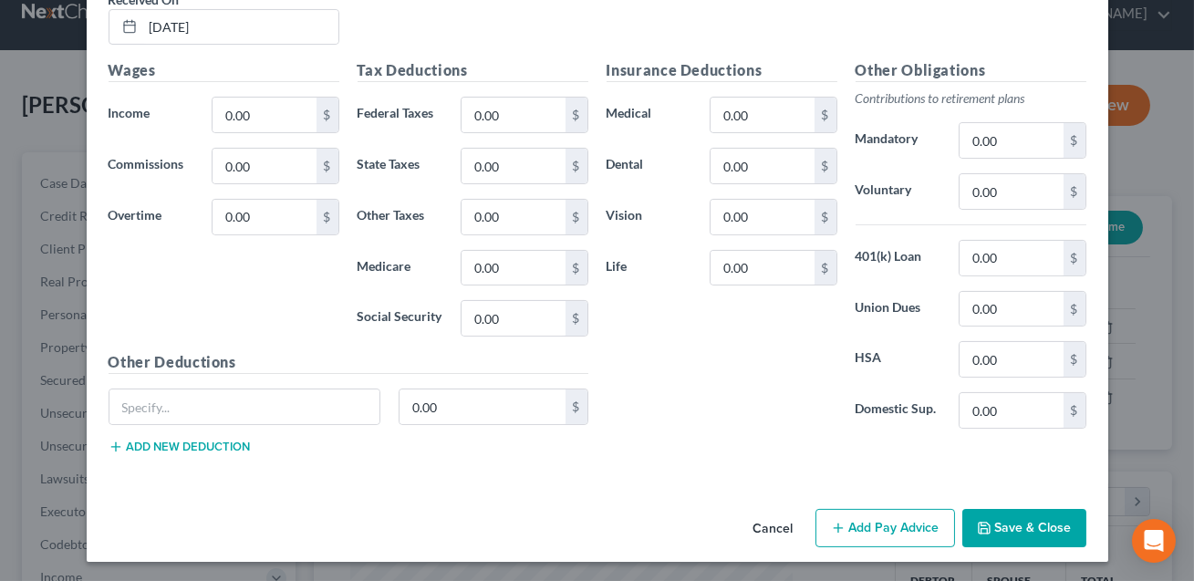
click at [1016, 522] on button "Save & Close" at bounding box center [1024, 528] width 124 height 38
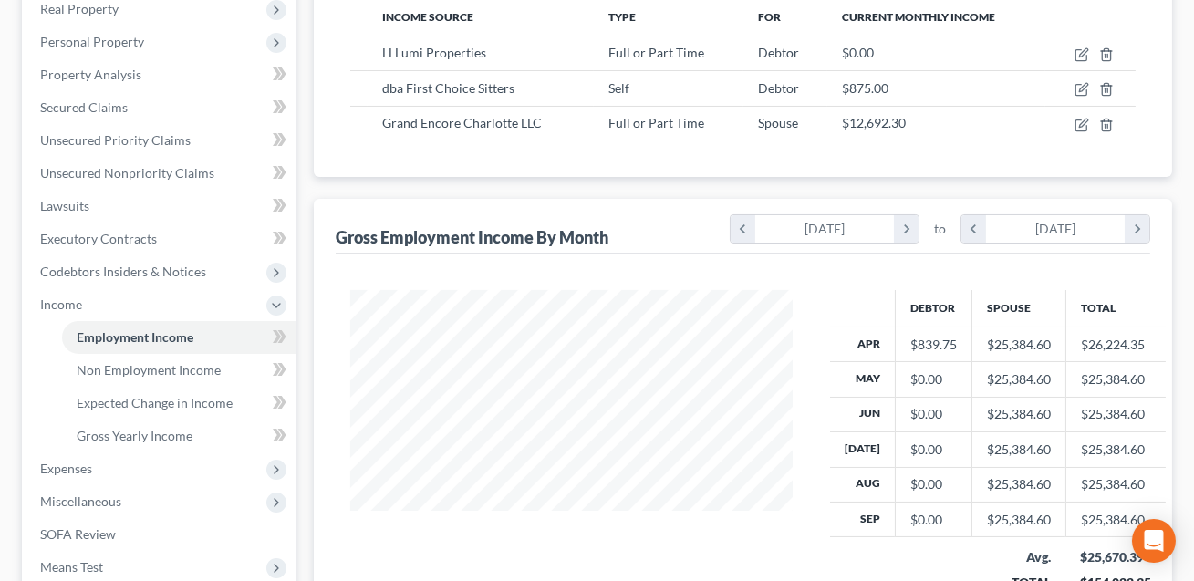
scroll to position [523, 0]
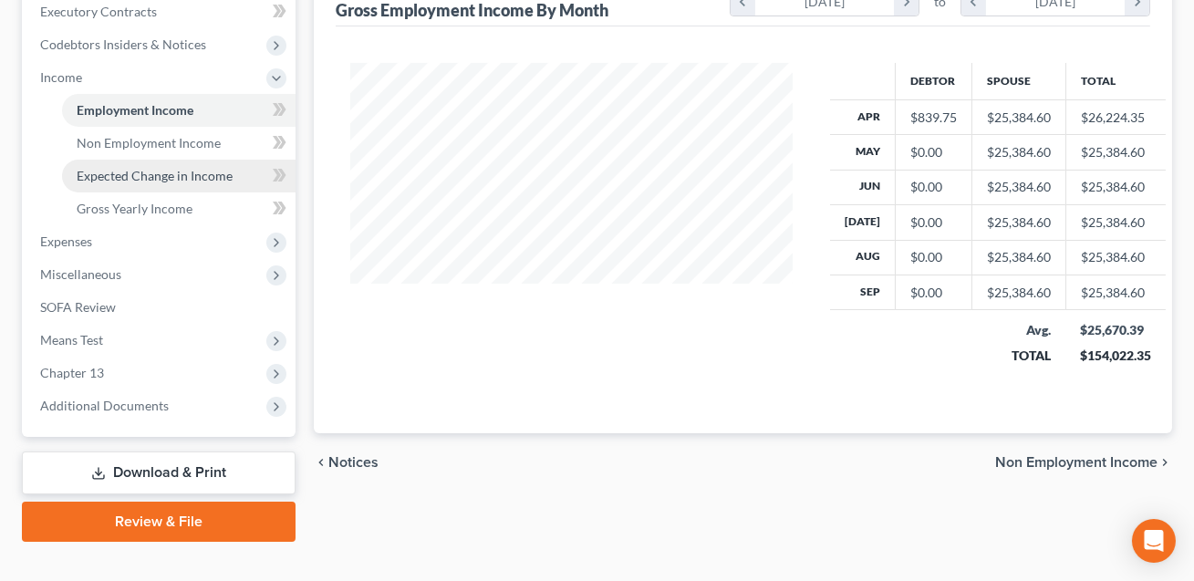
click at [123, 176] on span "Expected Change in Income" at bounding box center [155, 176] width 156 height 16
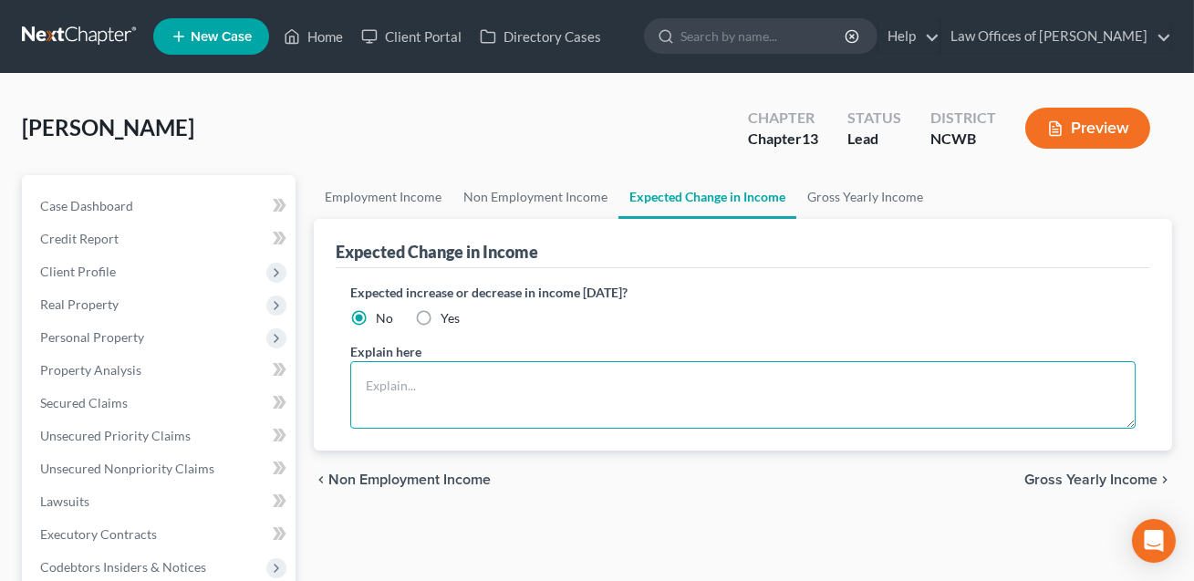
click at [423, 372] on textarea at bounding box center [742, 394] width 785 height 67
click at [452, 384] on textarea "Dtr's work as a ealtor is slow." at bounding box center [742, 394] width 785 height 67
click at [543, 386] on textarea "Dtr's work as a realtor is slow." at bounding box center [742, 394] width 785 height 67
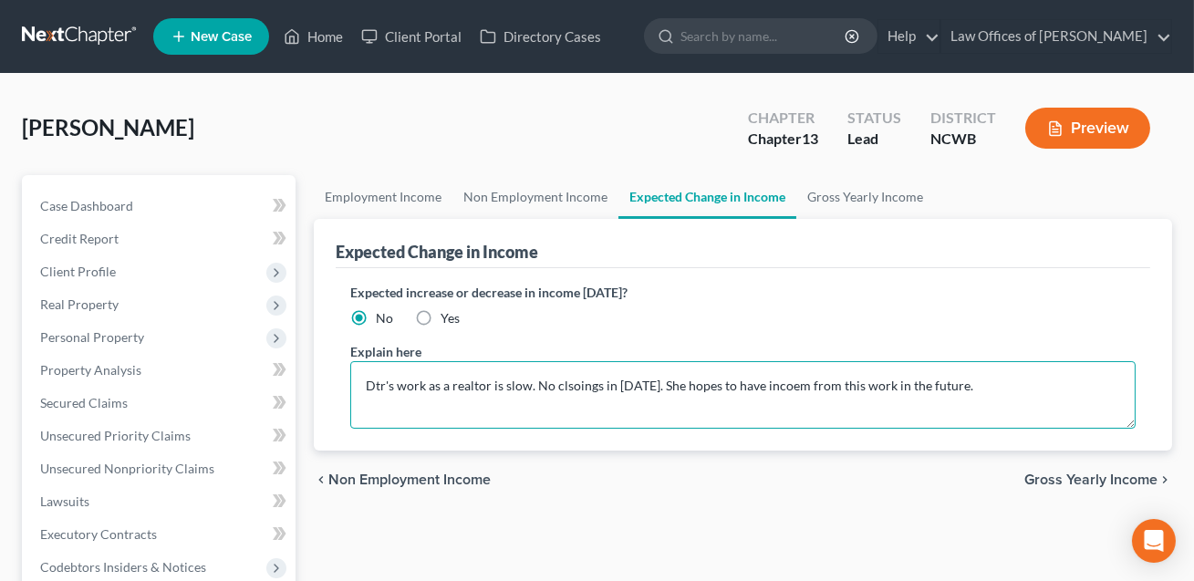
click at [778, 380] on textarea "Dtr's work as a realtor is slow. No clsoings in [DATE]. She hopes to have incoe…" at bounding box center [742, 394] width 785 height 67
click at [575, 385] on textarea "Dtr's work as a realtor is slow. No clsoings in [DATE]. She hopes to have incom…" at bounding box center [742, 394] width 785 height 67
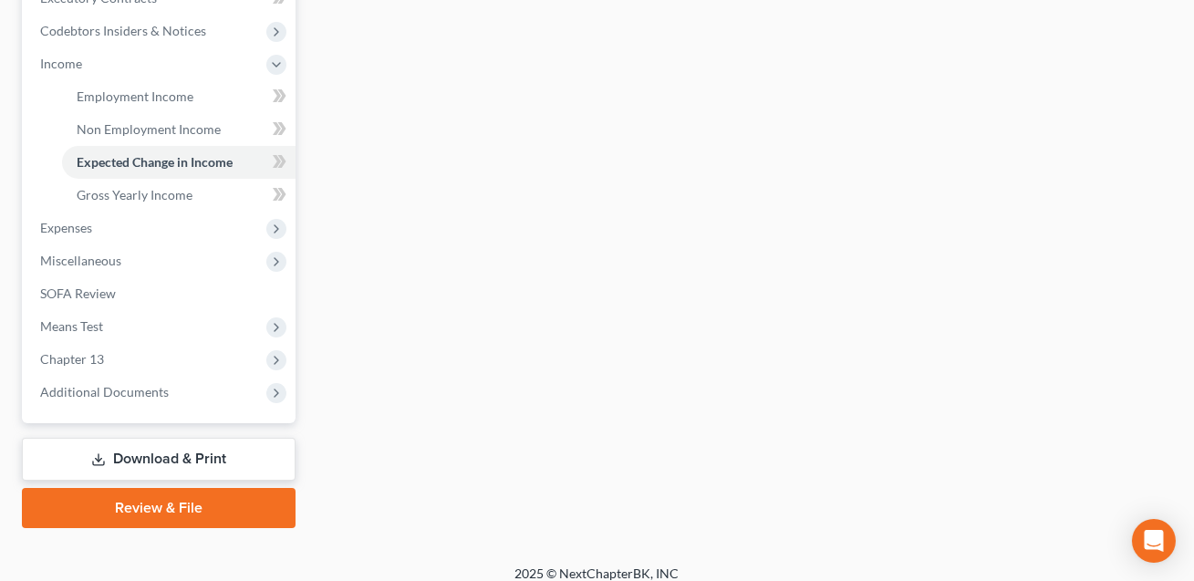
scroll to position [550, 0]
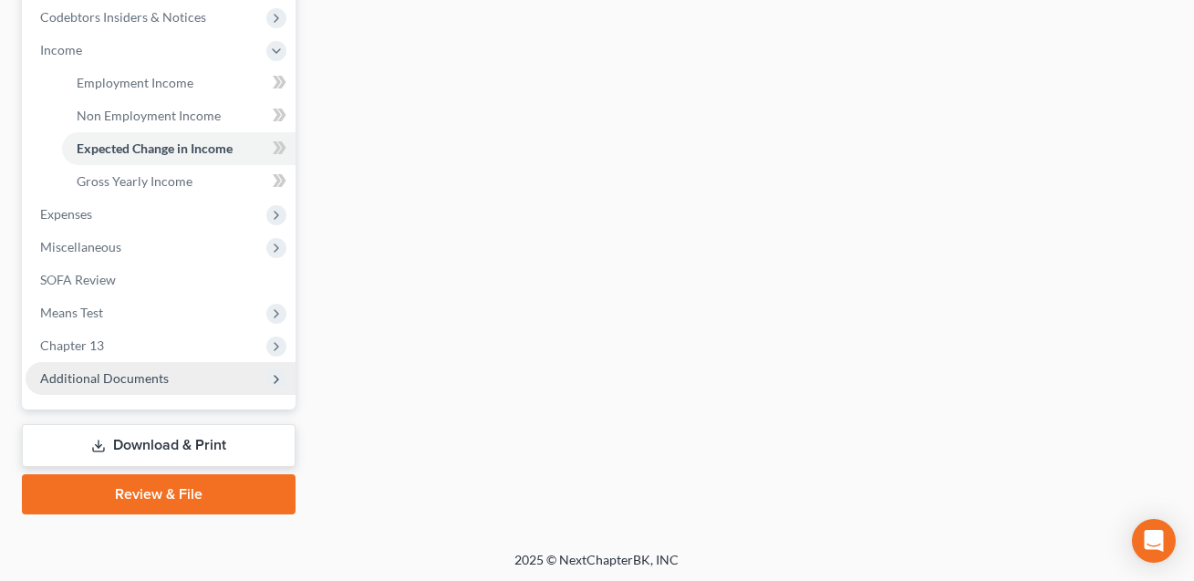
type textarea "Dtr's work as a realtor is slow. No closings in [DATE]. She hopes to have incom…"
click at [89, 374] on span "Additional Documents" at bounding box center [104, 378] width 129 height 16
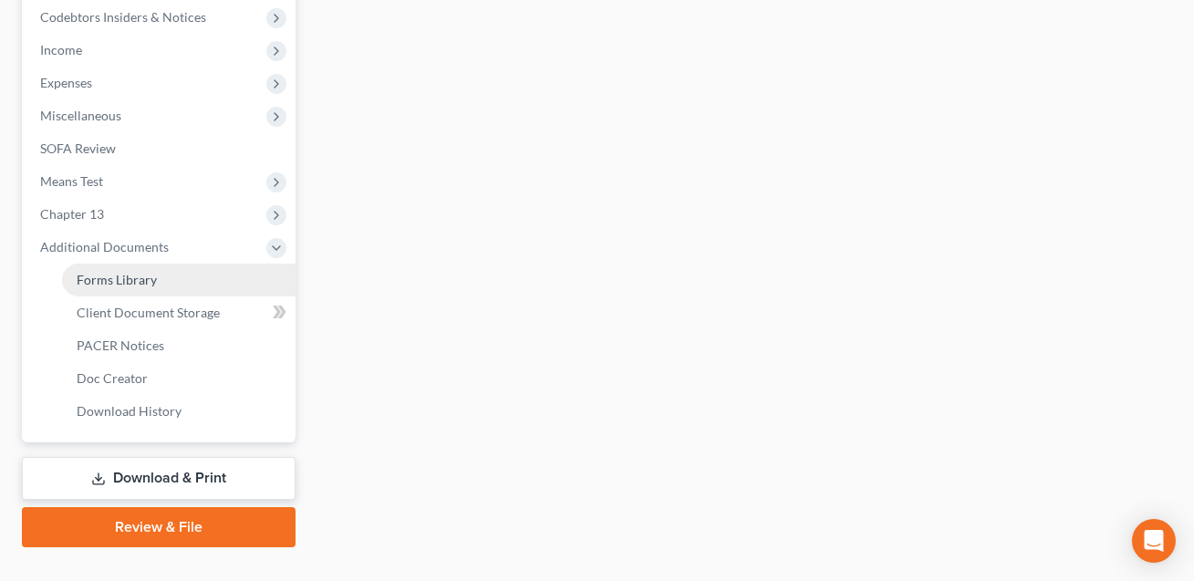
click at [131, 279] on span "Forms Library" at bounding box center [117, 280] width 80 height 16
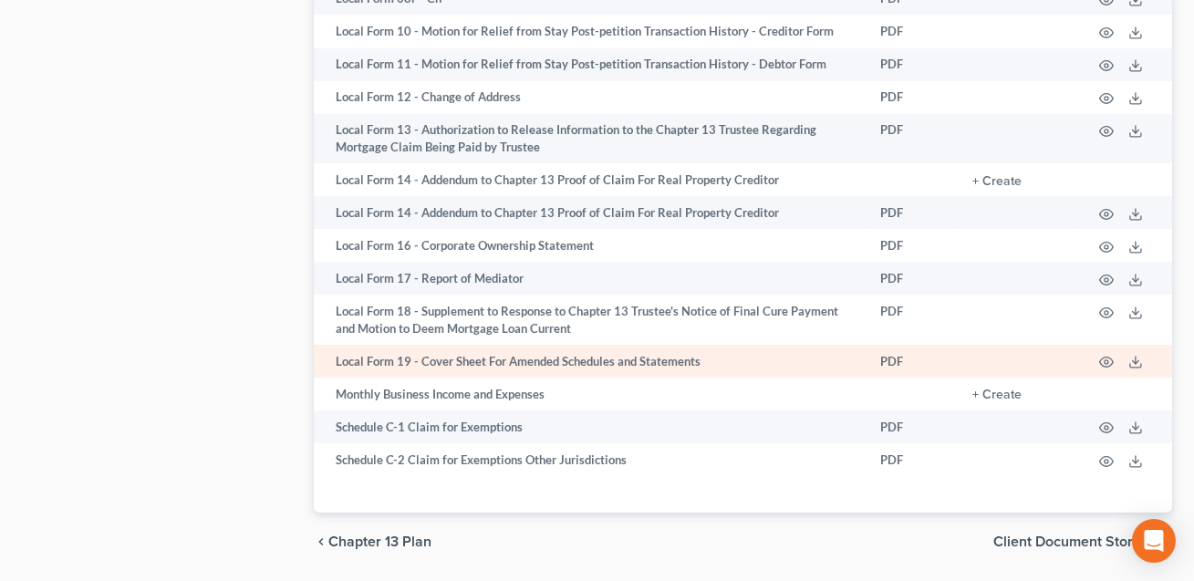
scroll to position [1185, 0]
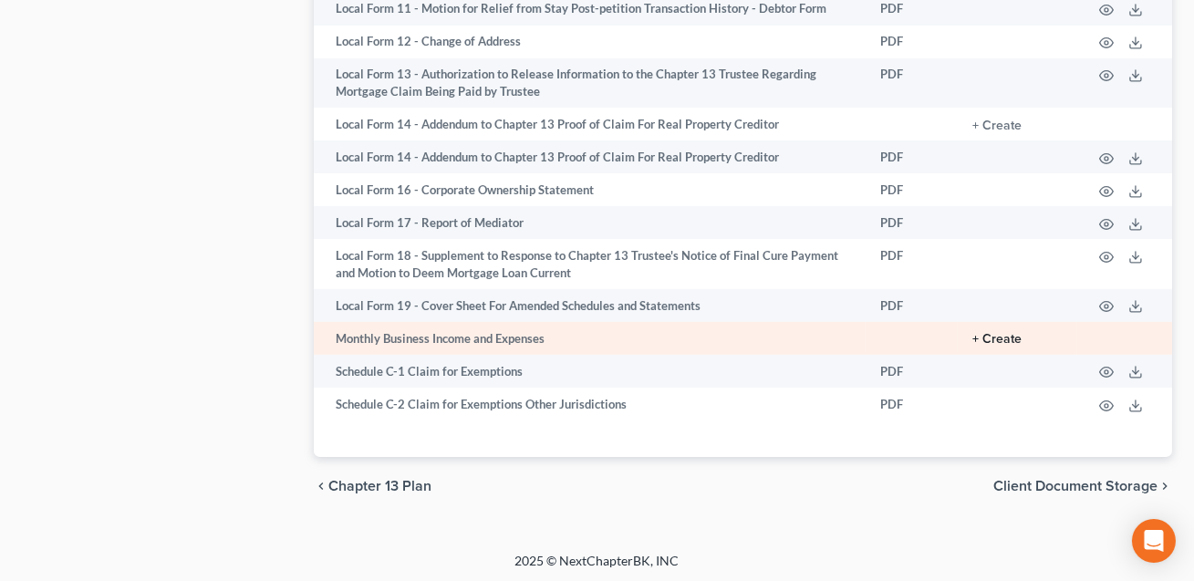
click at [1003, 337] on button "+ Create" at bounding box center [996, 339] width 49 height 13
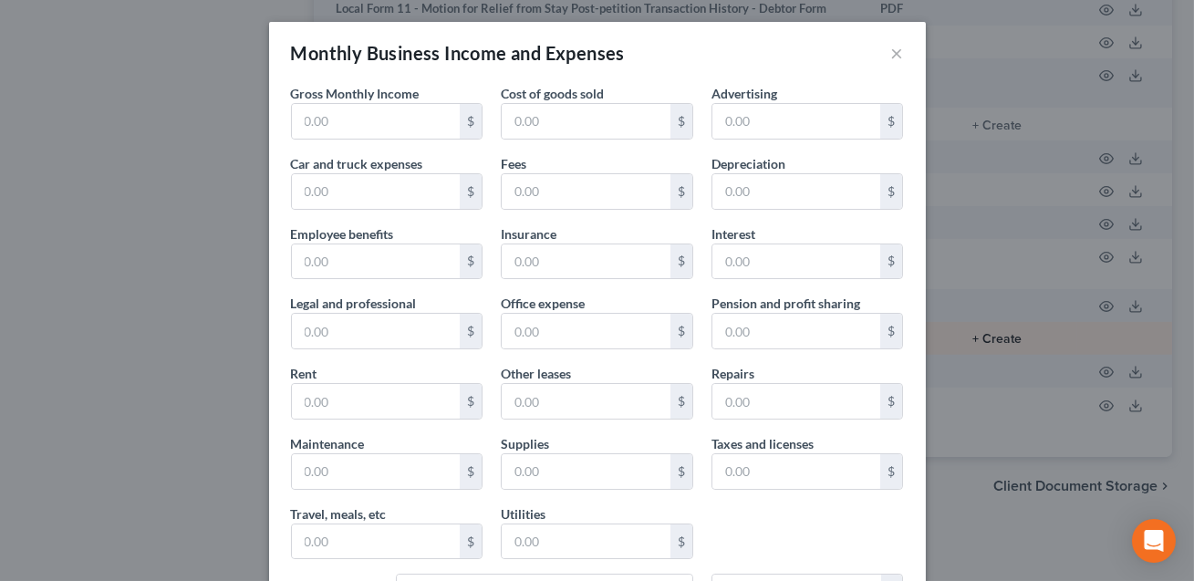
type input "900.00"
click at [554, 323] on input "6.23" at bounding box center [586, 331] width 169 height 35
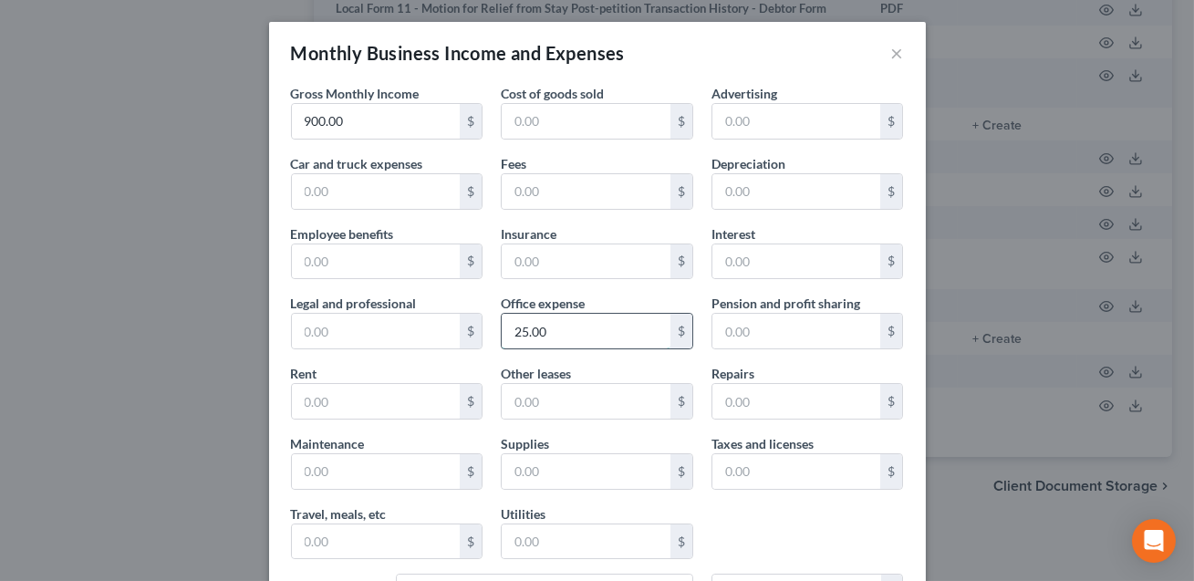
scroll to position [313, 0]
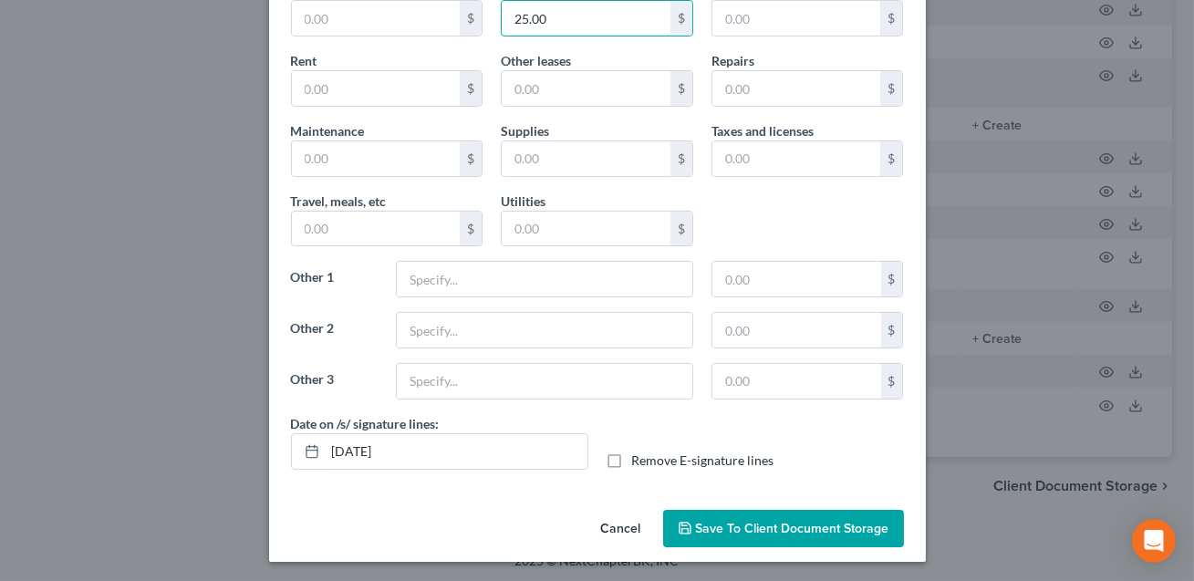
type input "25.00"
click at [632, 459] on label "Remove E-signature lines" at bounding box center [703, 460] width 142 height 18
click at [639, 459] on input "Remove E-signature lines" at bounding box center [645, 457] width 12 height 12
checkbox input "true"
drag, startPoint x: 438, startPoint y: 454, endPoint x: 330, endPoint y: 445, distance: 108.0
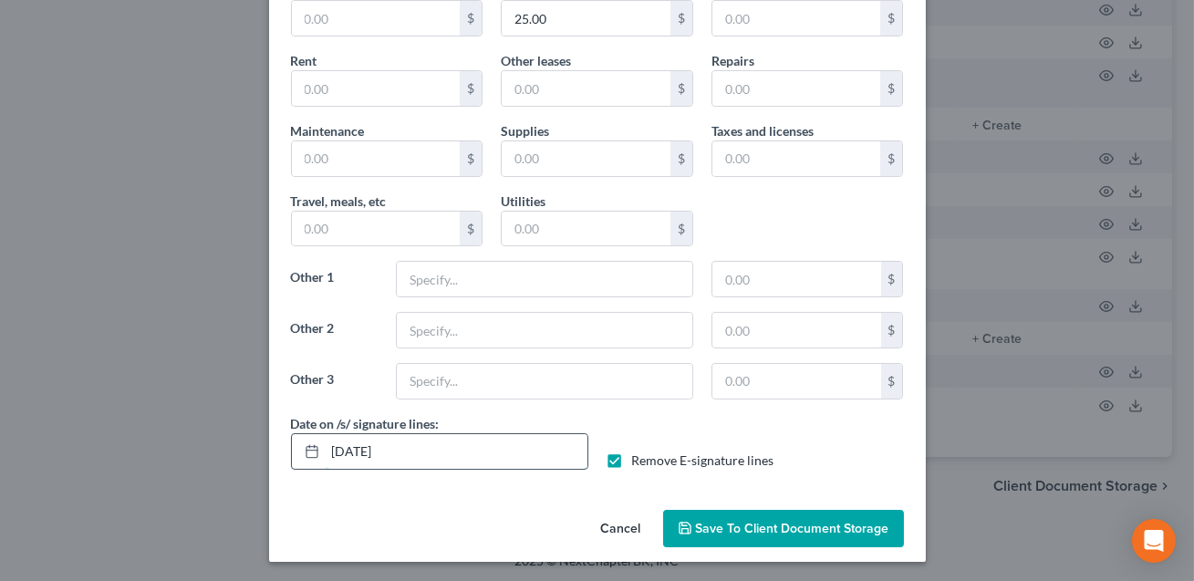
click at [330, 445] on input "[DATE]" at bounding box center [457, 451] width 262 height 35
click at [713, 525] on span "Save to Client Document Storage" at bounding box center [792, 529] width 193 height 16
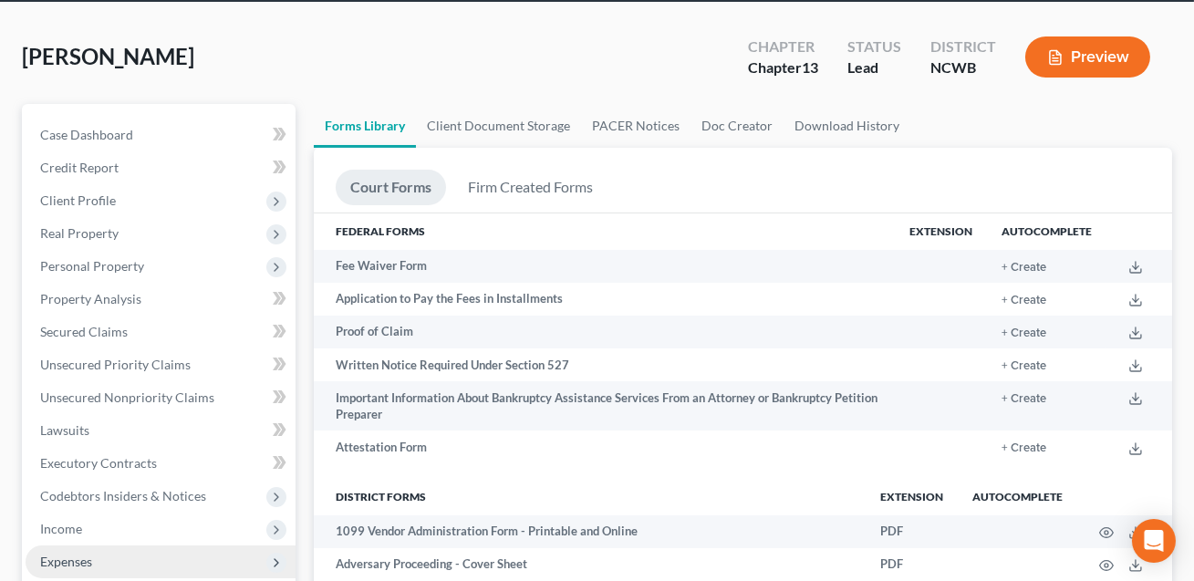
scroll to position [0, 0]
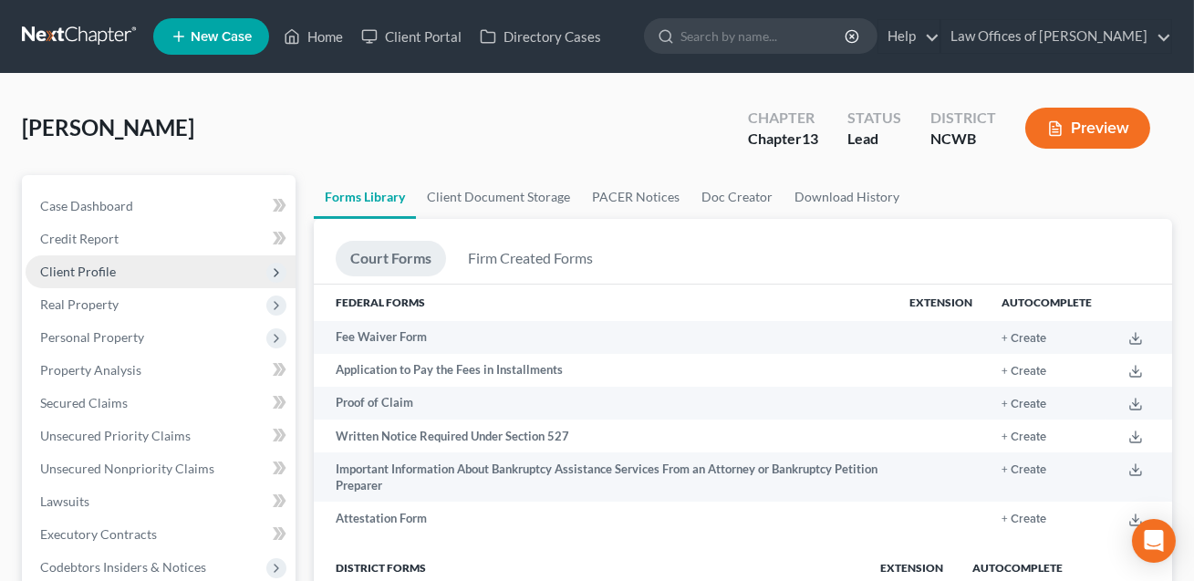
click at [98, 269] on span "Client Profile" at bounding box center [78, 272] width 76 height 16
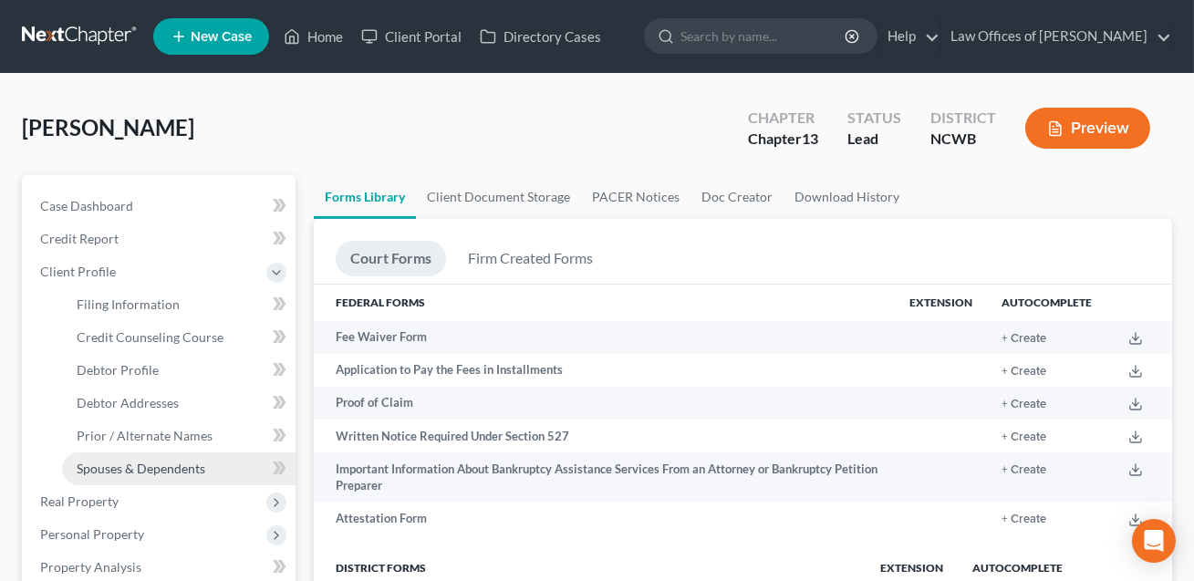
click at [172, 461] on span "Spouses & Dependents" at bounding box center [141, 469] width 129 height 16
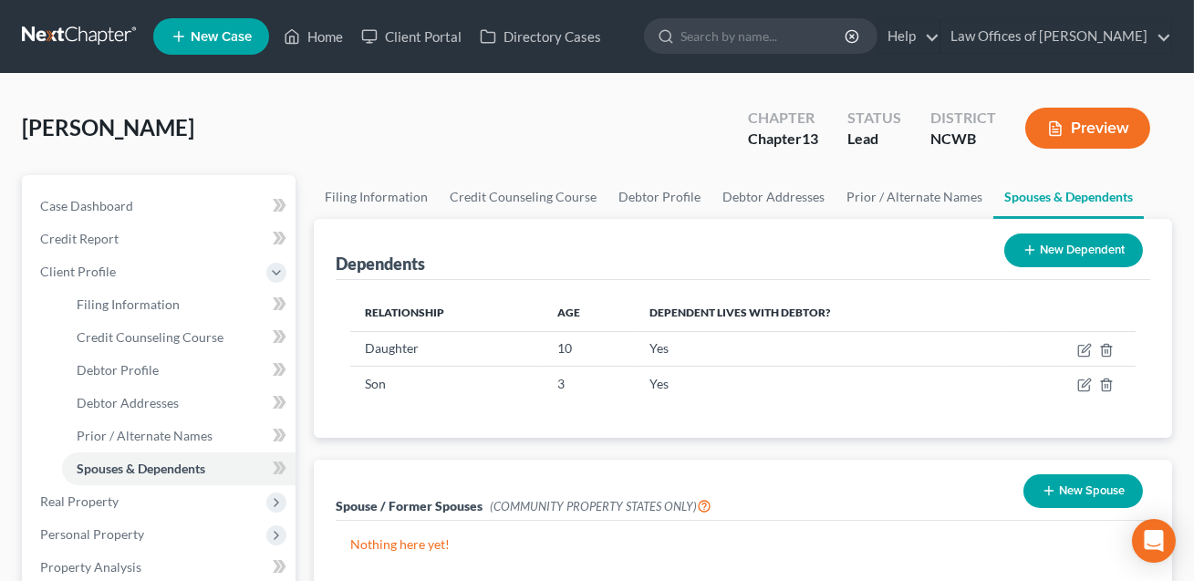
click at [1052, 252] on button "New Dependent" at bounding box center [1073, 250] width 139 height 34
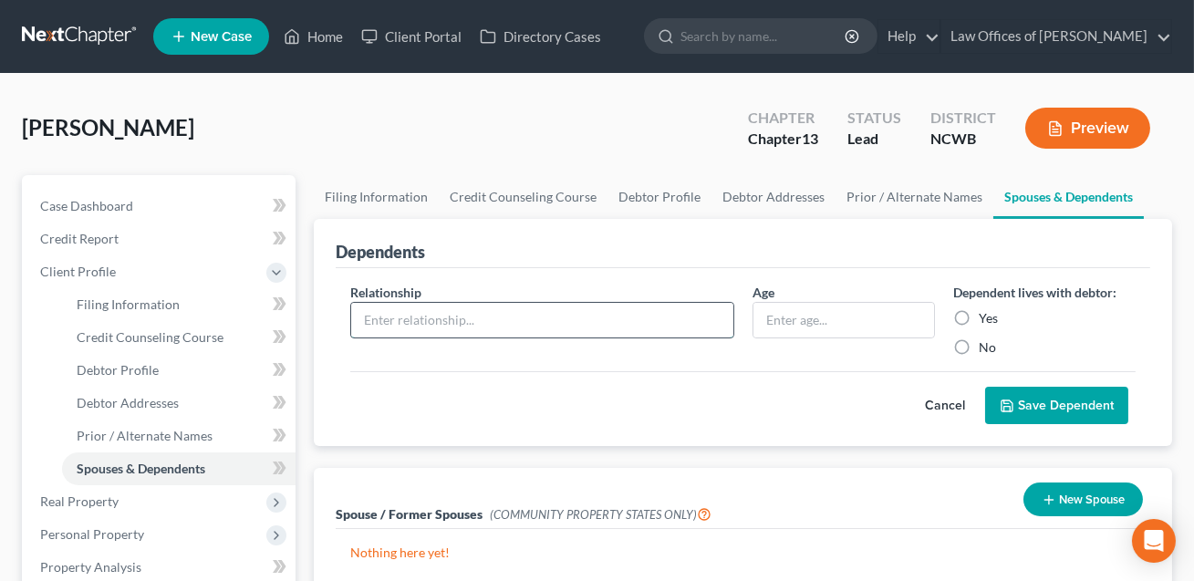
click at [403, 316] on input "text" at bounding box center [541, 320] width 381 height 35
type input "Husband"
click at [820, 319] on input "text" at bounding box center [843, 320] width 181 height 35
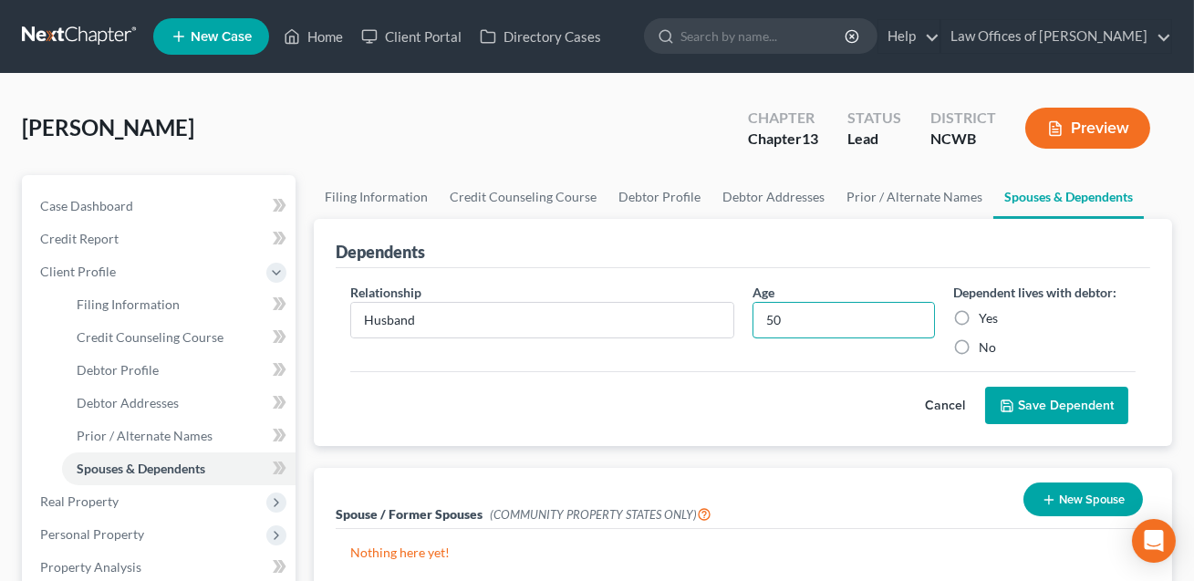
type input "50"
click at [978, 316] on label "Yes" at bounding box center [987, 318] width 19 height 18
click at [986, 316] on input "Yes" at bounding box center [992, 315] width 12 height 12
radio input "true"
click at [1038, 413] on button "Save Dependent" at bounding box center [1056, 406] width 143 height 38
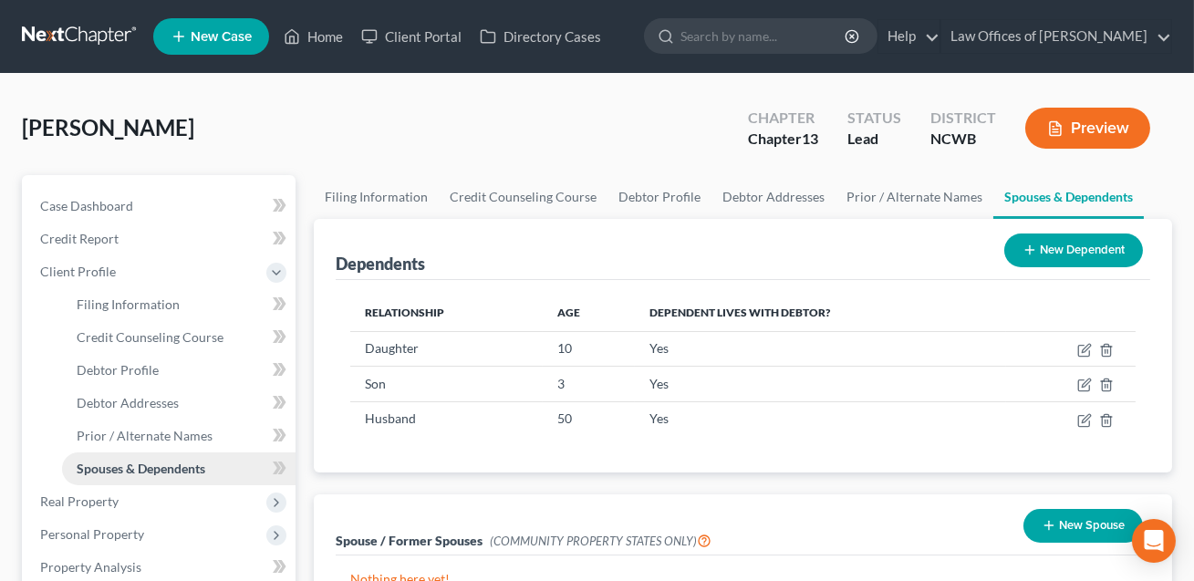
scroll to position [450, 0]
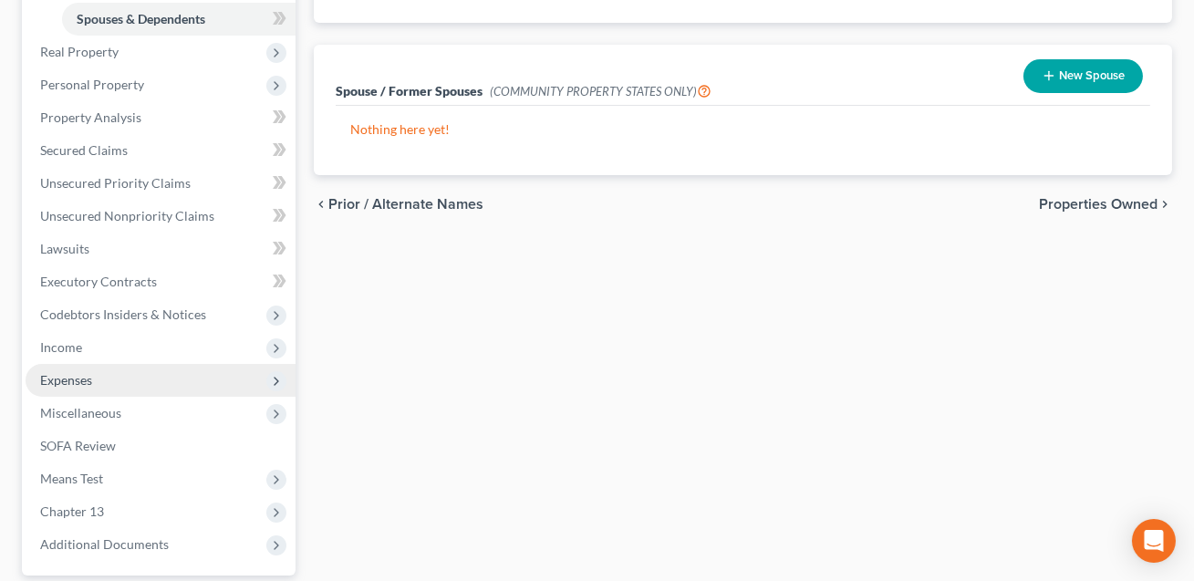
click at [84, 372] on span "Expenses" at bounding box center [66, 380] width 52 height 16
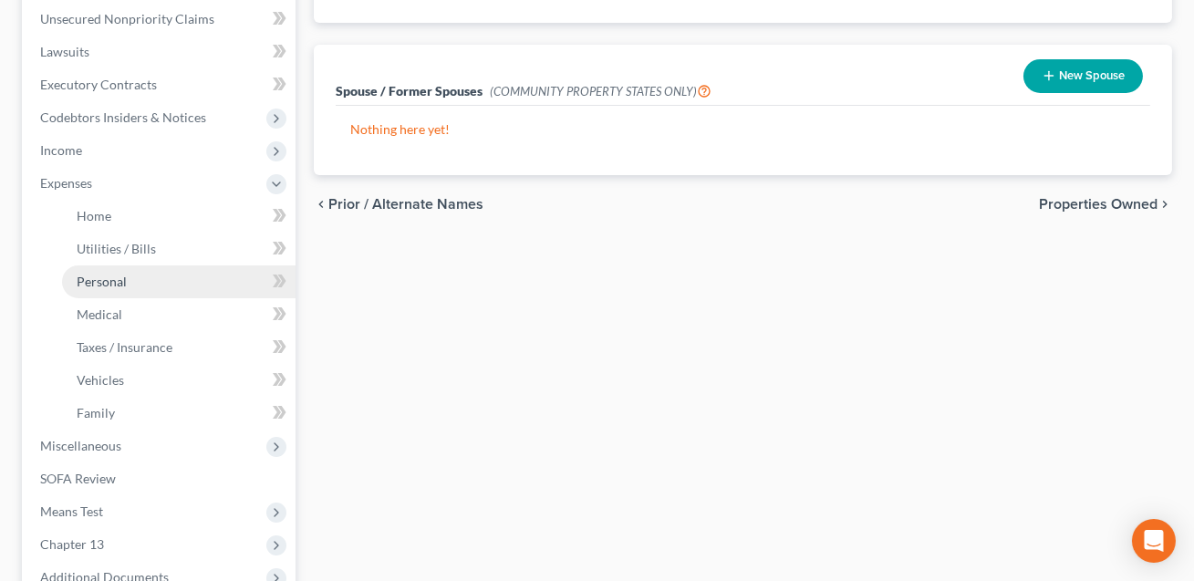
click at [111, 281] on span "Personal" at bounding box center [102, 282] width 50 height 16
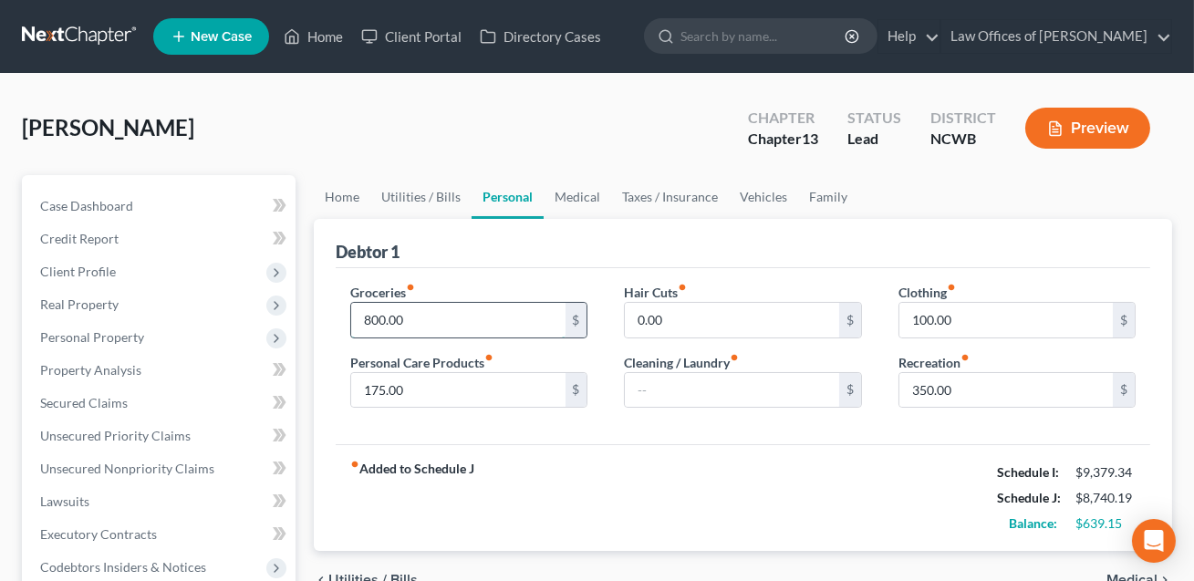
click at [420, 325] on input "800.00" at bounding box center [457, 320] width 213 height 35
type input "1,200.00"
click at [960, 329] on input "100.00" at bounding box center [1005, 320] width 213 height 35
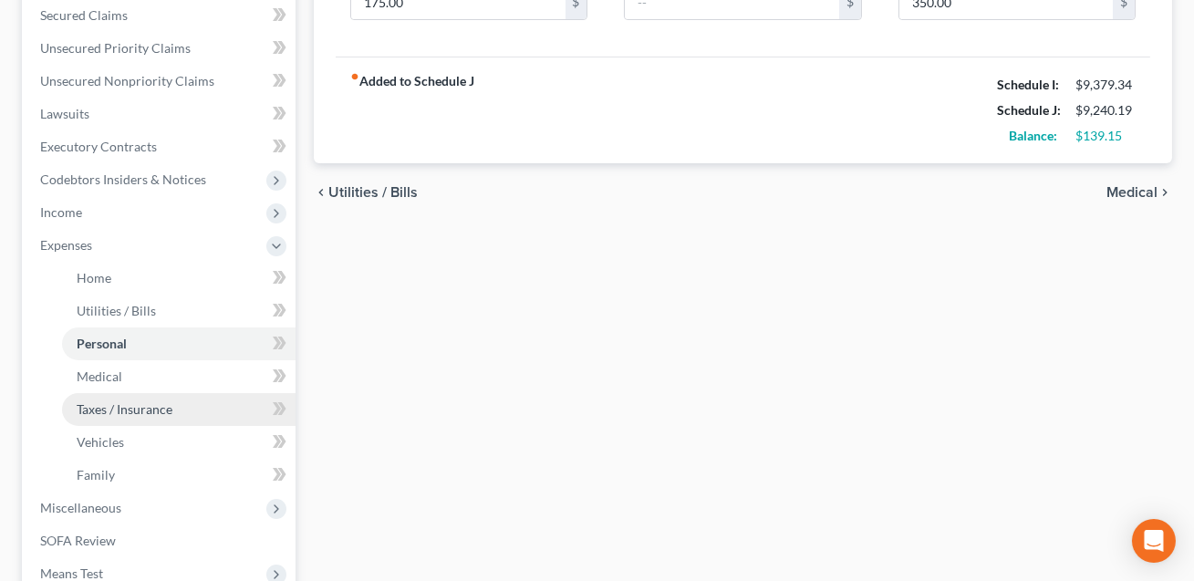
scroll to position [390, 0]
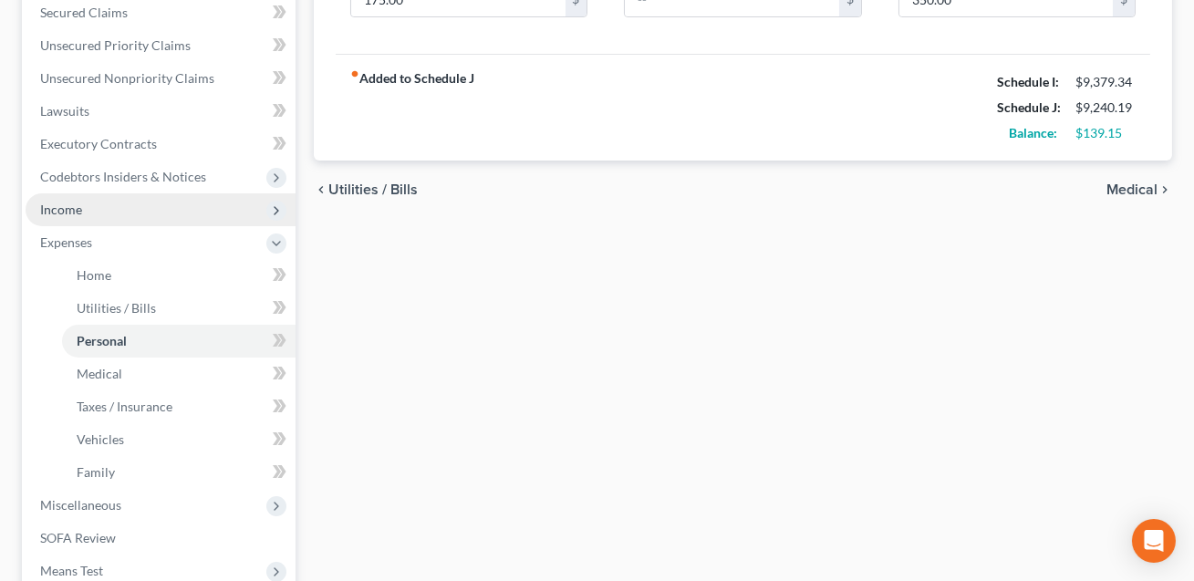
type input "200.00"
click at [77, 207] on span "Income" at bounding box center [61, 210] width 42 height 16
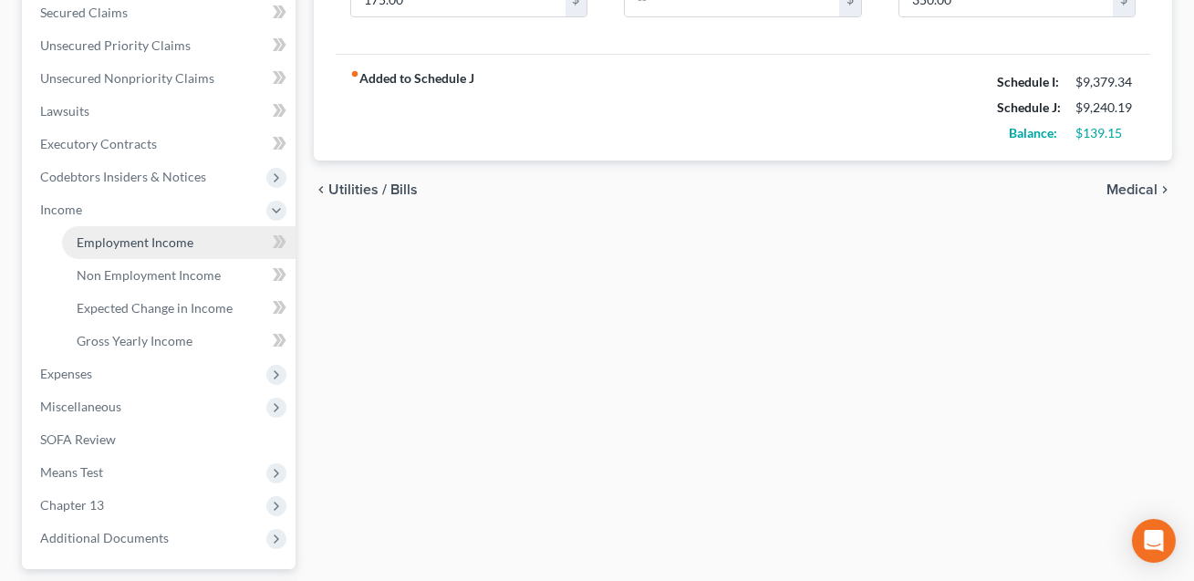
click at [106, 245] on span "Employment Income" at bounding box center [135, 242] width 117 height 16
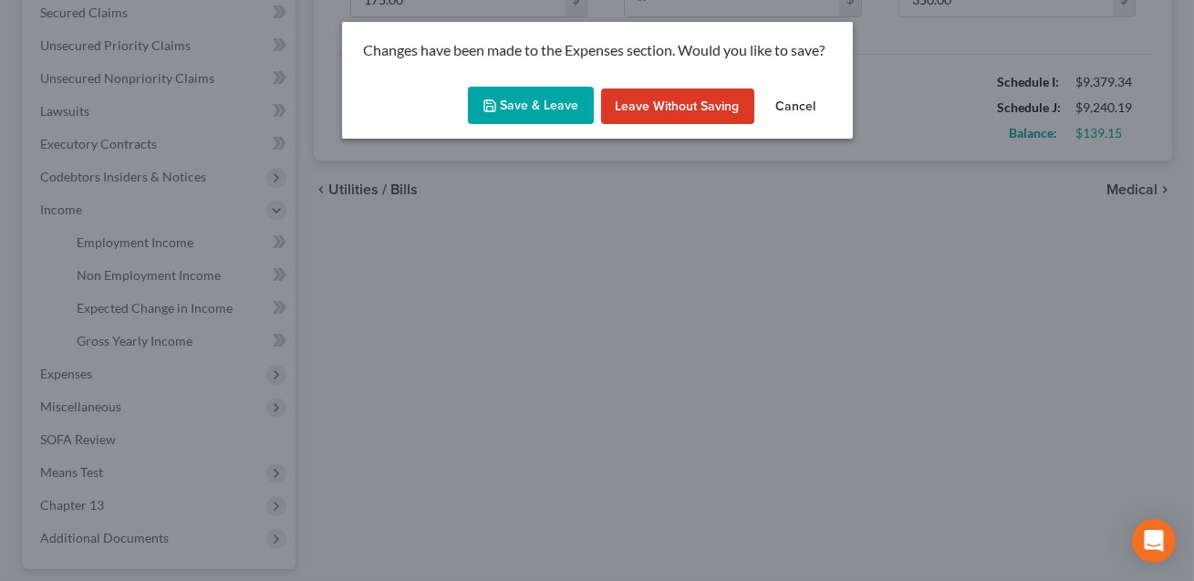
click at [543, 99] on button "Save & Leave" at bounding box center [531, 106] width 126 height 38
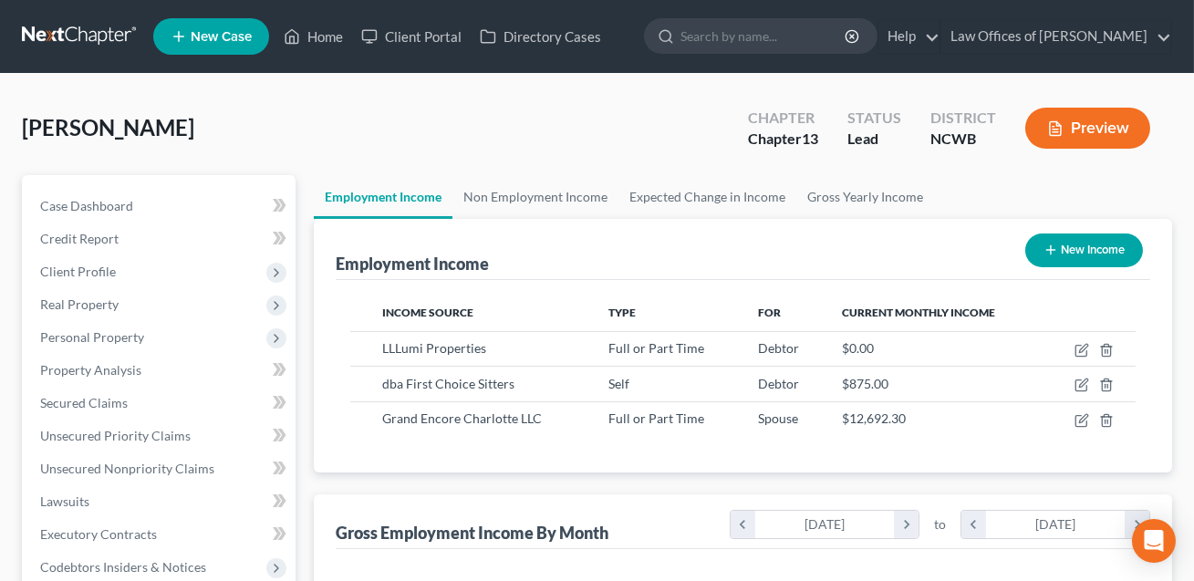
scroll to position [326, 479]
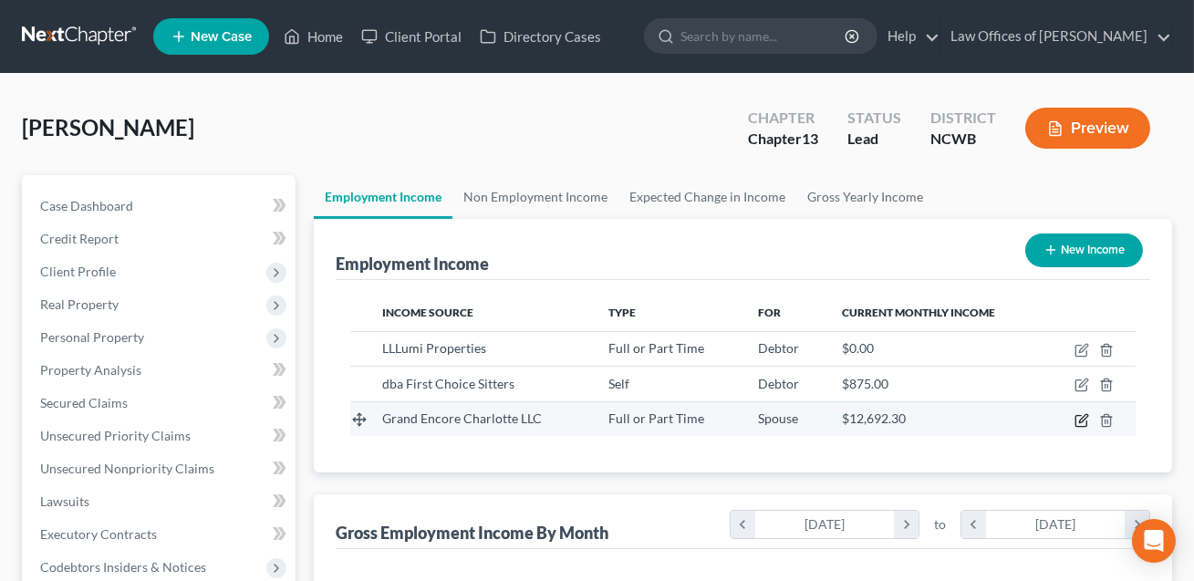
click at [1084, 420] on icon "button" at bounding box center [1081, 420] width 15 height 15
select select "0"
select select "28"
select select "1"
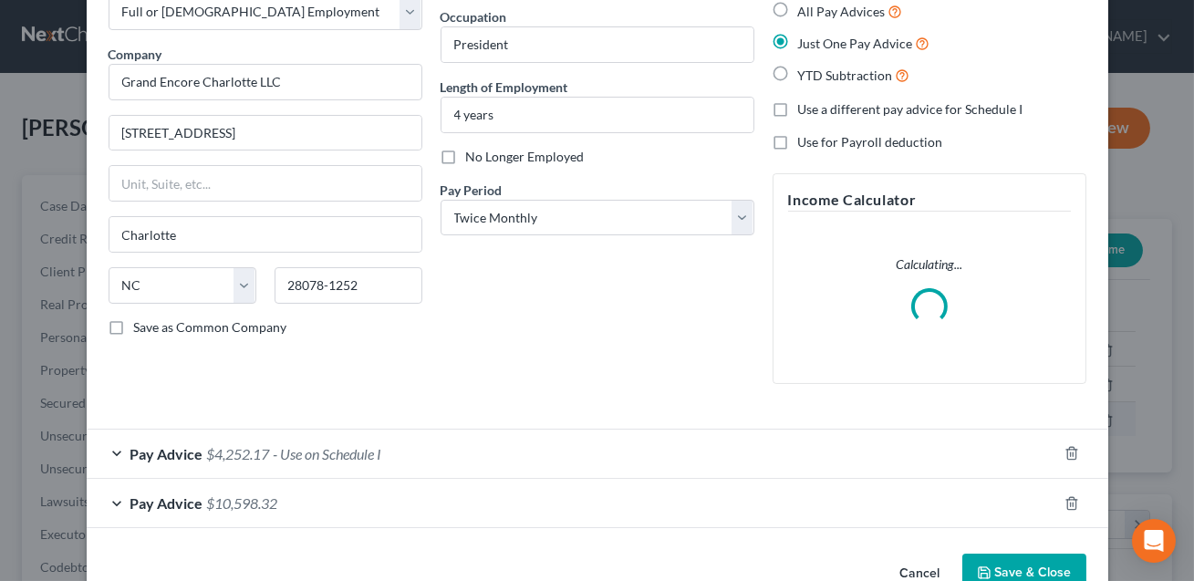
scroll to position [155, 0]
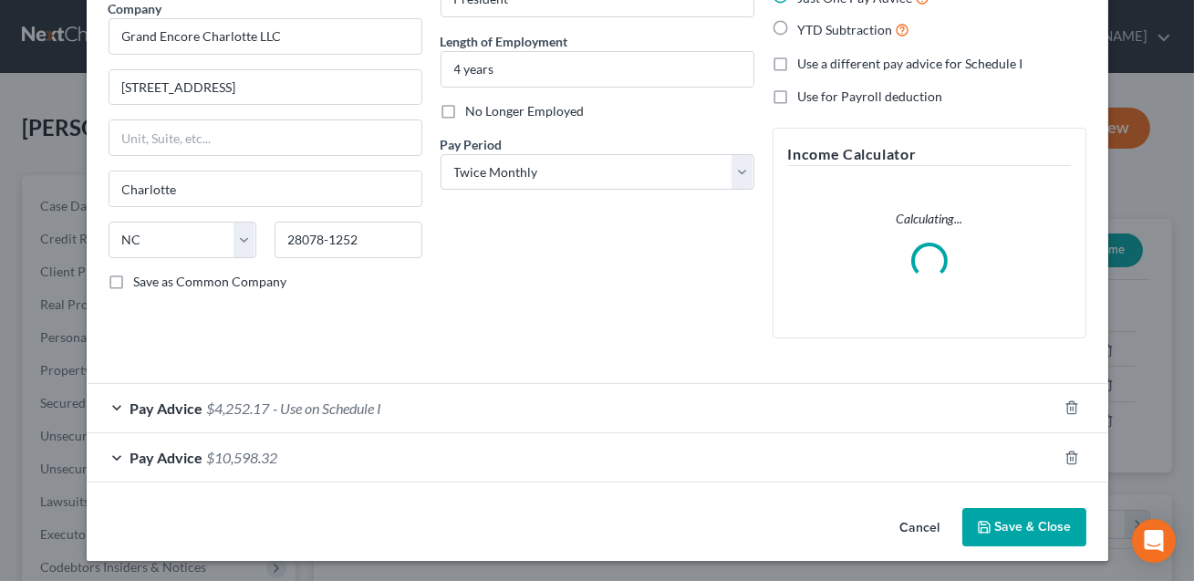
click at [637, 458] on div "Pay Advice $10,598.32" at bounding box center [572, 457] width 970 height 48
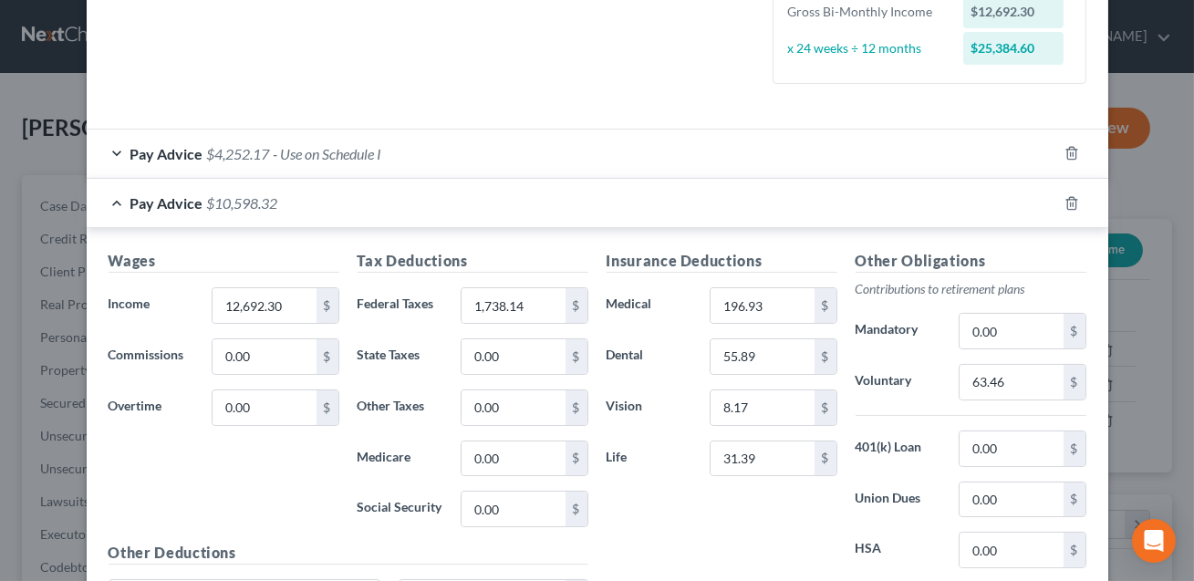
scroll to position [415, 0]
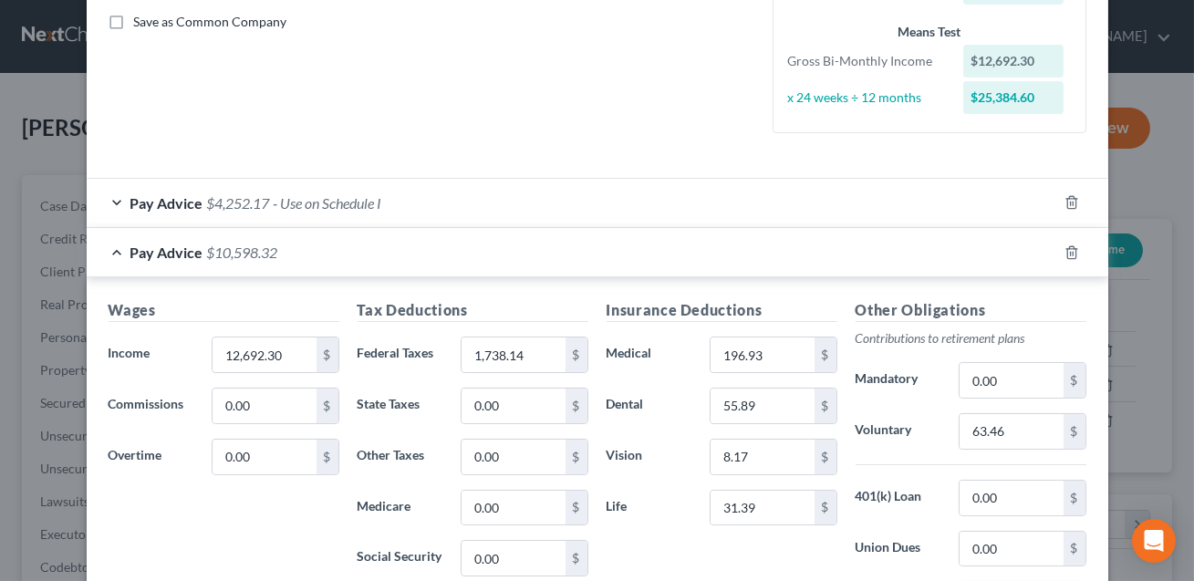
click at [578, 212] on div "Pay Advice $4,252.17 - Use on Schedule I" at bounding box center [572, 203] width 970 height 48
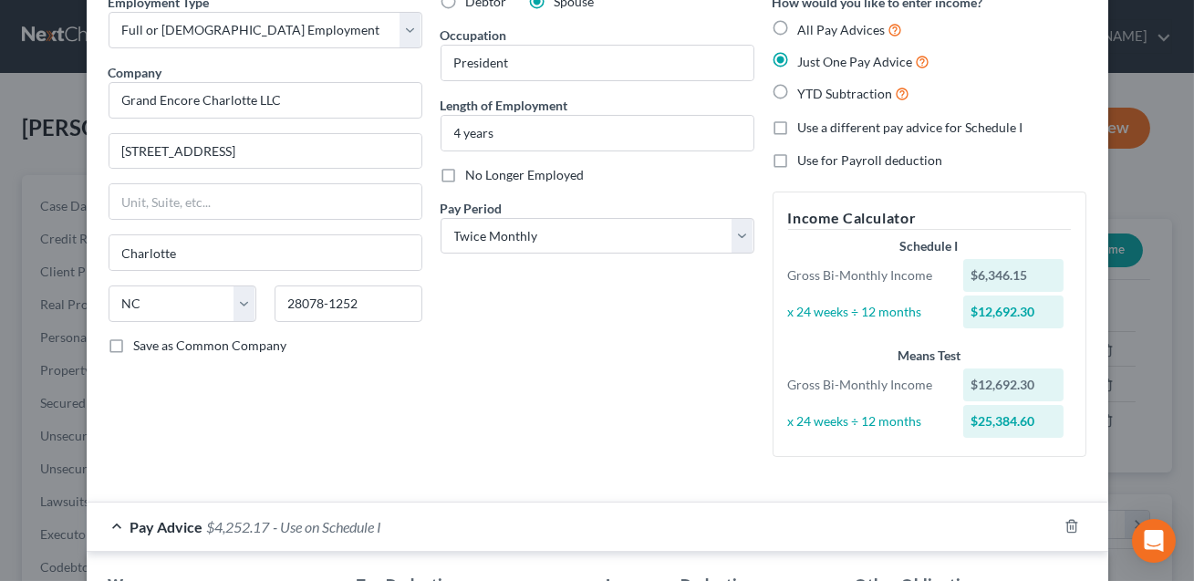
scroll to position [0, 0]
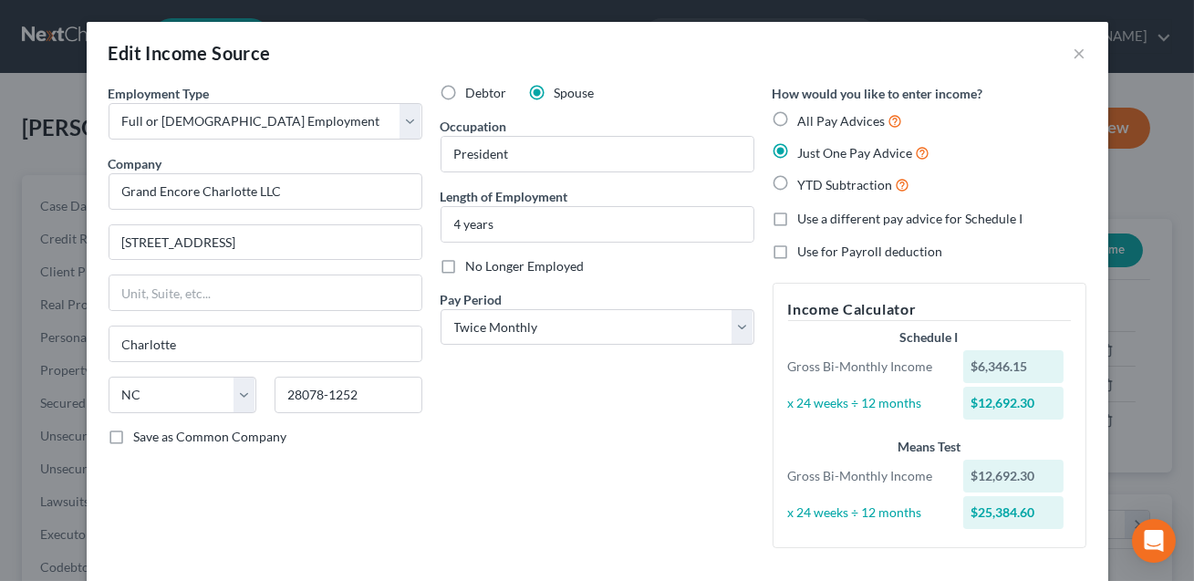
click at [798, 123] on label "All Pay Advices" at bounding box center [850, 120] width 105 height 21
click at [805, 122] on input "All Pay Advices" at bounding box center [811, 116] width 12 height 12
radio input "true"
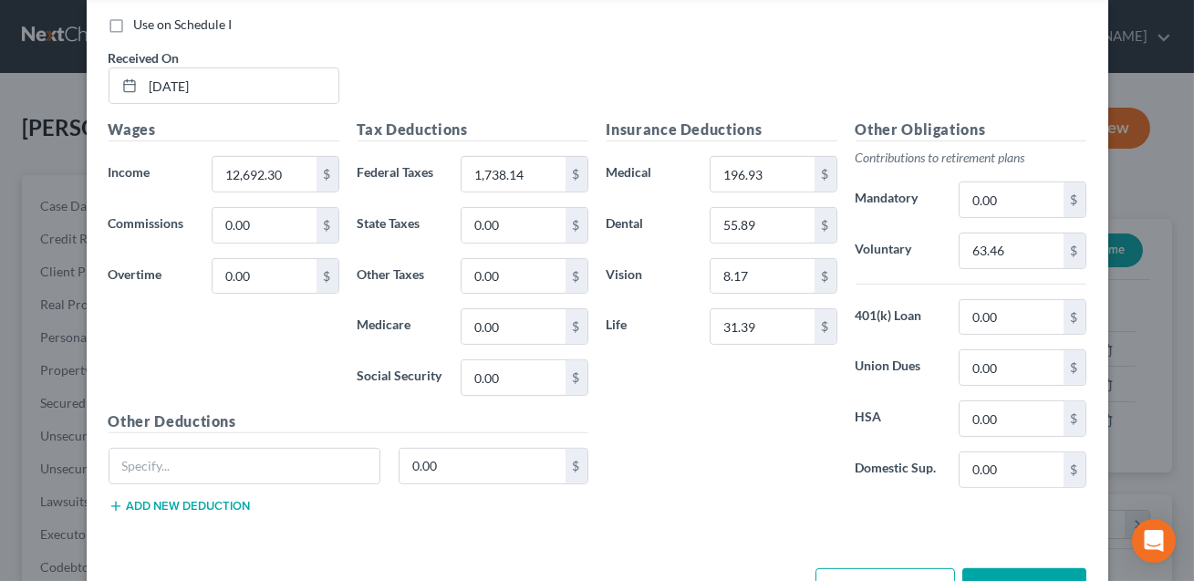
scroll to position [1361, 0]
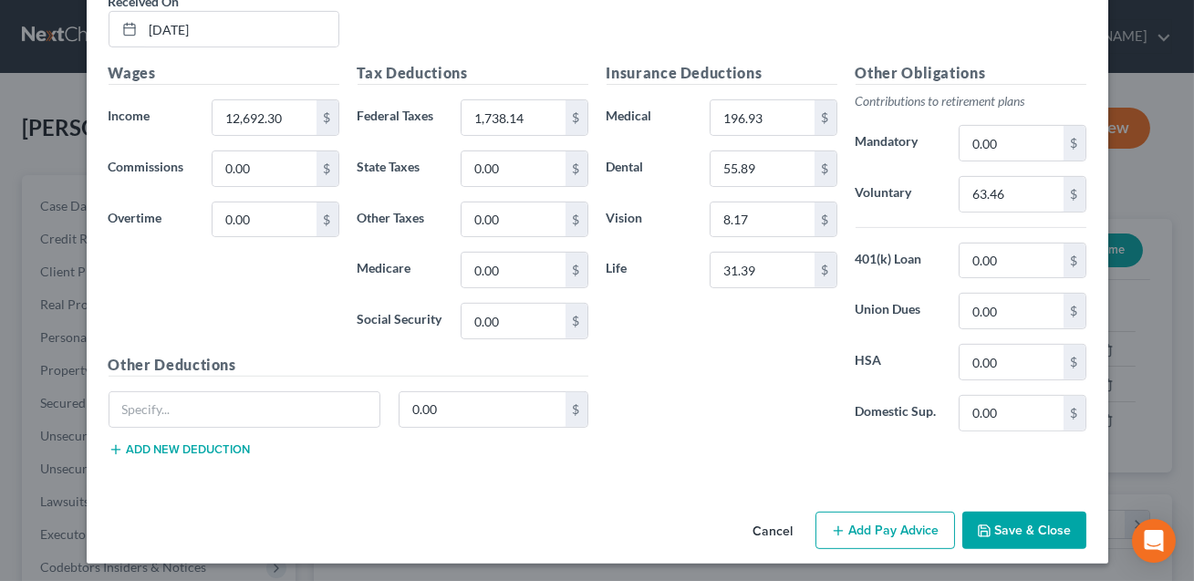
click at [1009, 520] on button "Save & Close" at bounding box center [1024, 531] width 124 height 38
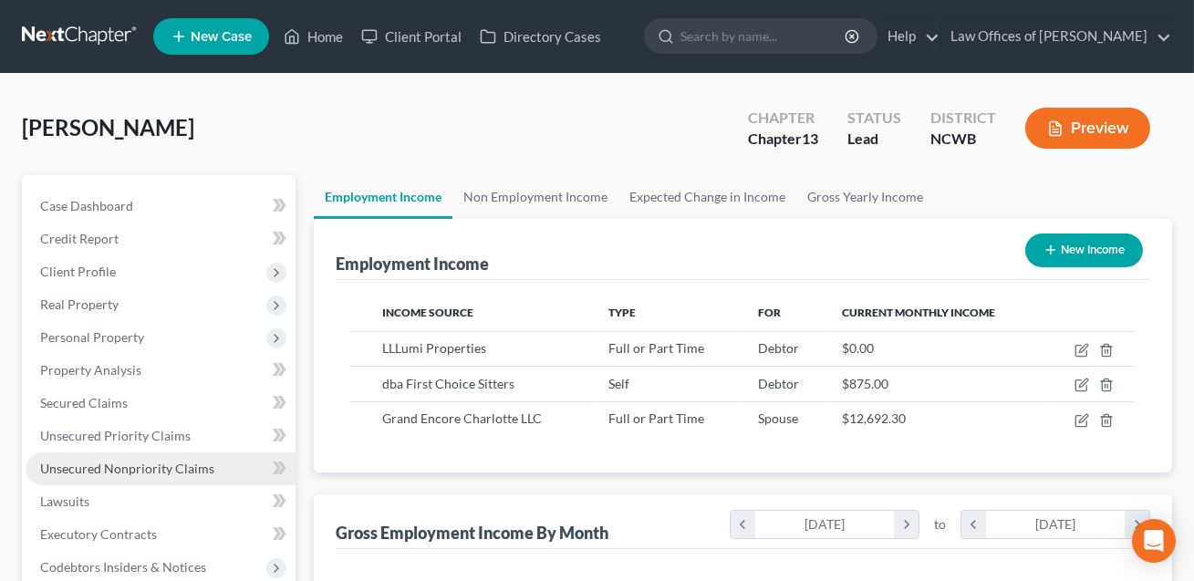
scroll to position [342, 0]
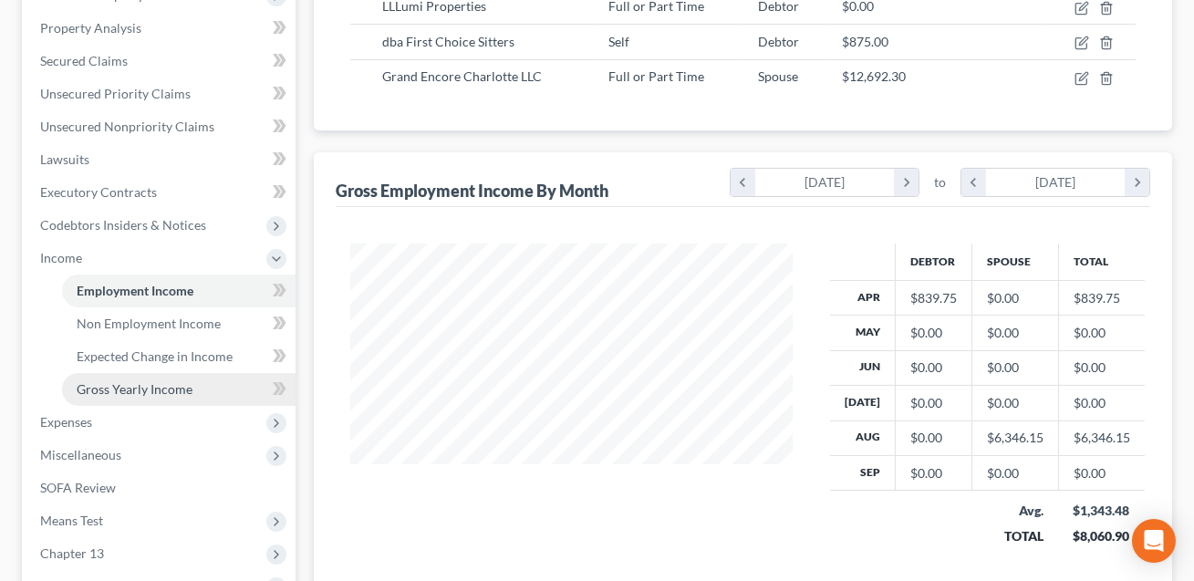
click at [133, 373] on link "Gross Yearly Income" at bounding box center [178, 389] width 233 height 33
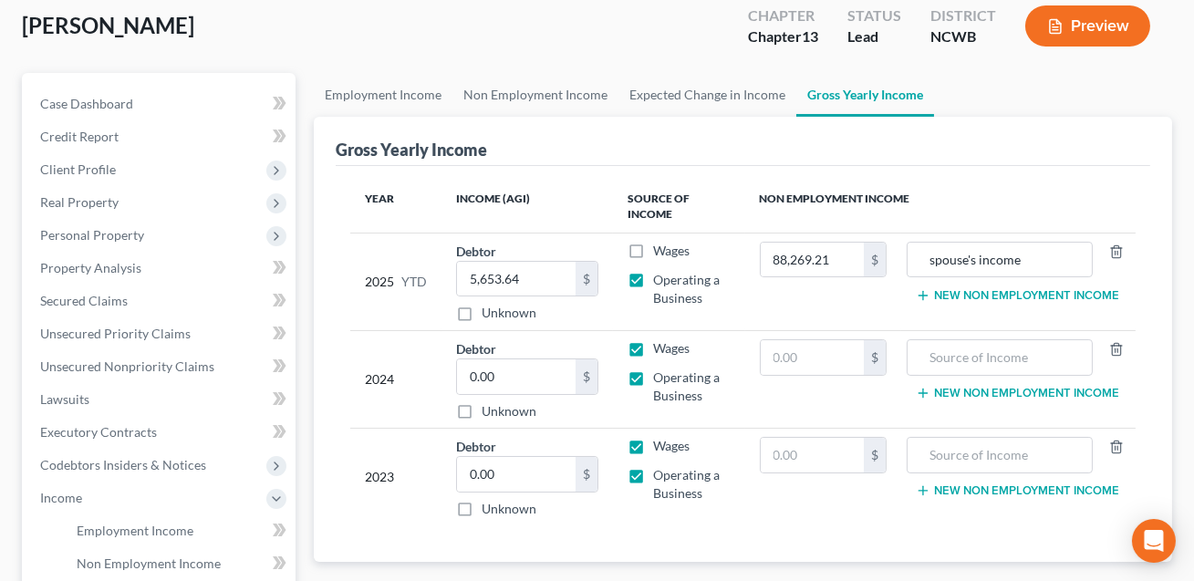
scroll to position [241, 0]
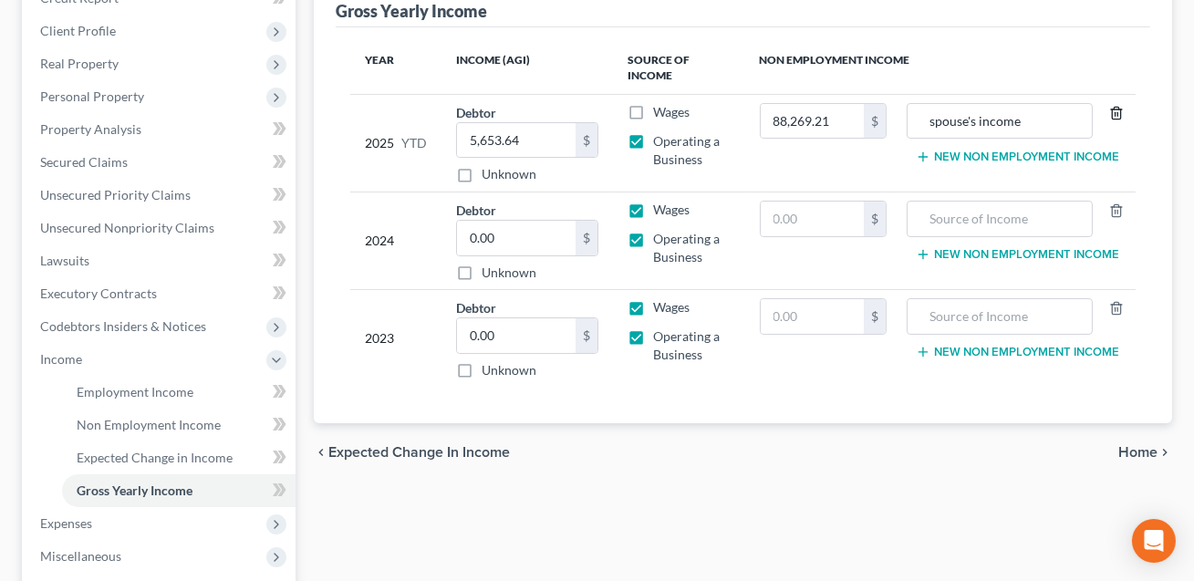
click at [1117, 114] on line "button" at bounding box center [1117, 114] width 0 height 4
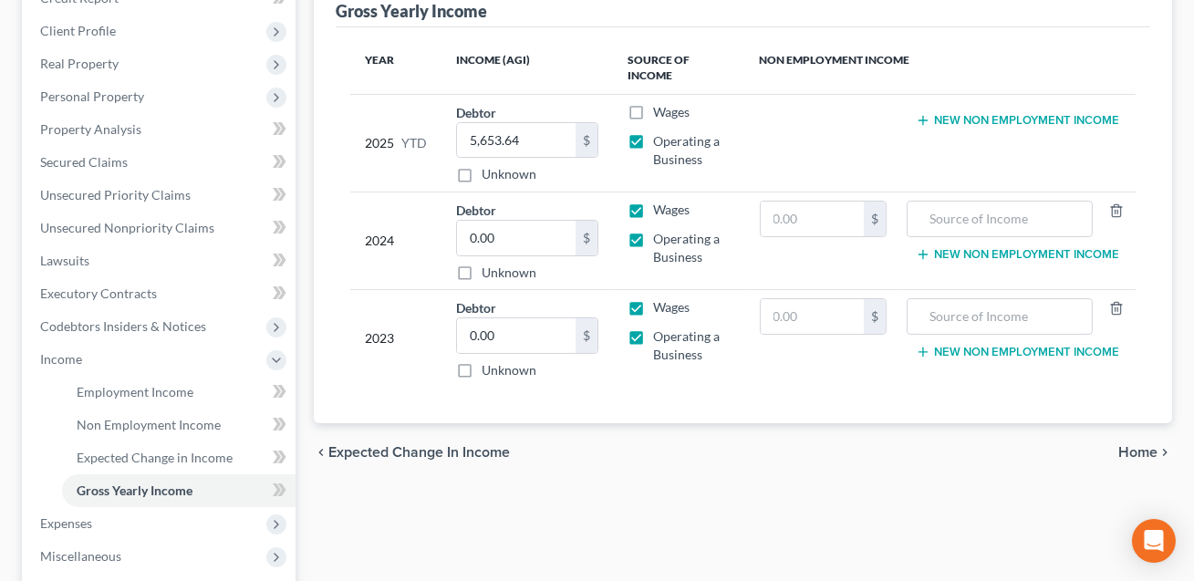
click at [947, 120] on button "New Non Employment Income" at bounding box center [1017, 120] width 203 height 15
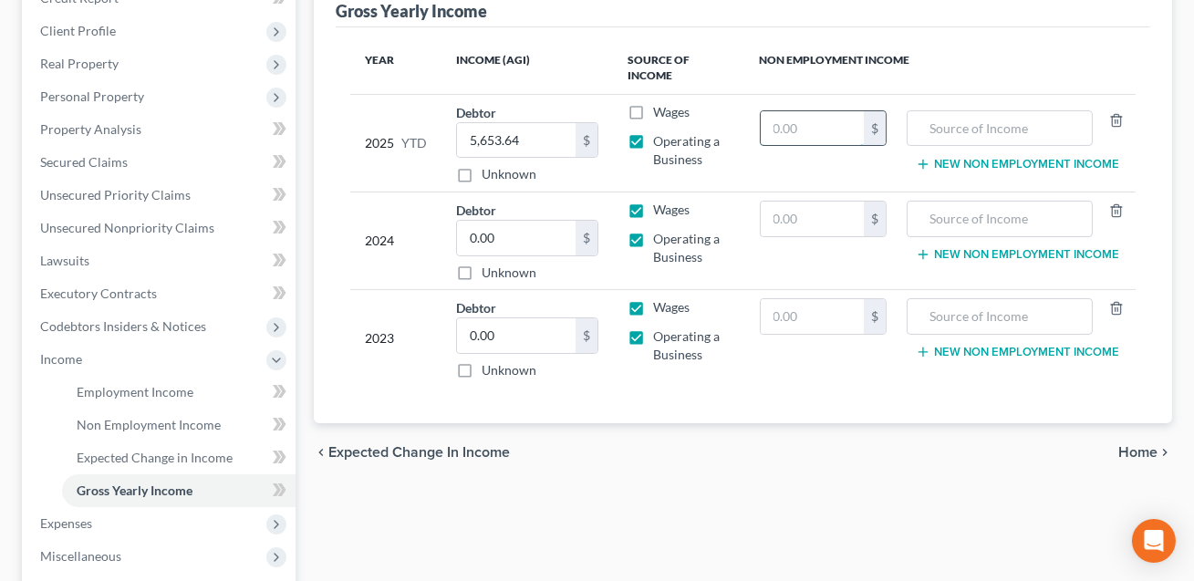
click at [785, 129] on input "text" at bounding box center [812, 128] width 103 height 35
click at [521, 234] on input "0.00" at bounding box center [516, 238] width 119 height 35
type input "1.00"
click at [536, 325] on input "0.00" at bounding box center [516, 335] width 119 height 35
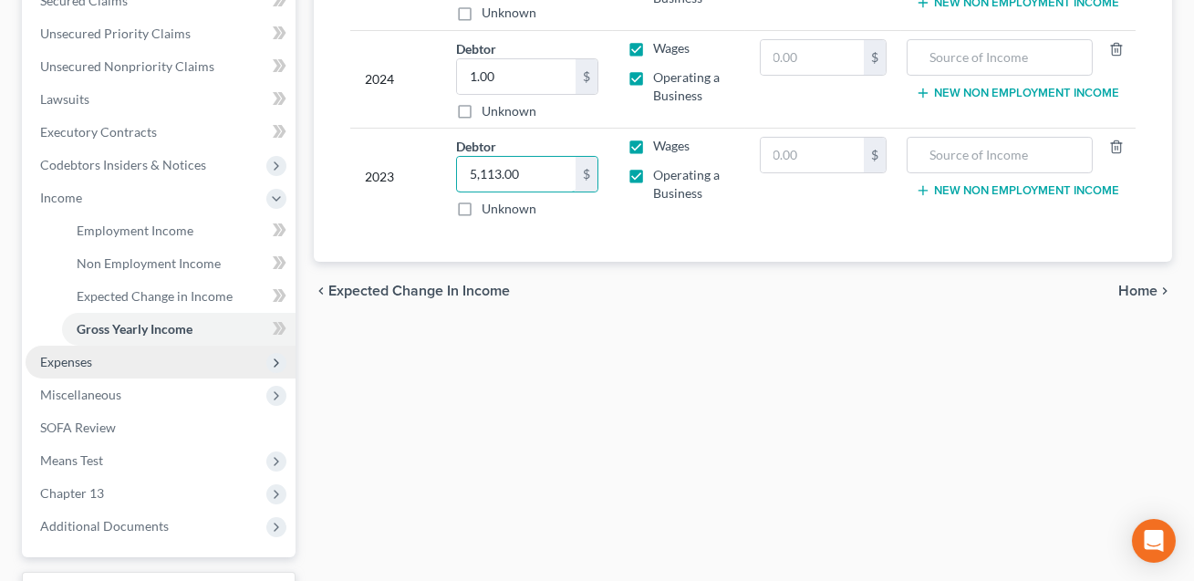
scroll to position [471, 0]
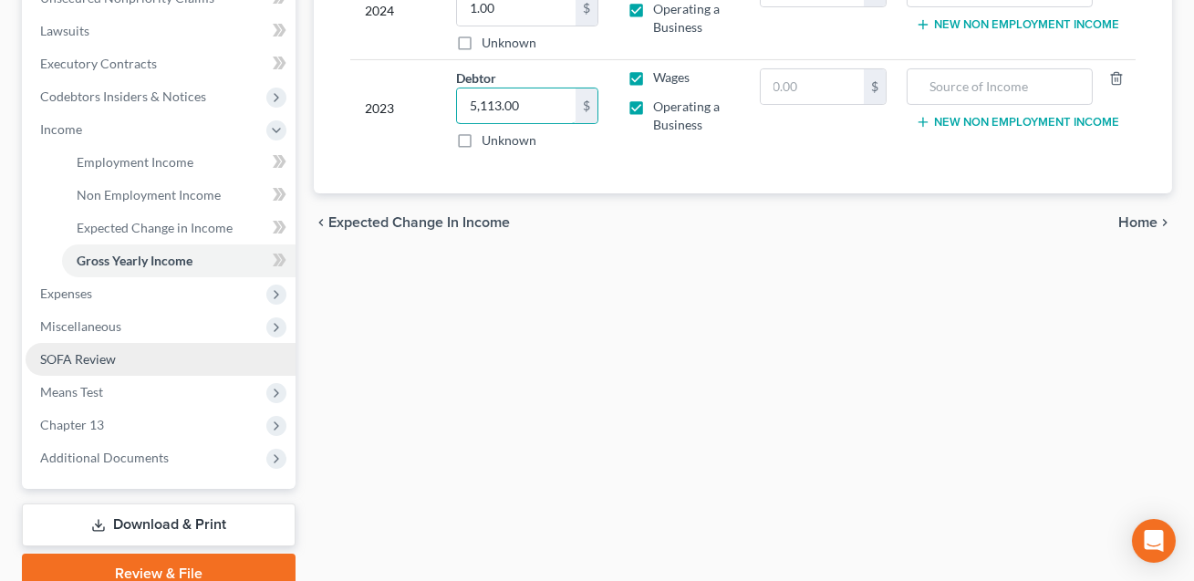
type input "5,113.00"
click at [76, 354] on span "SOFA Review" at bounding box center [78, 359] width 76 height 16
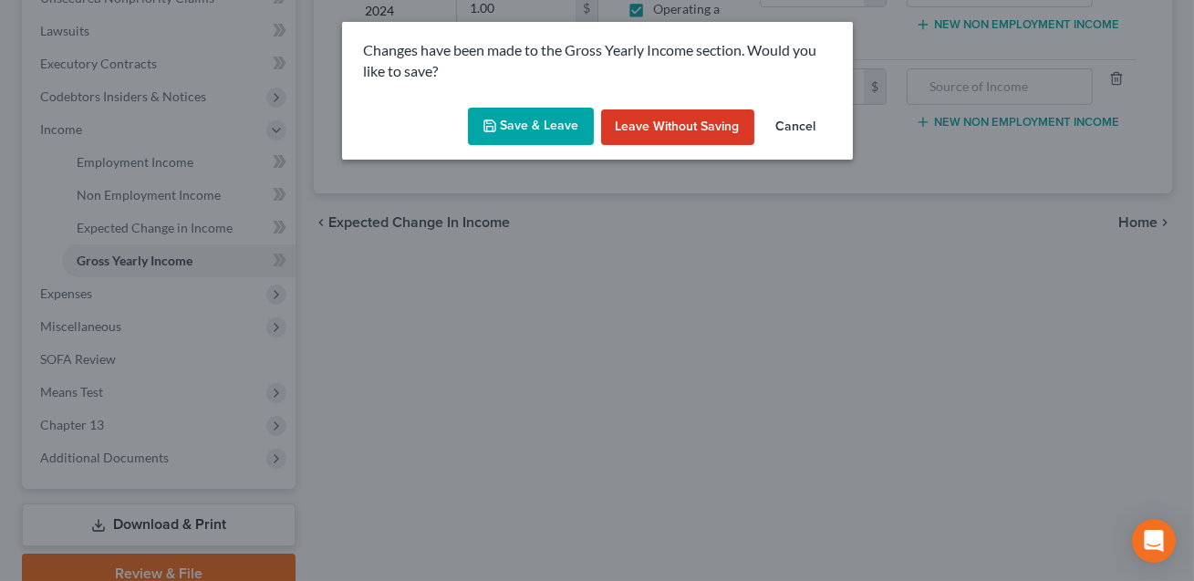
click at [523, 129] on button "Save & Leave" at bounding box center [531, 127] width 126 height 38
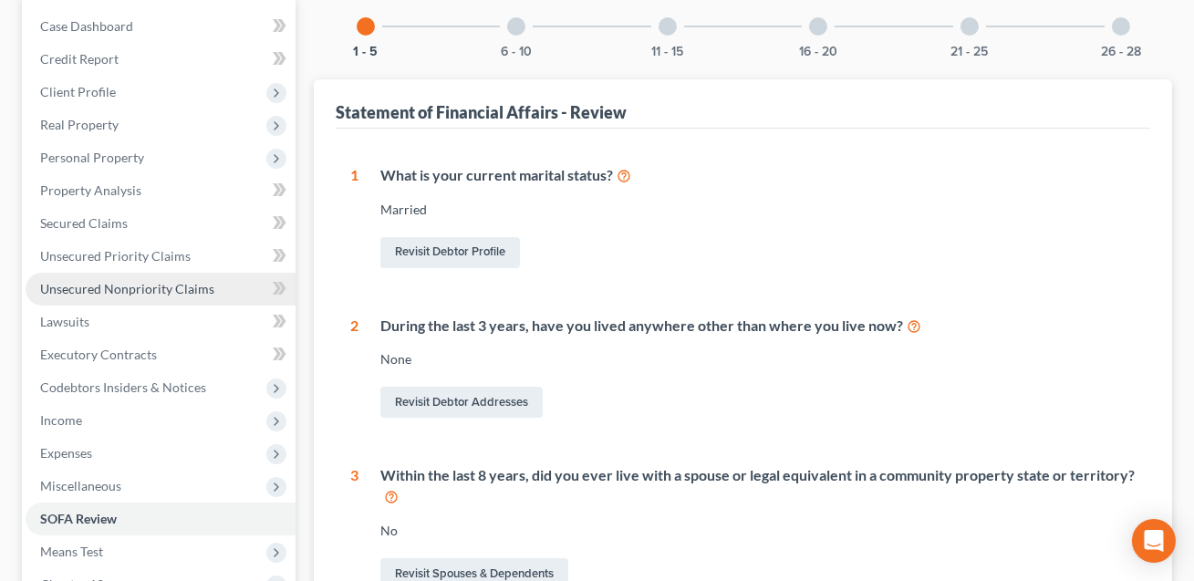
scroll to position [275, 0]
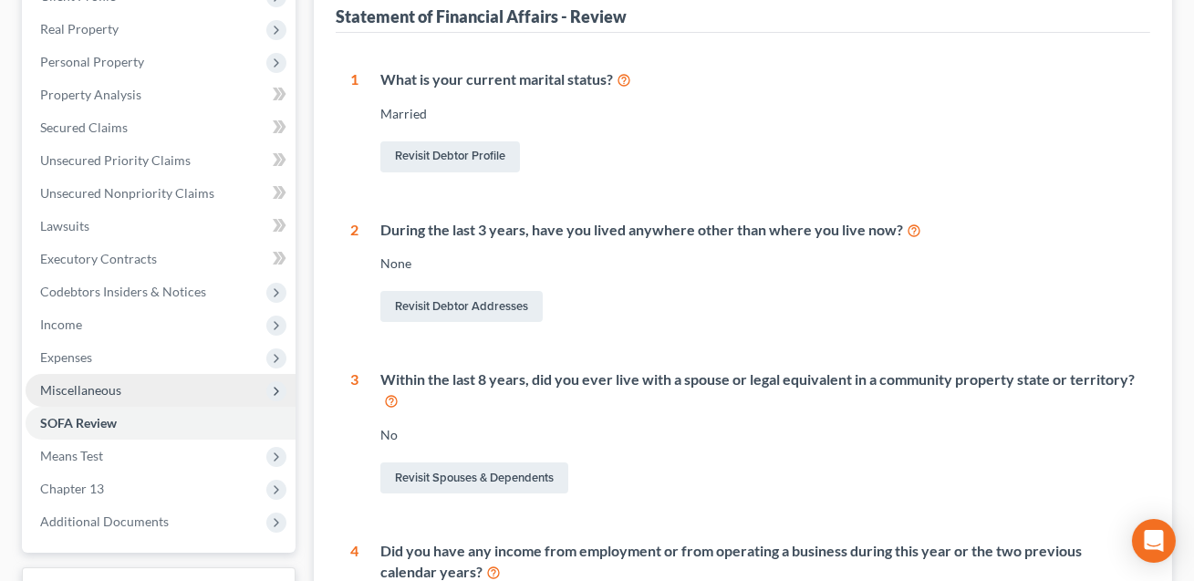
click at [85, 387] on span "Miscellaneous" at bounding box center [80, 390] width 81 height 16
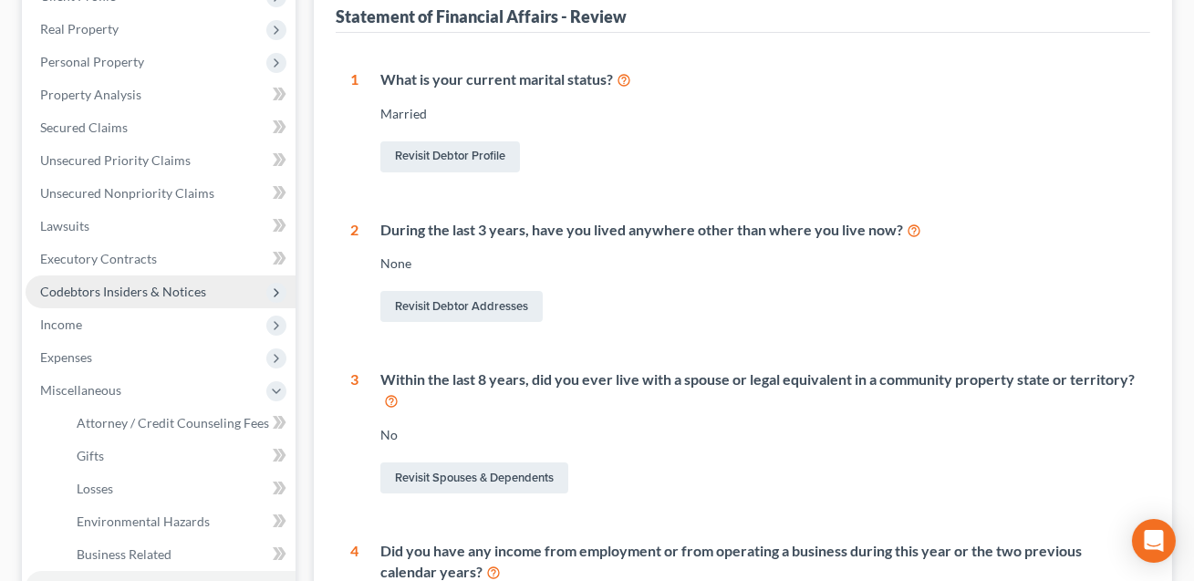
click at [128, 284] on span "Codebtors Insiders & Notices" at bounding box center [123, 292] width 166 height 16
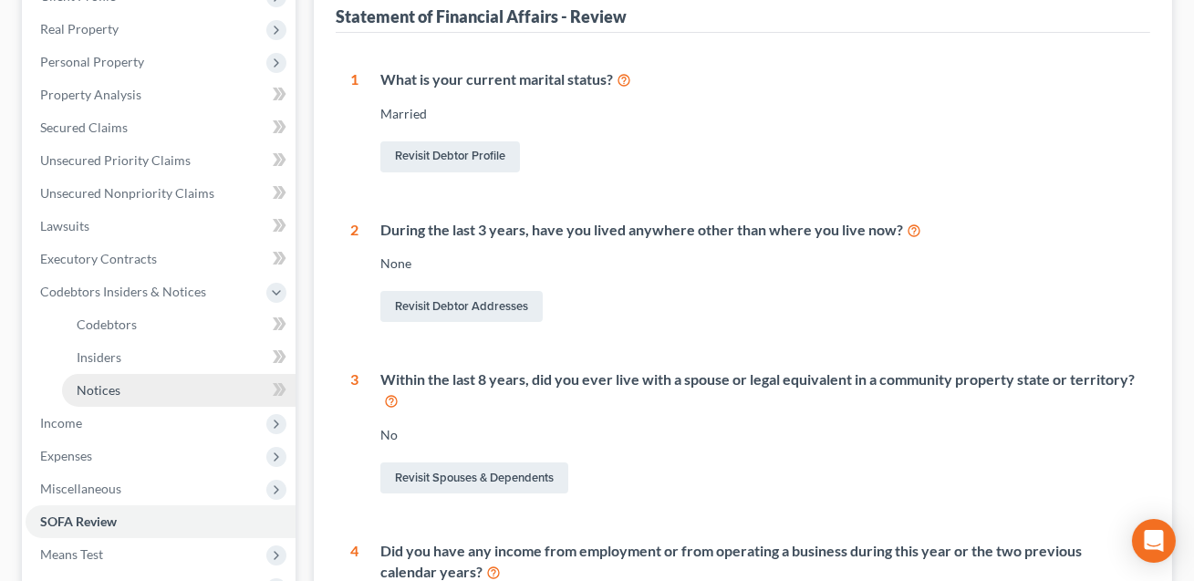
click at [107, 387] on span "Notices" at bounding box center [99, 390] width 44 height 16
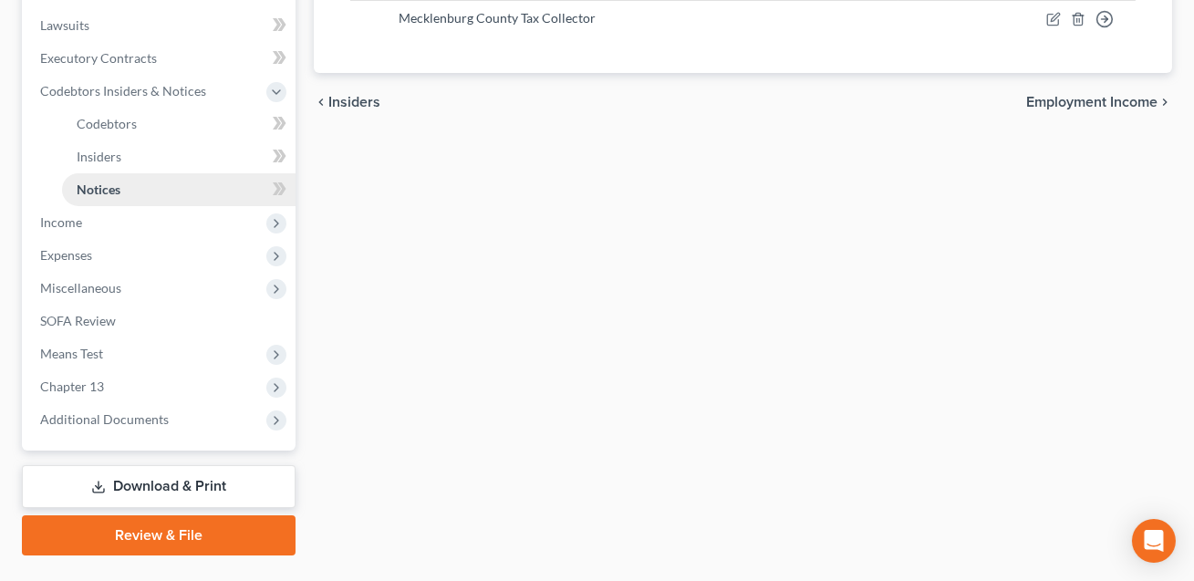
scroll to position [492, 0]
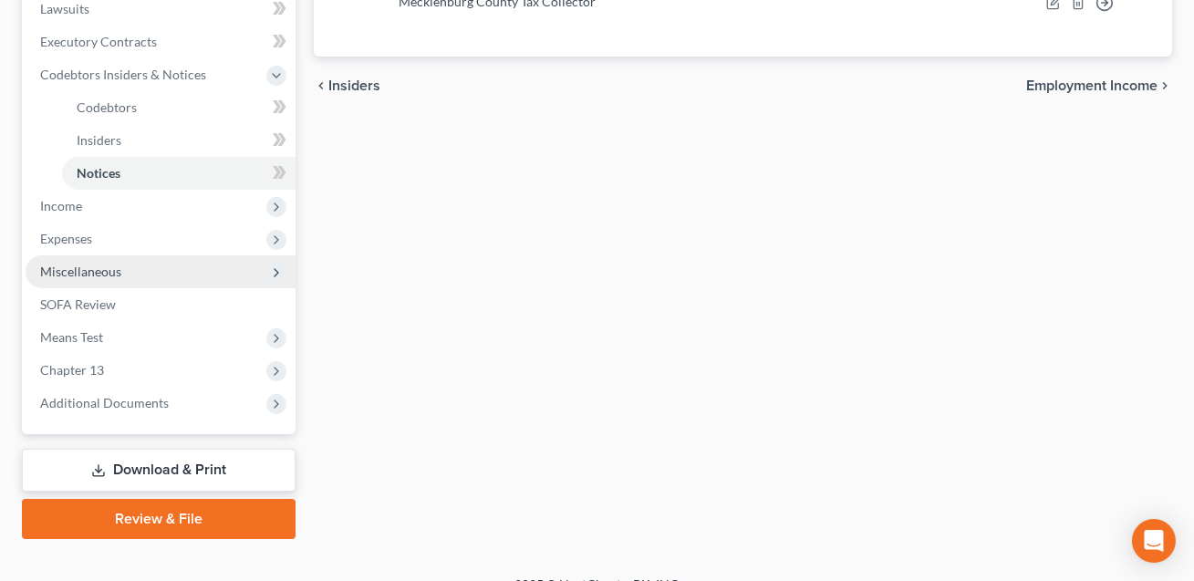
click at [89, 271] on span "Miscellaneous" at bounding box center [80, 272] width 81 height 16
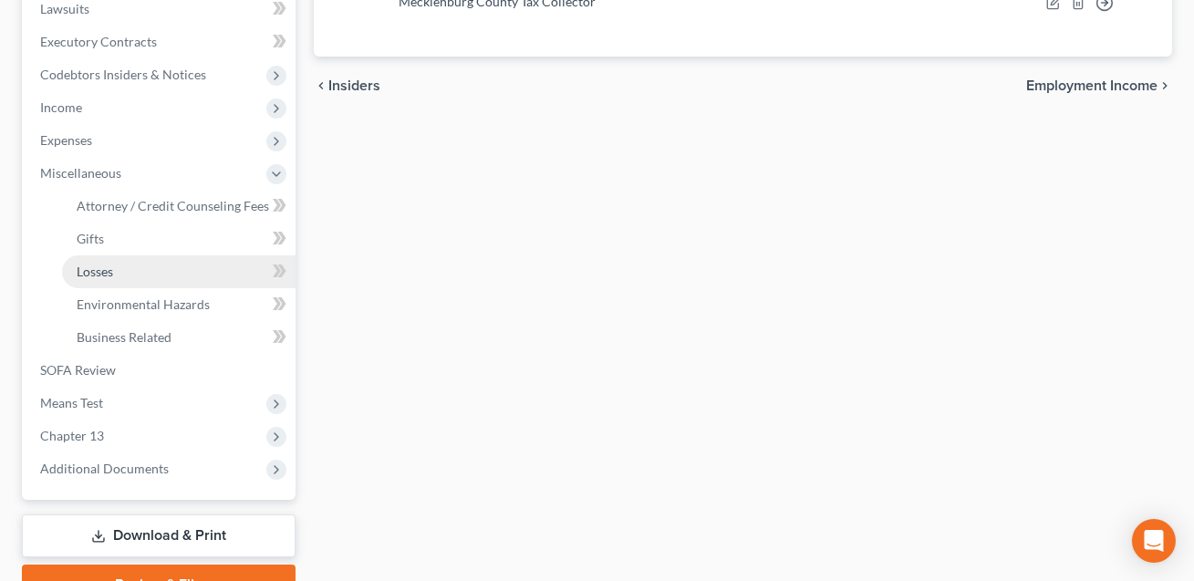
click at [93, 264] on span "Losses" at bounding box center [95, 272] width 36 height 16
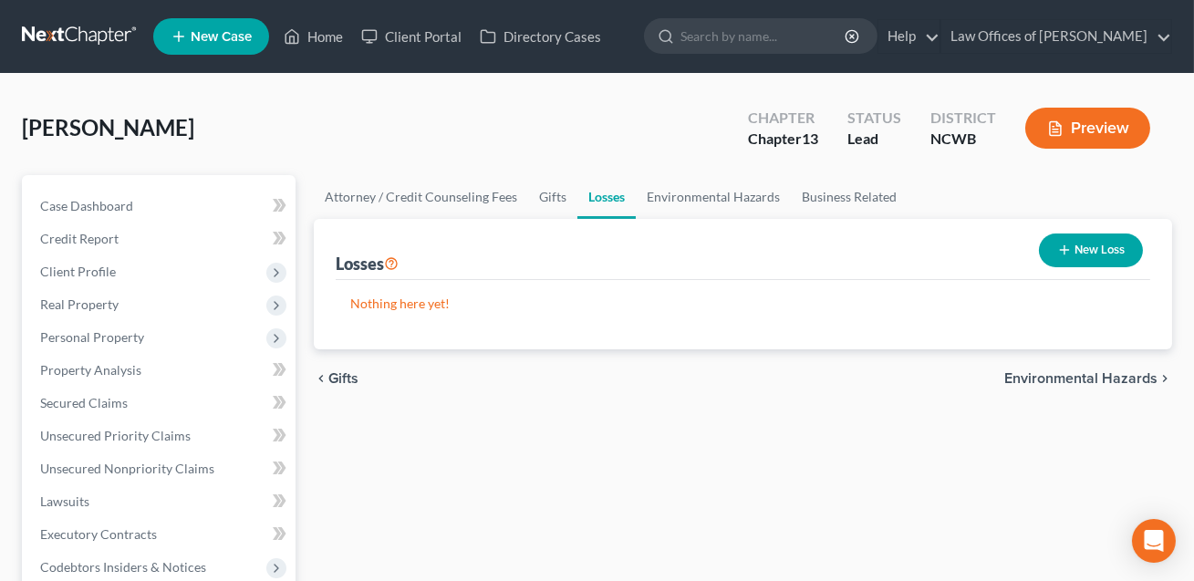
click at [1094, 235] on button "New Loss" at bounding box center [1091, 250] width 104 height 34
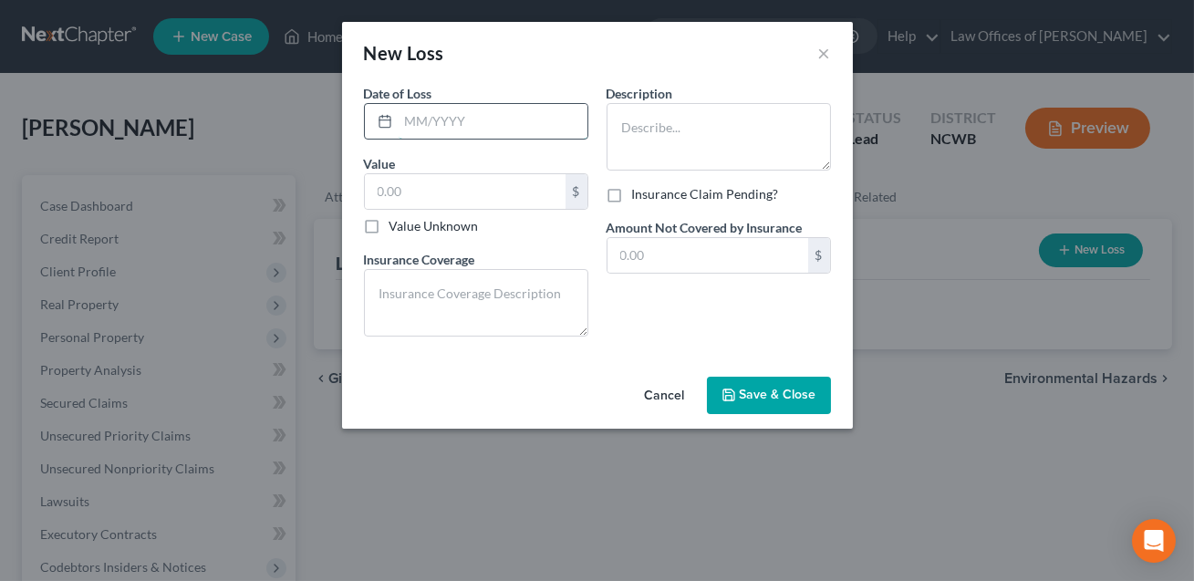
click at [403, 120] on input "text" at bounding box center [493, 121] width 189 height 35
type input "03/2025"
click at [631, 135] on textarea at bounding box center [718, 136] width 224 height 67
click at [639, 129] on textarea "Kicthen floor flooded." at bounding box center [718, 136] width 224 height 67
click at [749, 129] on textarea "Kitchen floor flooded." at bounding box center [718, 136] width 224 height 67
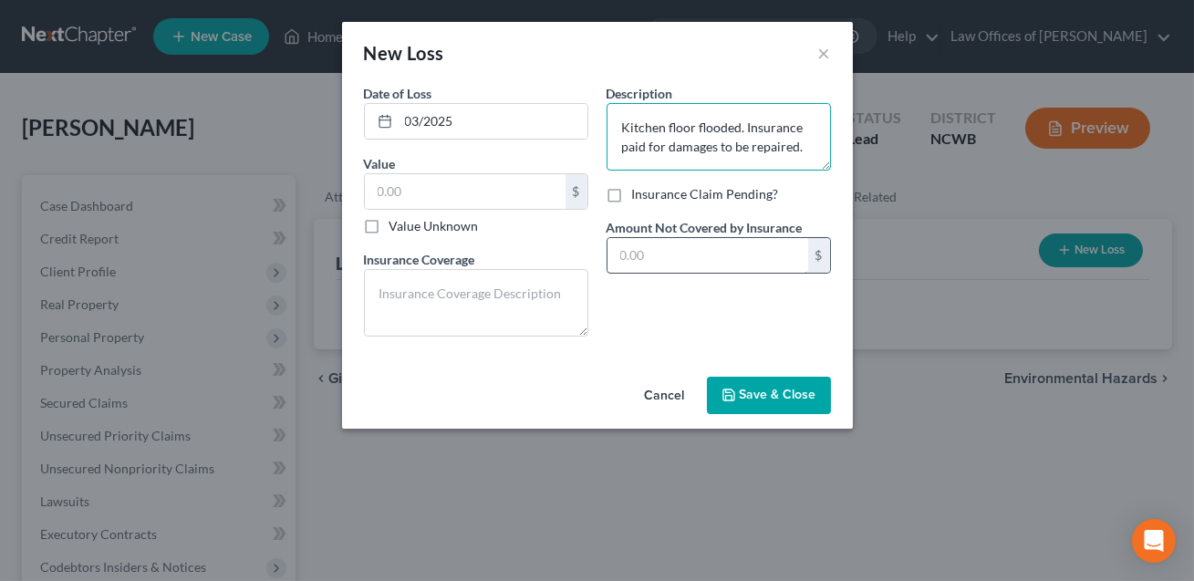
type textarea "Kitchen floor flooded. Insurance paid for damages to be repaired."
click at [656, 250] on input "text" at bounding box center [707, 255] width 201 height 35
click at [746, 400] on span "Save & Close" at bounding box center [778, 396] width 77 height 16
